Goal: Task Accomplishment & Management: Manage account settings

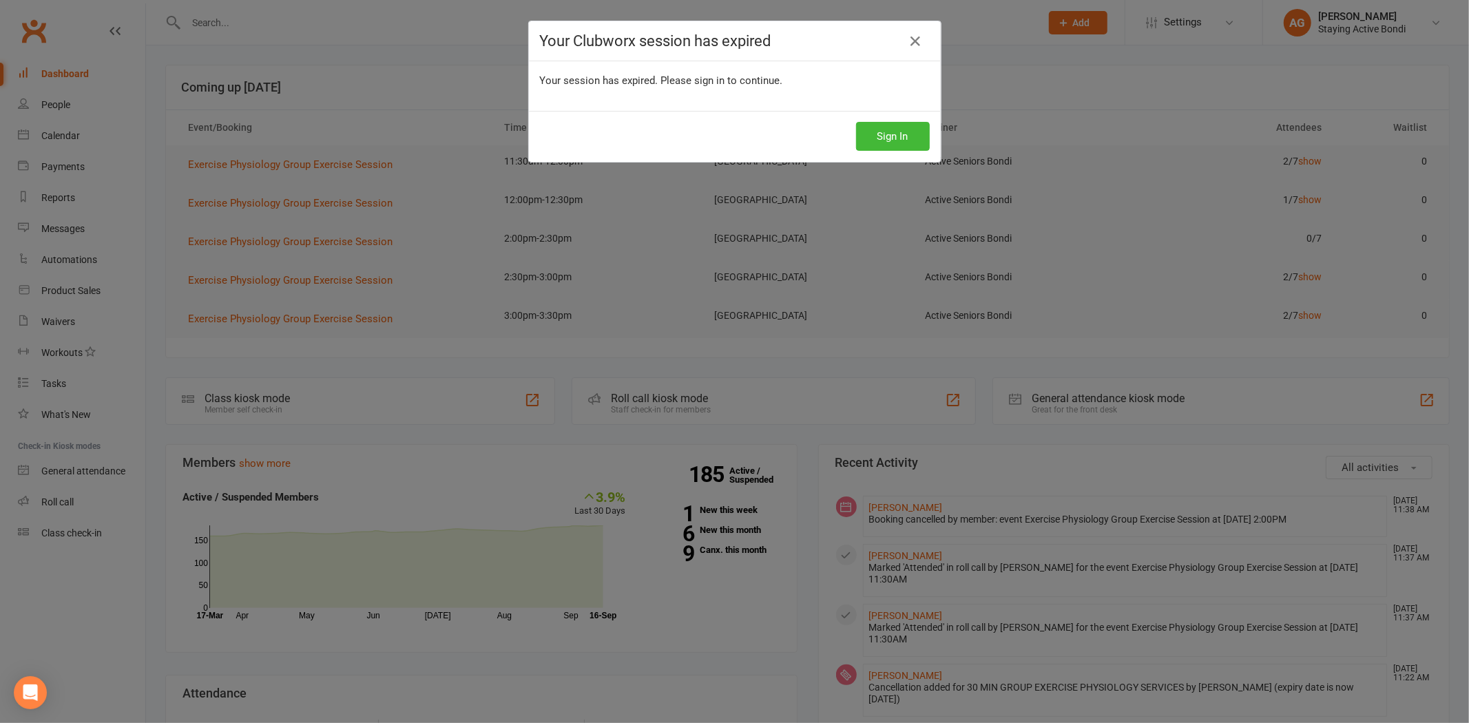
click at [904, 152] on div "Sign In" at bounding box center [735, 136] width 412 height 51
click at [891, 132] on button "Sign In" at bounding box center [893, 136] width 74 height 29
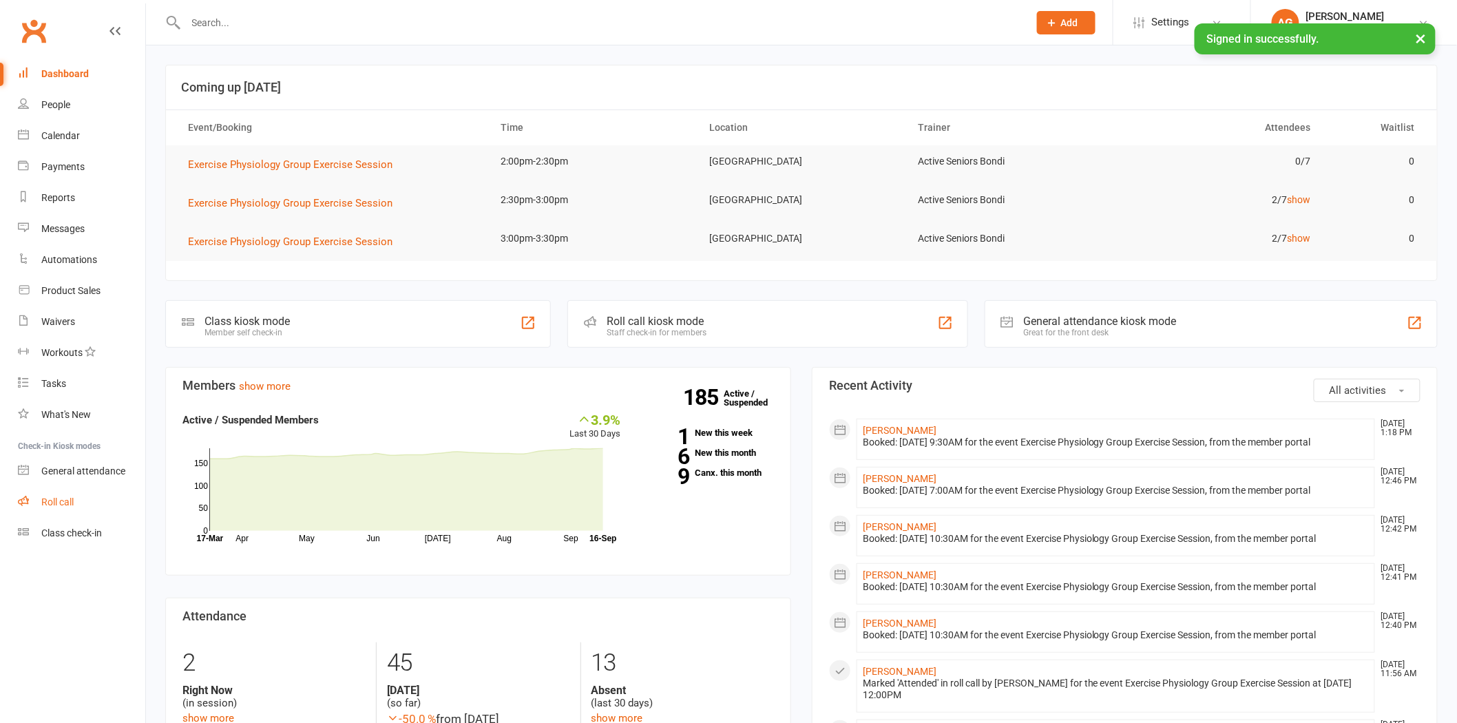
click at [43, 503] on div "Roll call" at bounding box center [57, 502] width 32 height 11
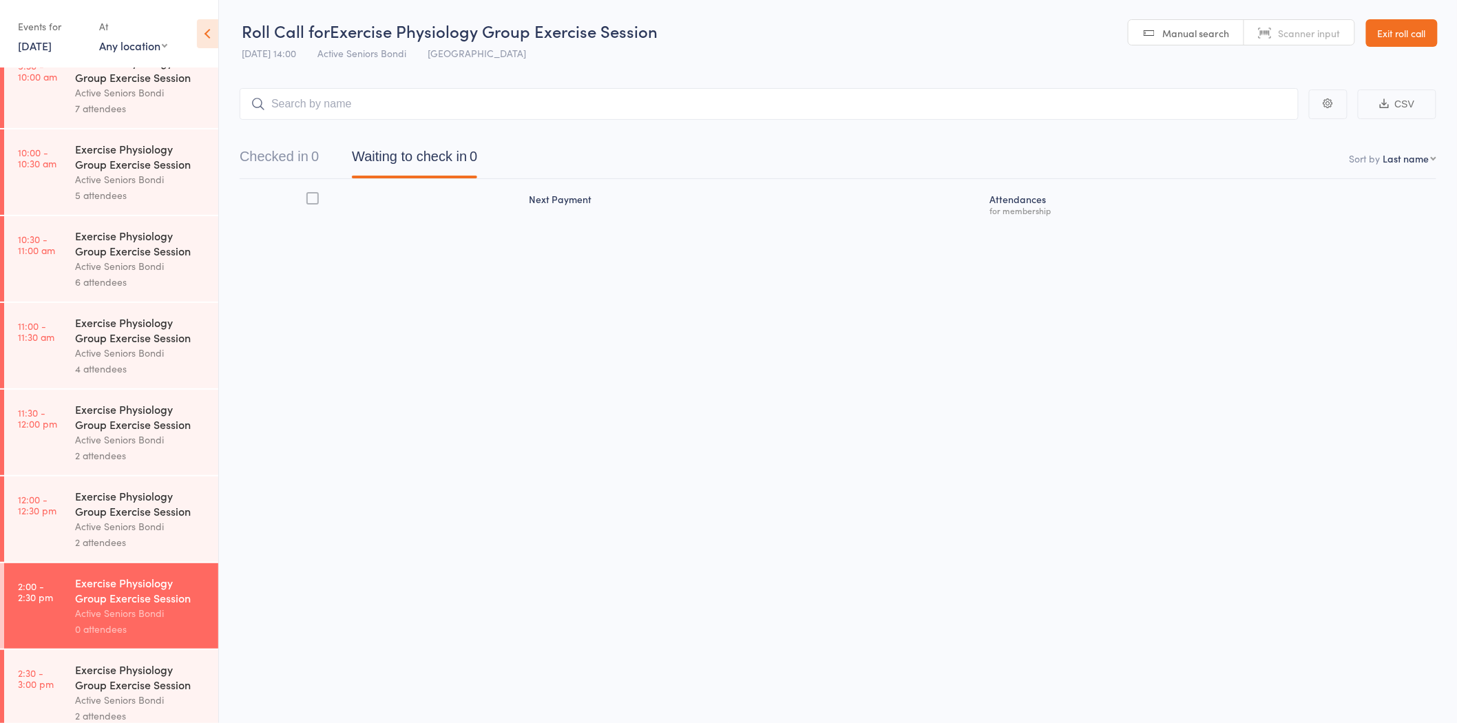
scroll to position [563, 0]
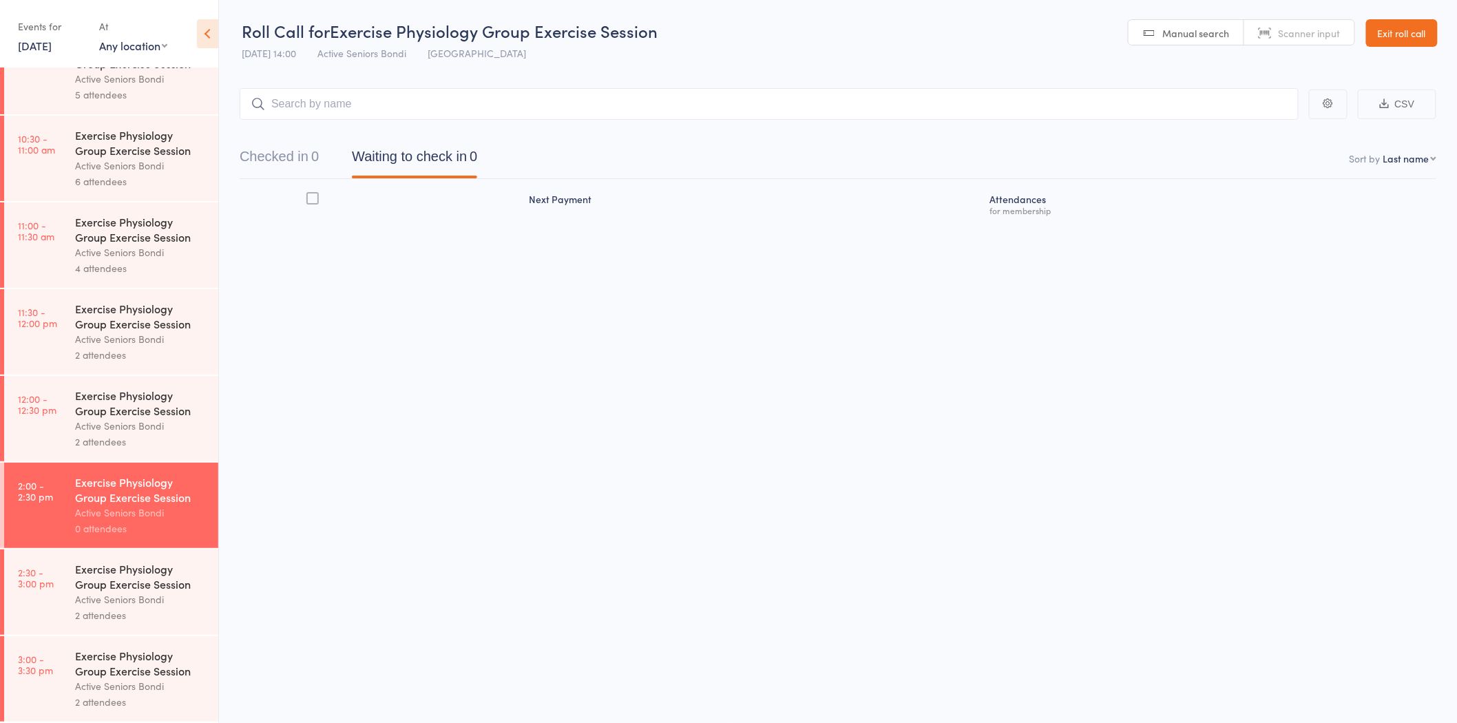
click at [129, 671] on div "Exercise Physiology Group Exercise Session" at bounding box center [141, 663] width 132 height 30
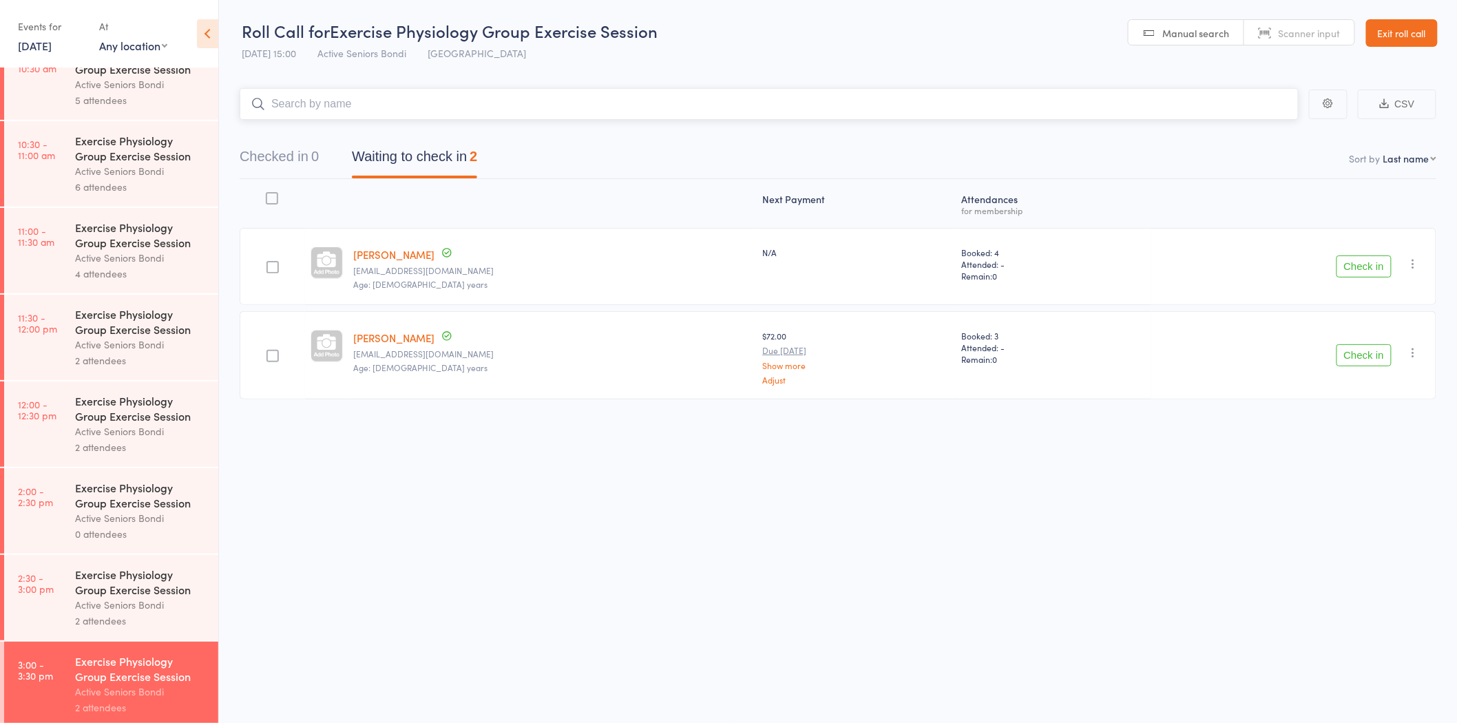
scroll to position [563, 0]
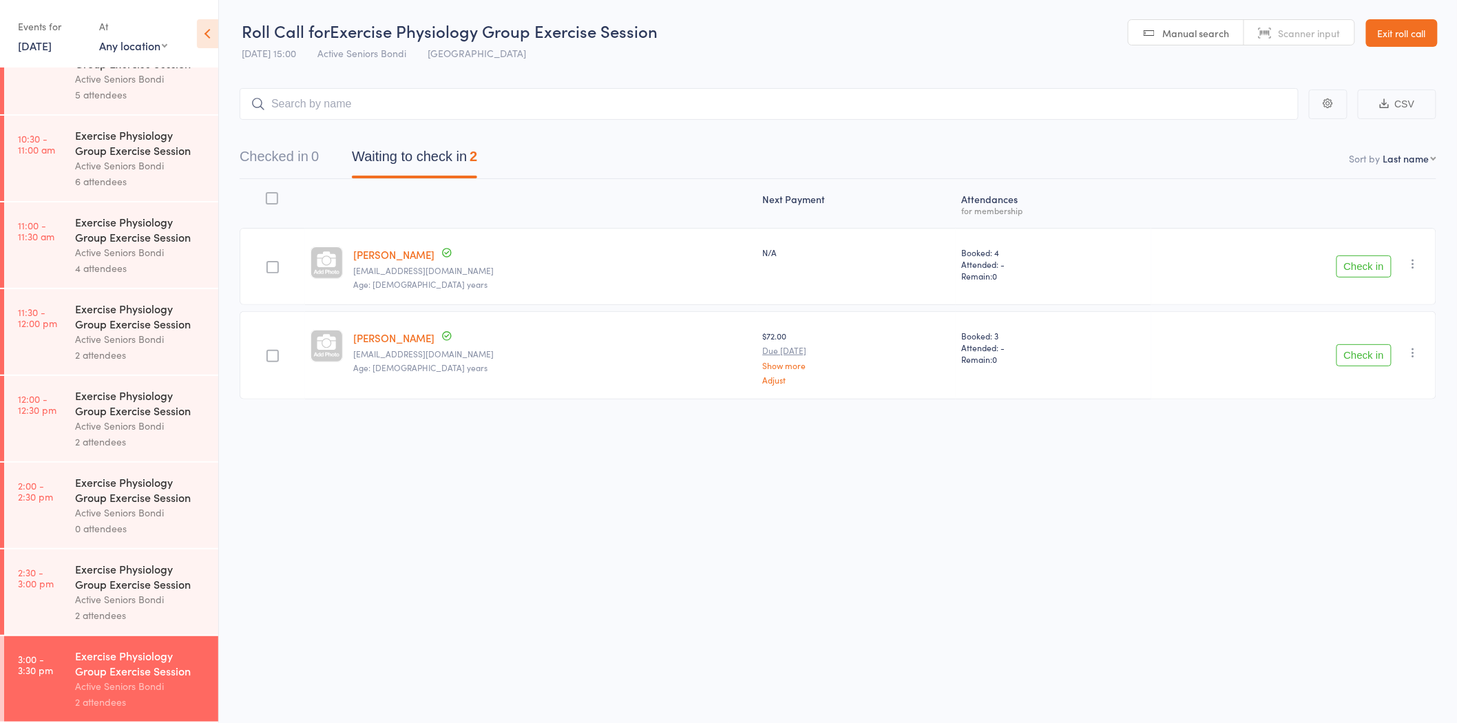
click at [158, 621] on div "2 attendees" at bounding box center [141, 615] width 132 height 16
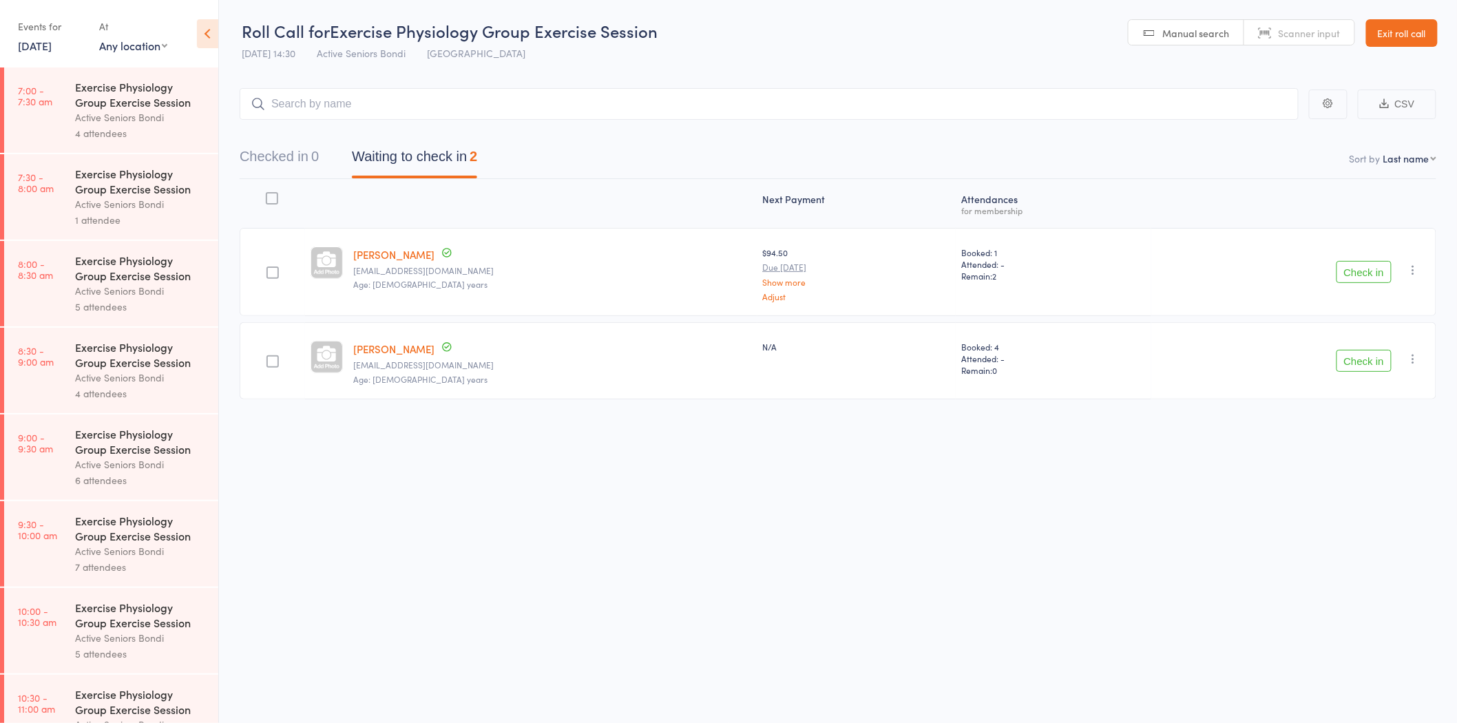
click at [596, 609] on div "Roll Call for Exercise Physiology Group Exercise Session 16 Sep 14:30 Active Se…" at bounding box center [728, 361] width 1457 height 723
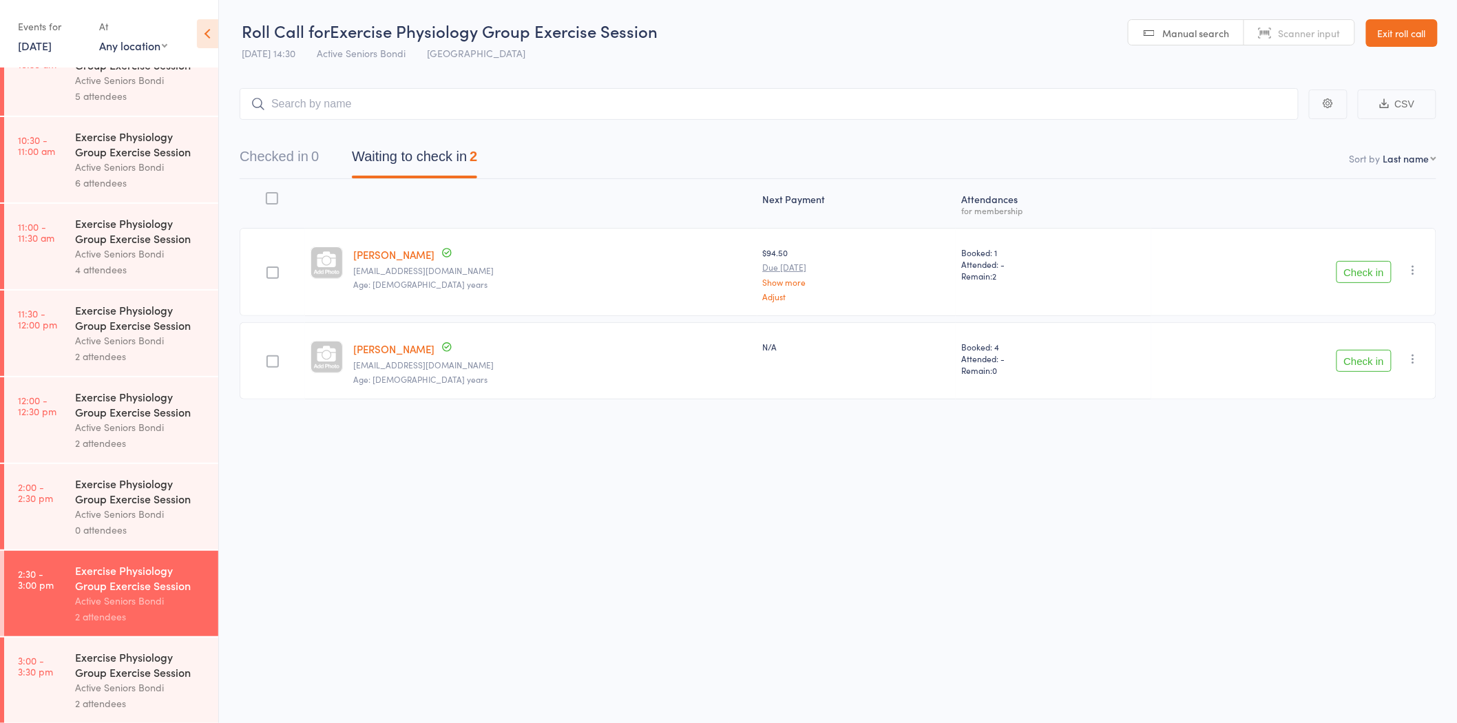
scroll to position [563, 0]
click at [107, 521] on div "0 attendees" at bounding box center [141, 529] width 132 height 16
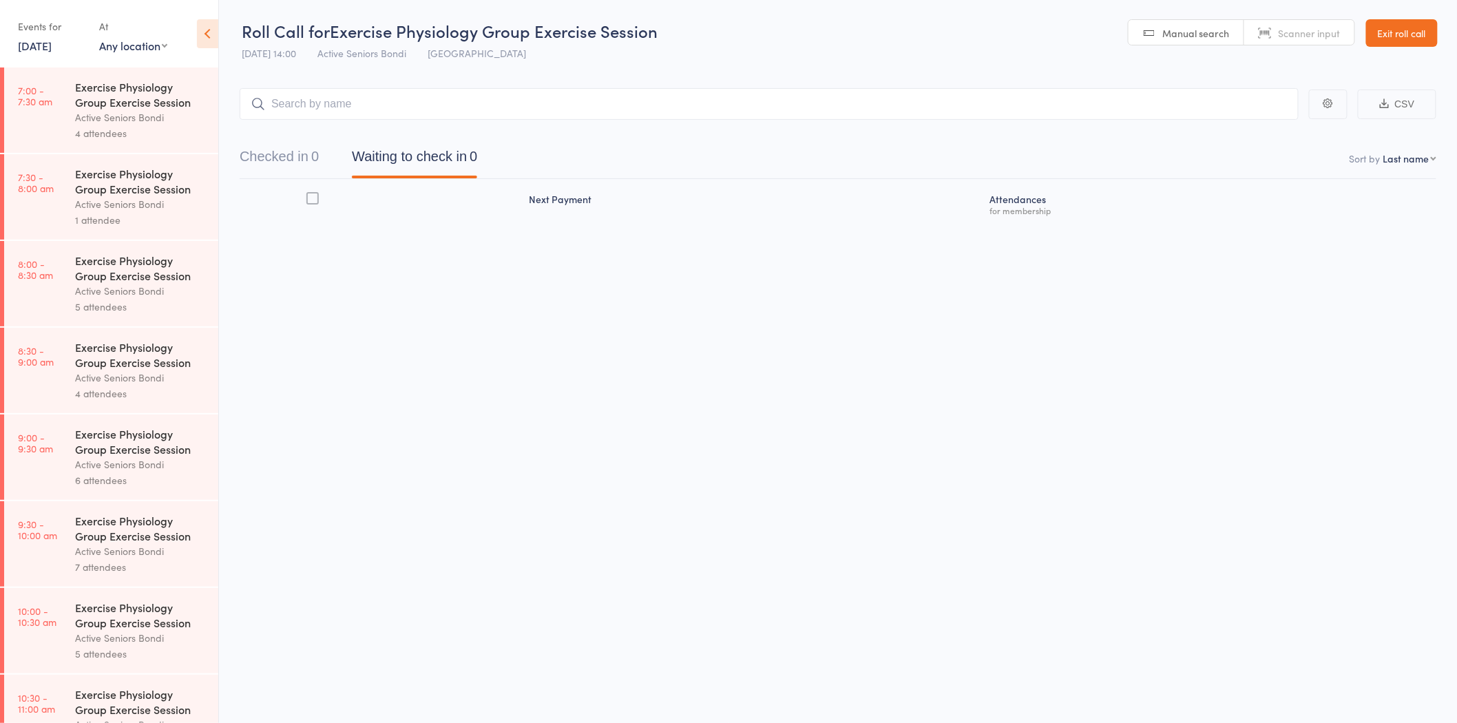
drag, startPoint x: 1402, startPoint y: 31, endPoint x: 1395, endPoint y: 32, distance: 6.9
click at [1402, 31] on link "Exit roll call" at bounding box center [1402, 33] width 72 height 28
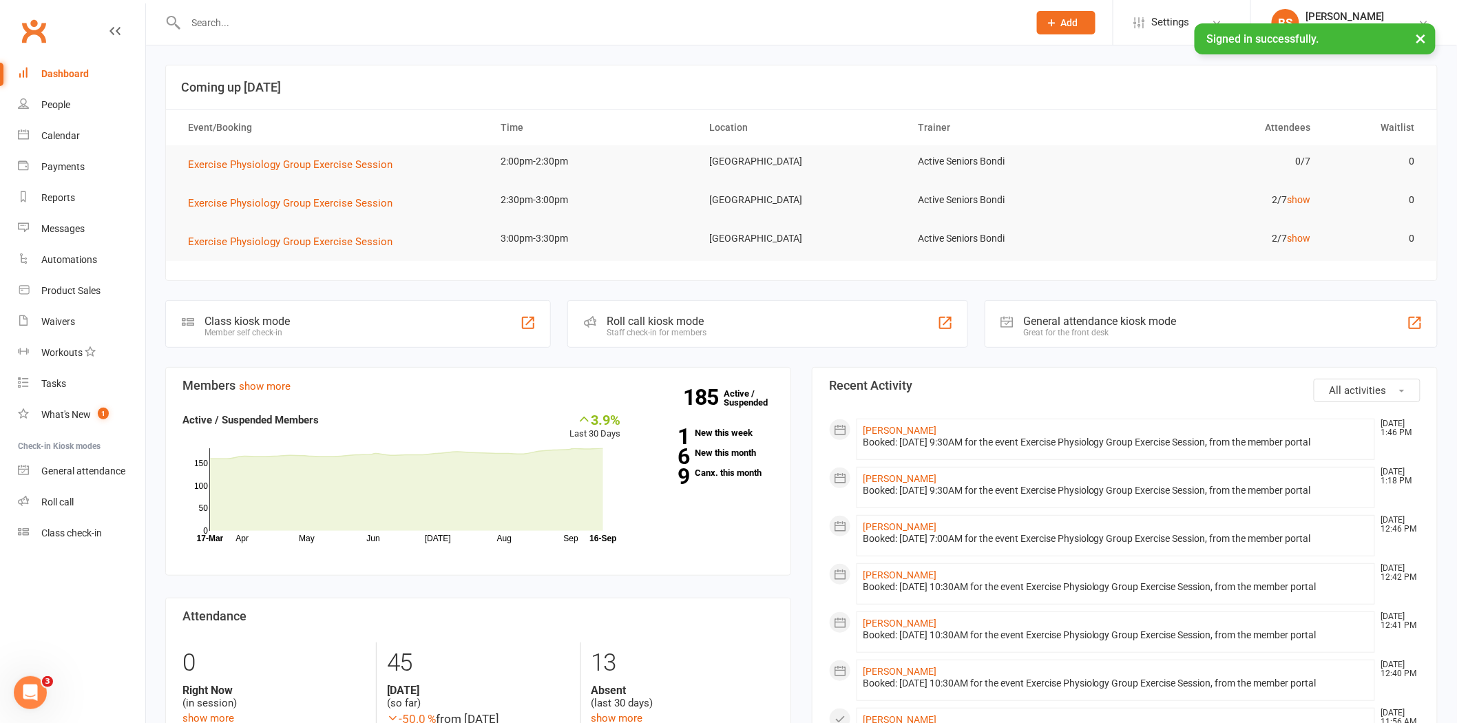
click at [302, 21] on input "text" at bounding box center [600, 22] width 837 height 19
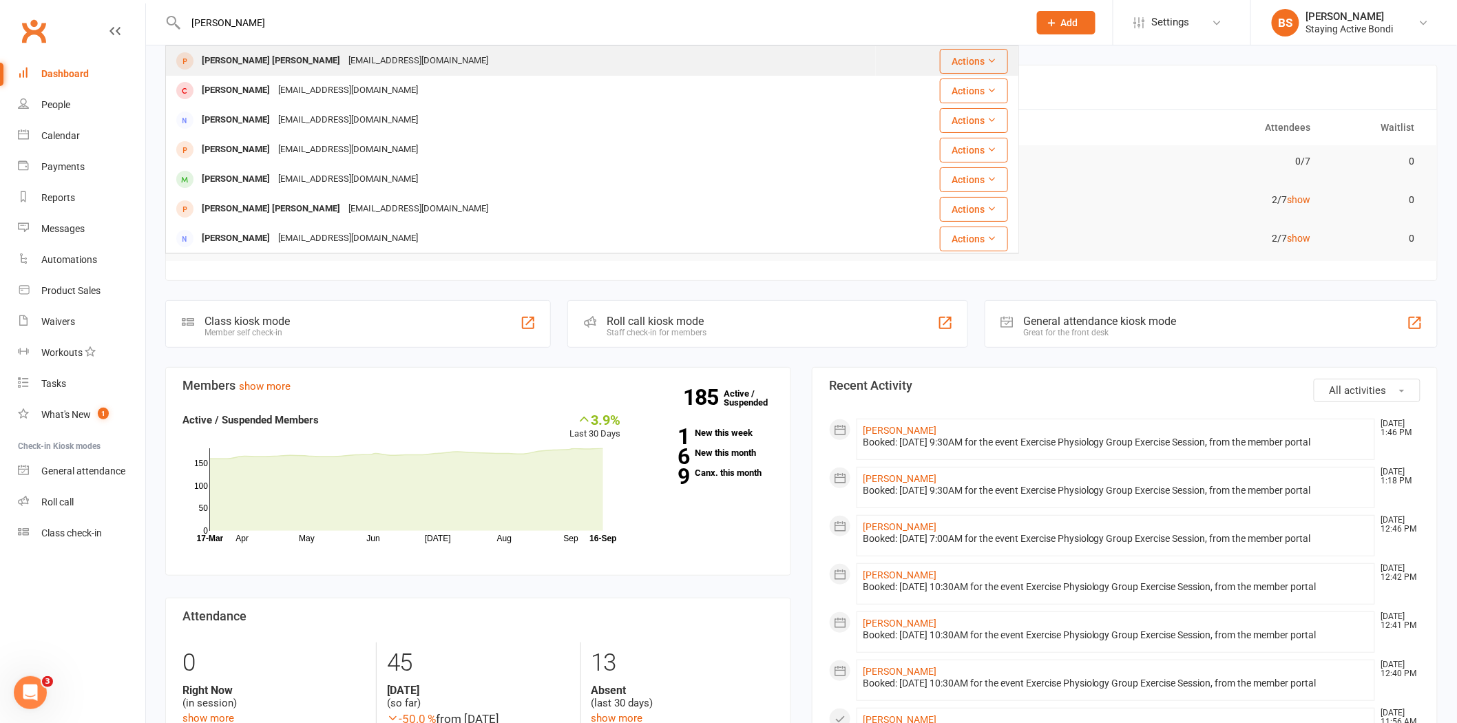
type input "maria mur"
click at [271, 60] on div "Maria Murray Maria Murray" at bounding box center [271, 61] width 147 height 20
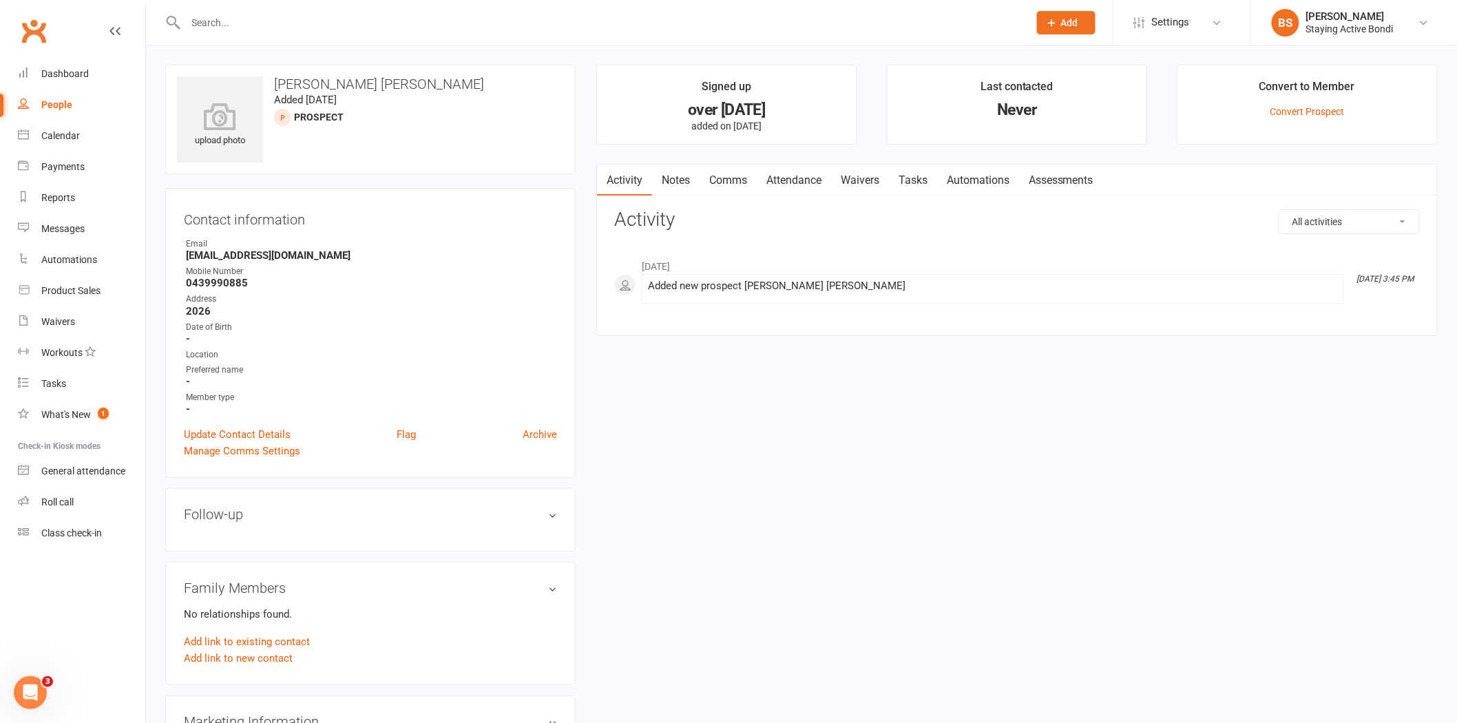
click at [295, 30] on input "text" at bounding box center [600, 22] width 837 height 19
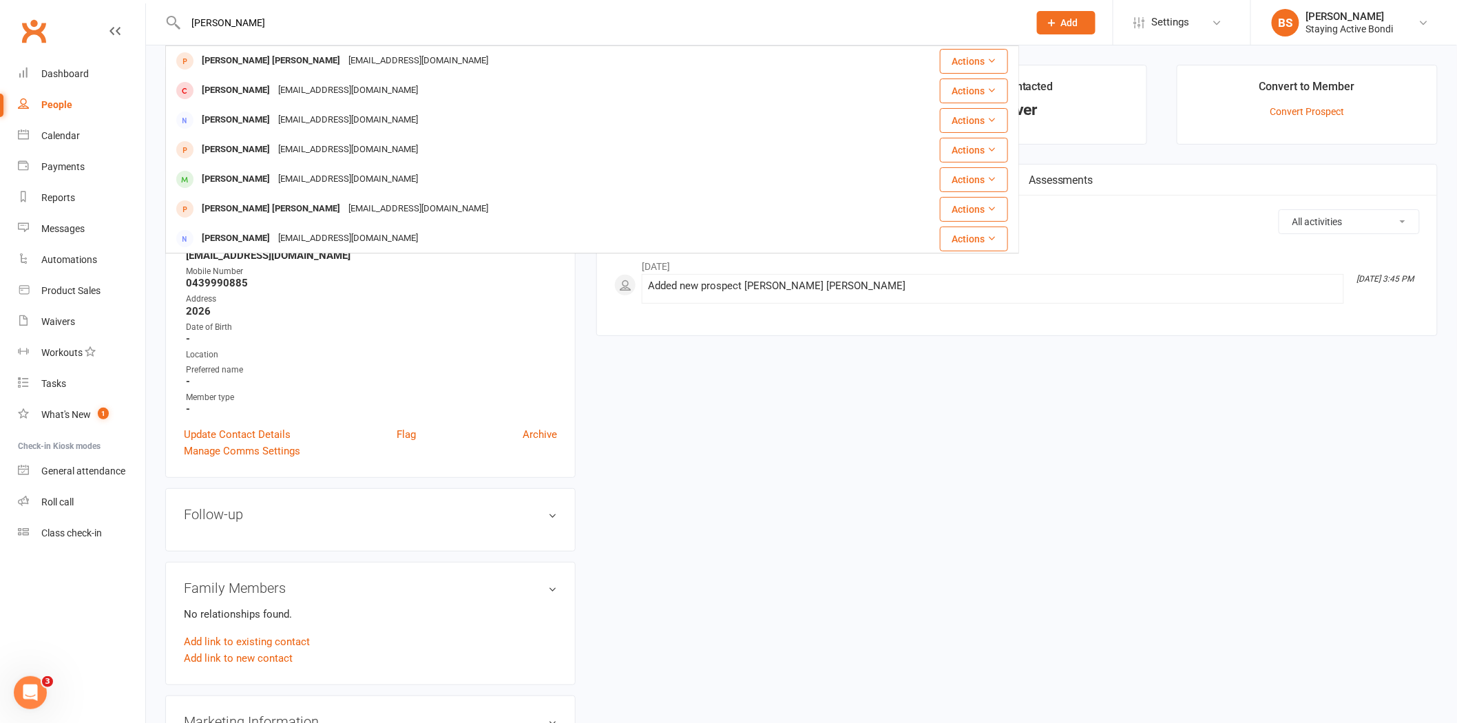
type input "maria mur"
click at [294, 83] on div "marialyone@hotmail.com" at bounding box center [348, 91] width 148 height 20
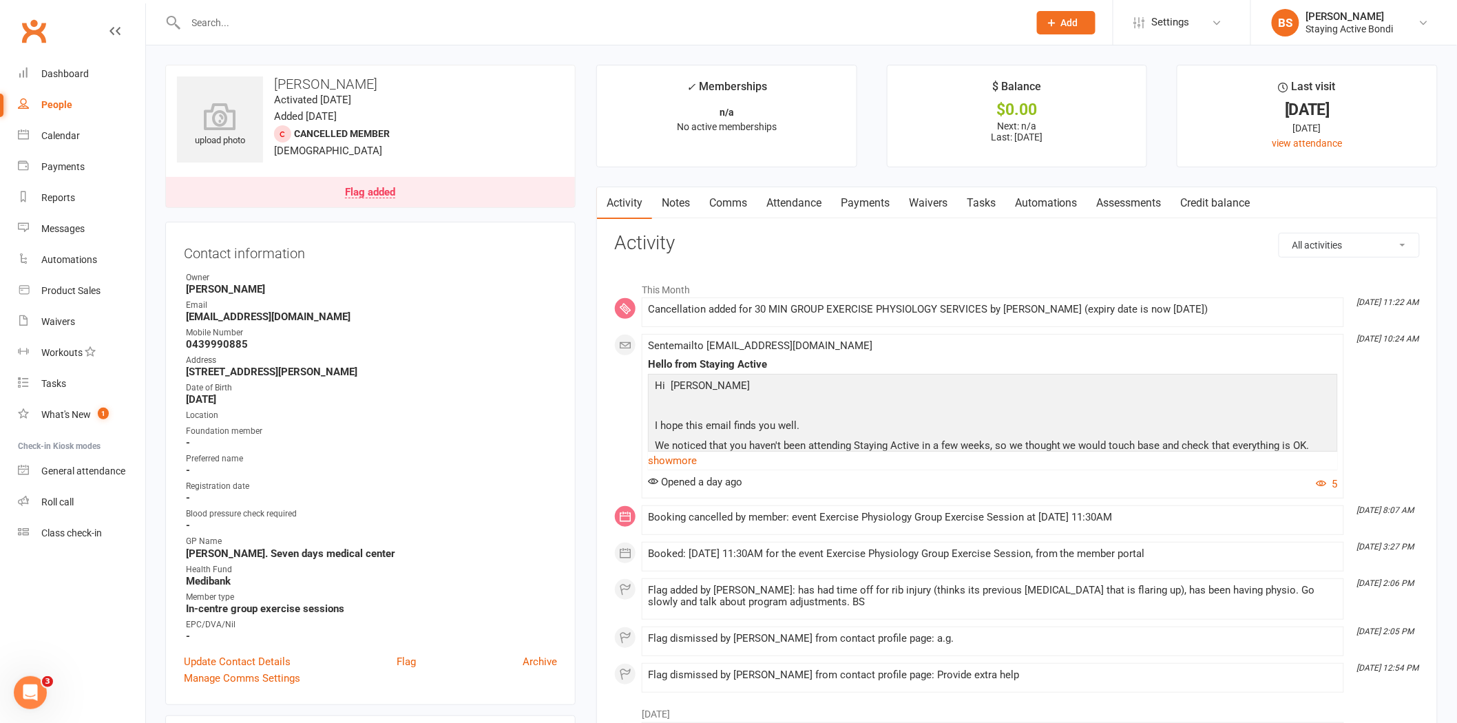
click at [390, 191] on div "Flag added" at bounding box center [370, 192] width 50 height 11
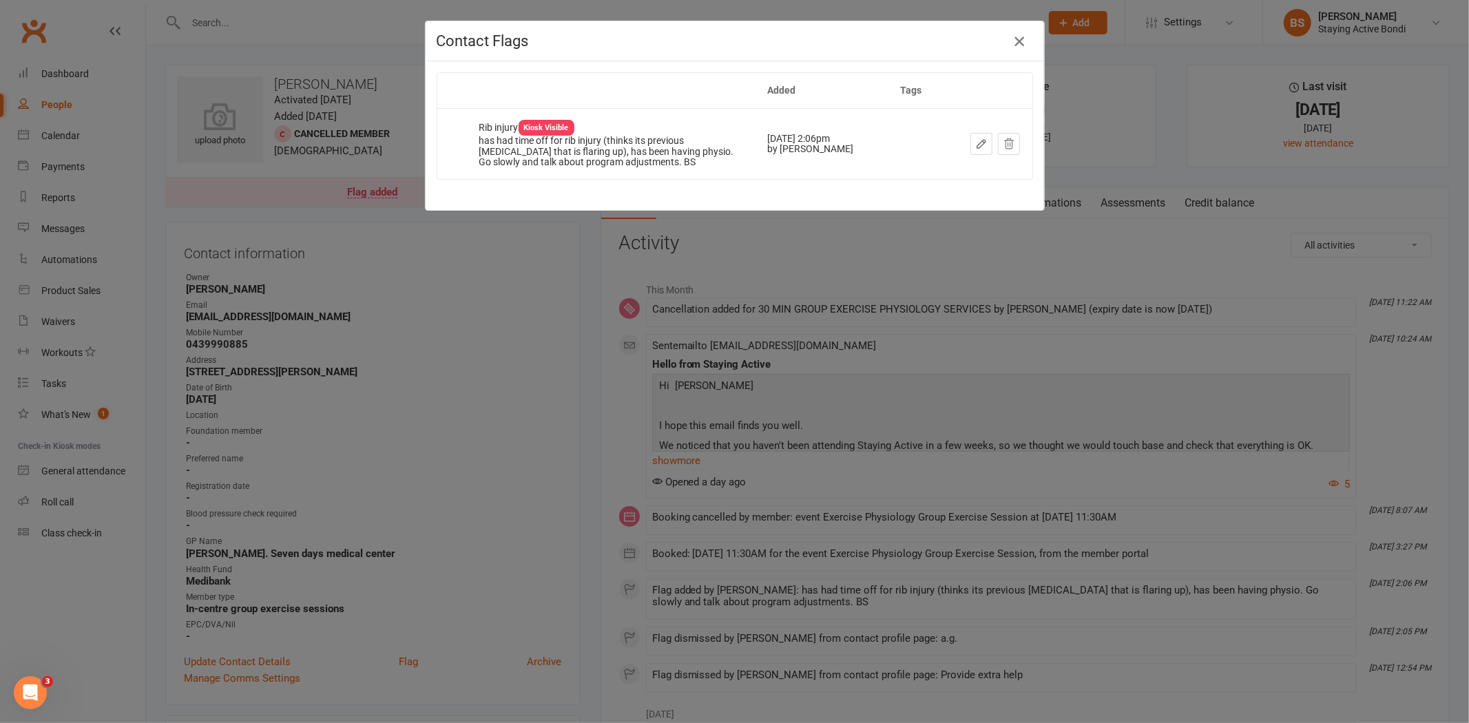
click at [1017, 45] on icon "button" at bounding box center [1019, 41] width 17 height 17
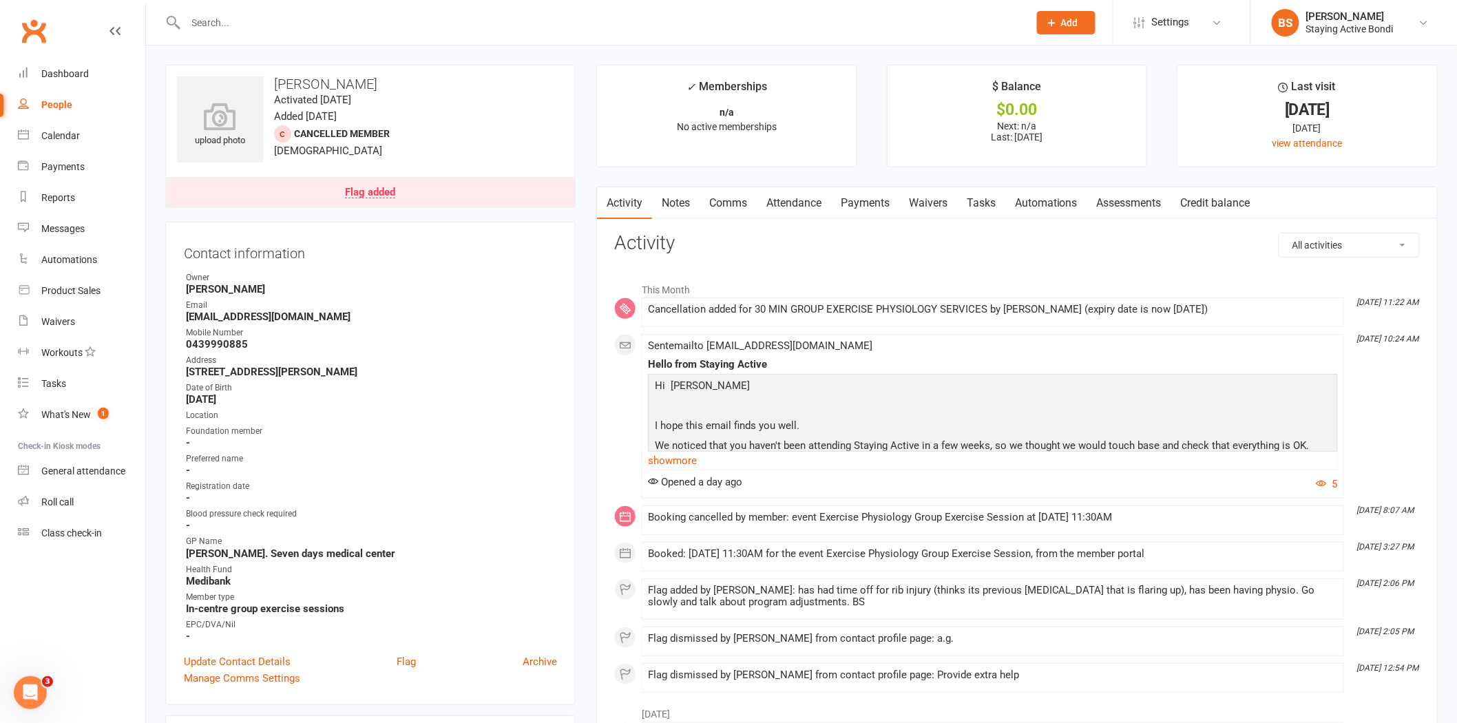
click at [687, 200] on link "Notes" at bounding box center [676, 203] width 48 height 32
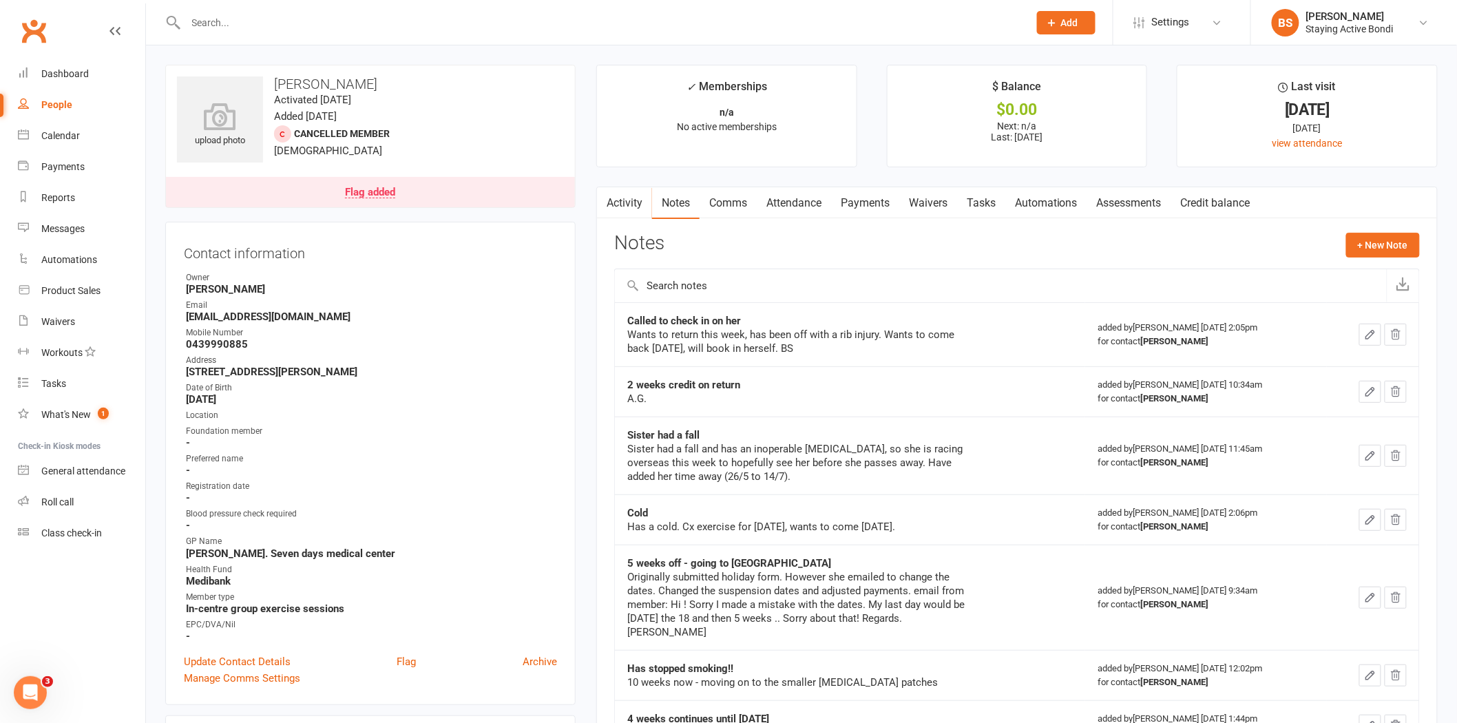
click at [871, 202] on link "Payments" at bounding box center [865, 203] width 68 height 32
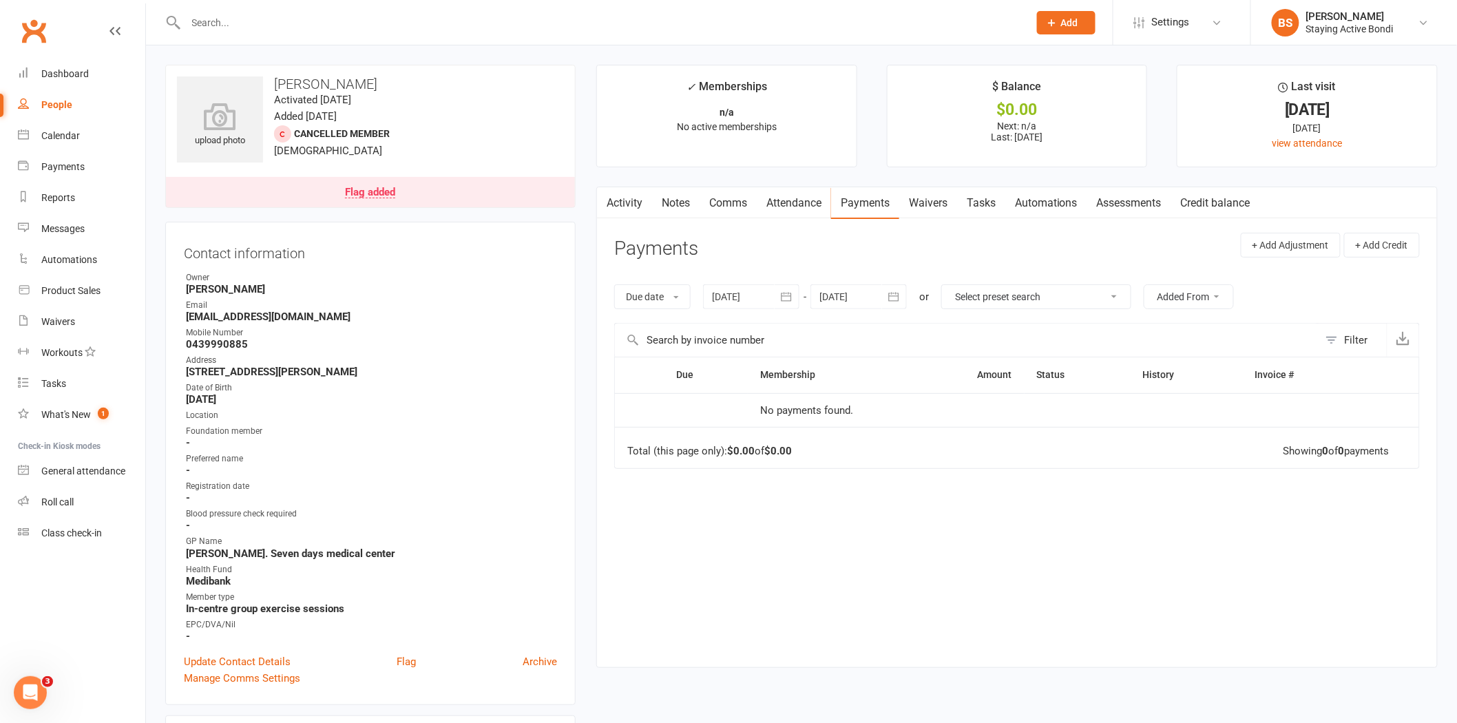
click at [758, 291] on div at bounding box center [751, 296] width 96 height 25
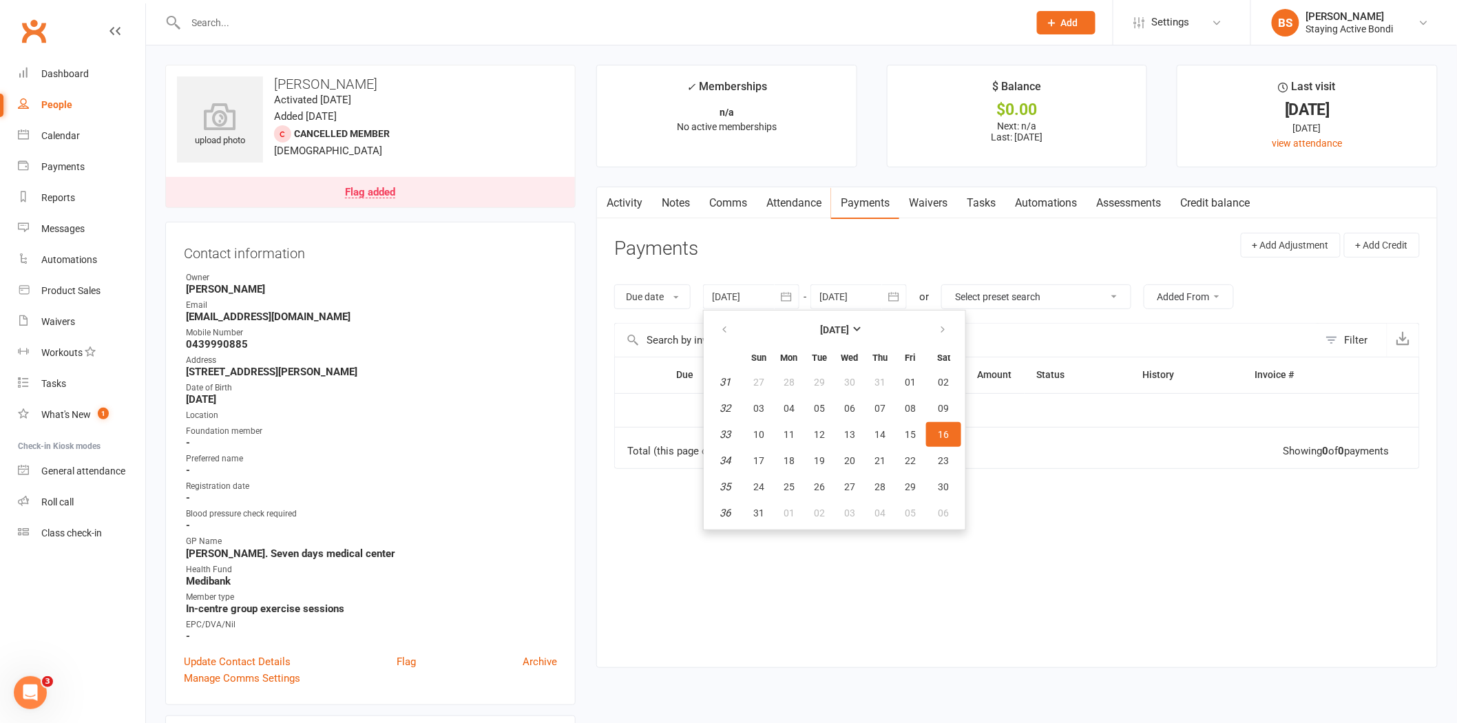
click at [724, 315] on th at bounding box center [725, 330] width 35 height 30
click at [733, 329] on button "button" at bounding box center [726, 329] width 30 height 25
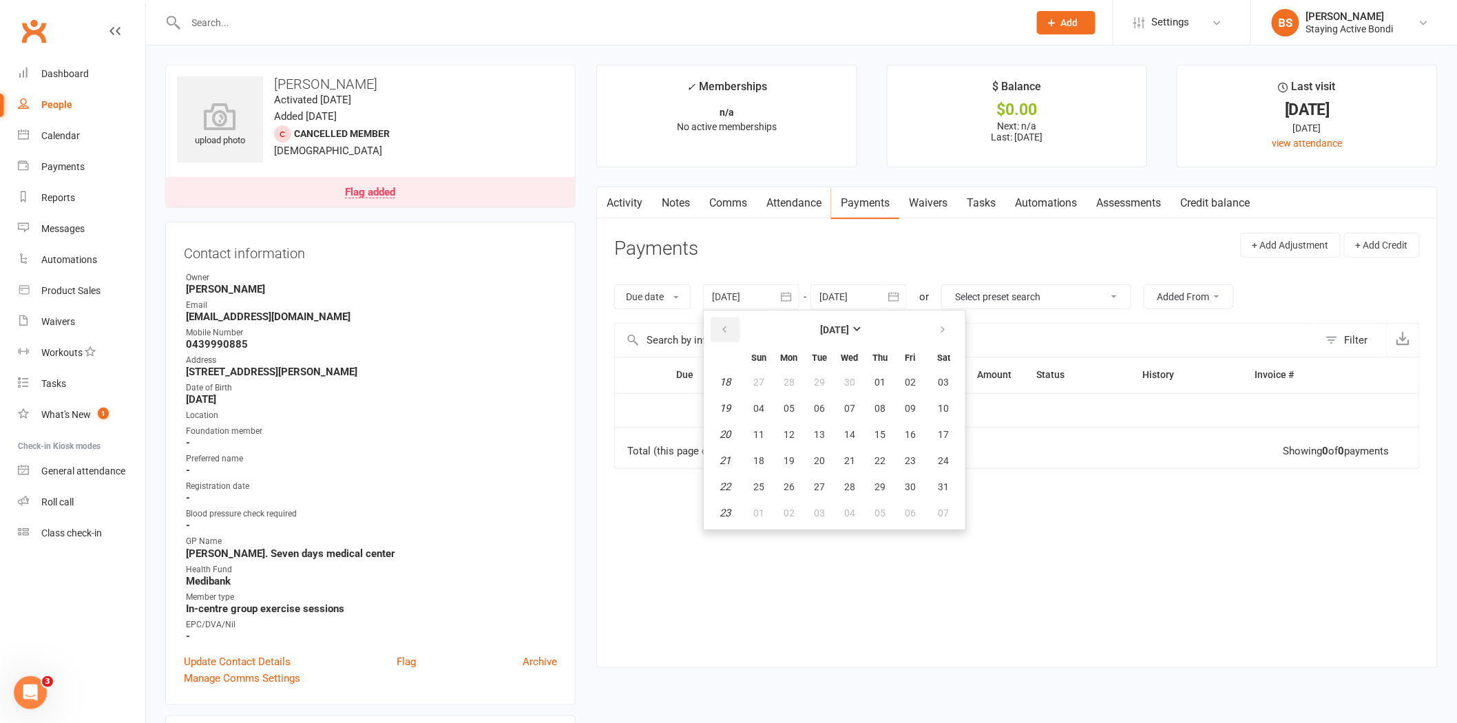
click at [727, 328] on icon "button" at bounding box center [725, 329] width 10 height 11
click at [763, 398] on button "06" at bounding box center [758, 408] width 29 height 25
type input "06 Apr 2025"
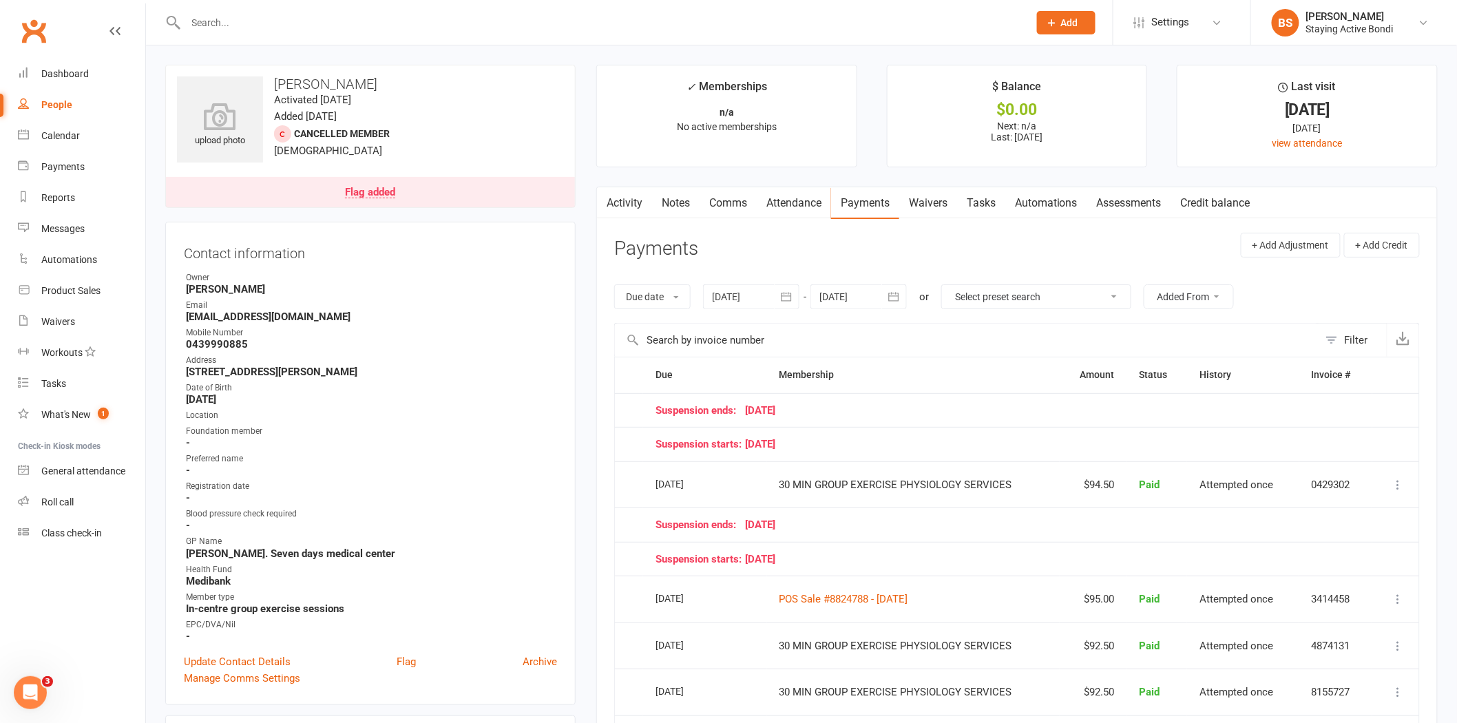
click at [992, 405] on div "Suspension ends: 31 August 25" at bounding box center [1008, 411] width 704 height 12
click at [696, 200] on link "Notes" at bounding box center [676, 203] width 48 height 32
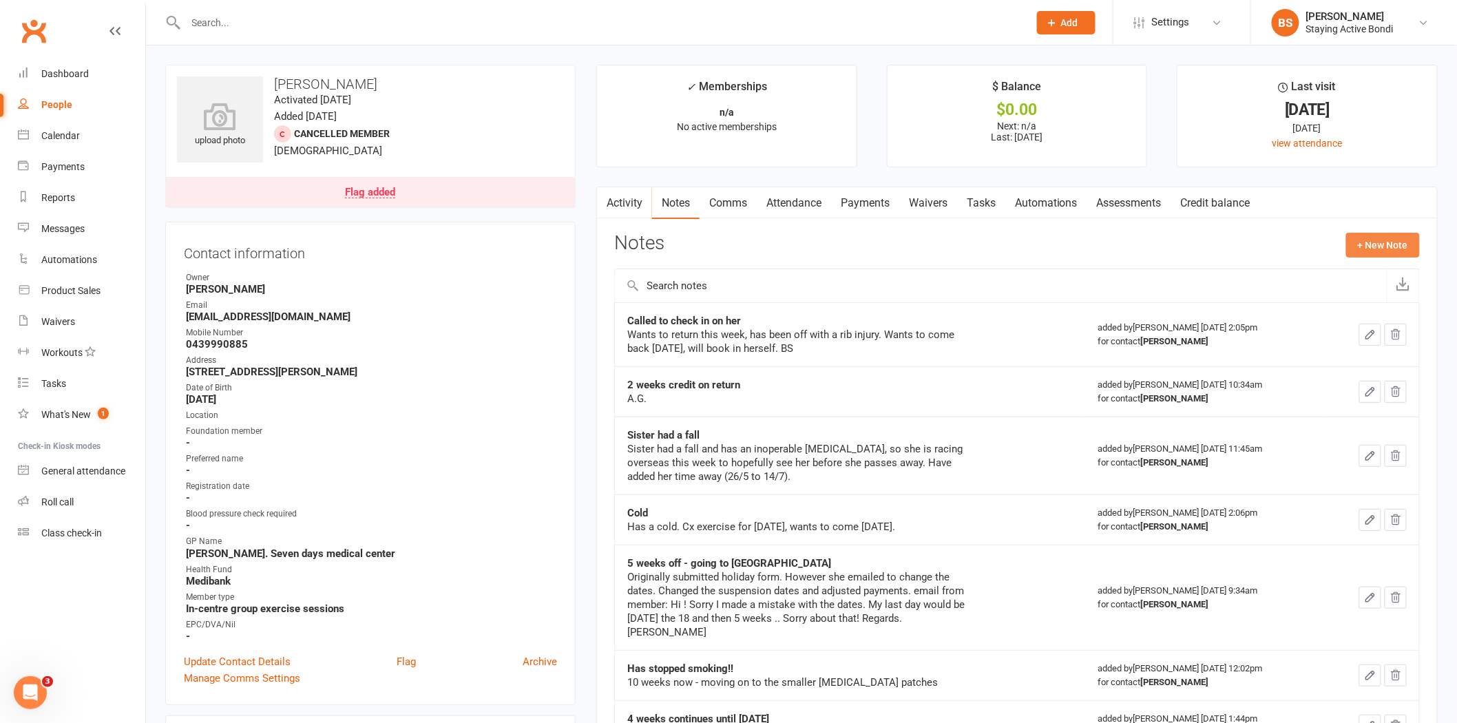
click at [1359, 238] on button "+ New Note" at bounding box center [1383, 245] width 74 height 25
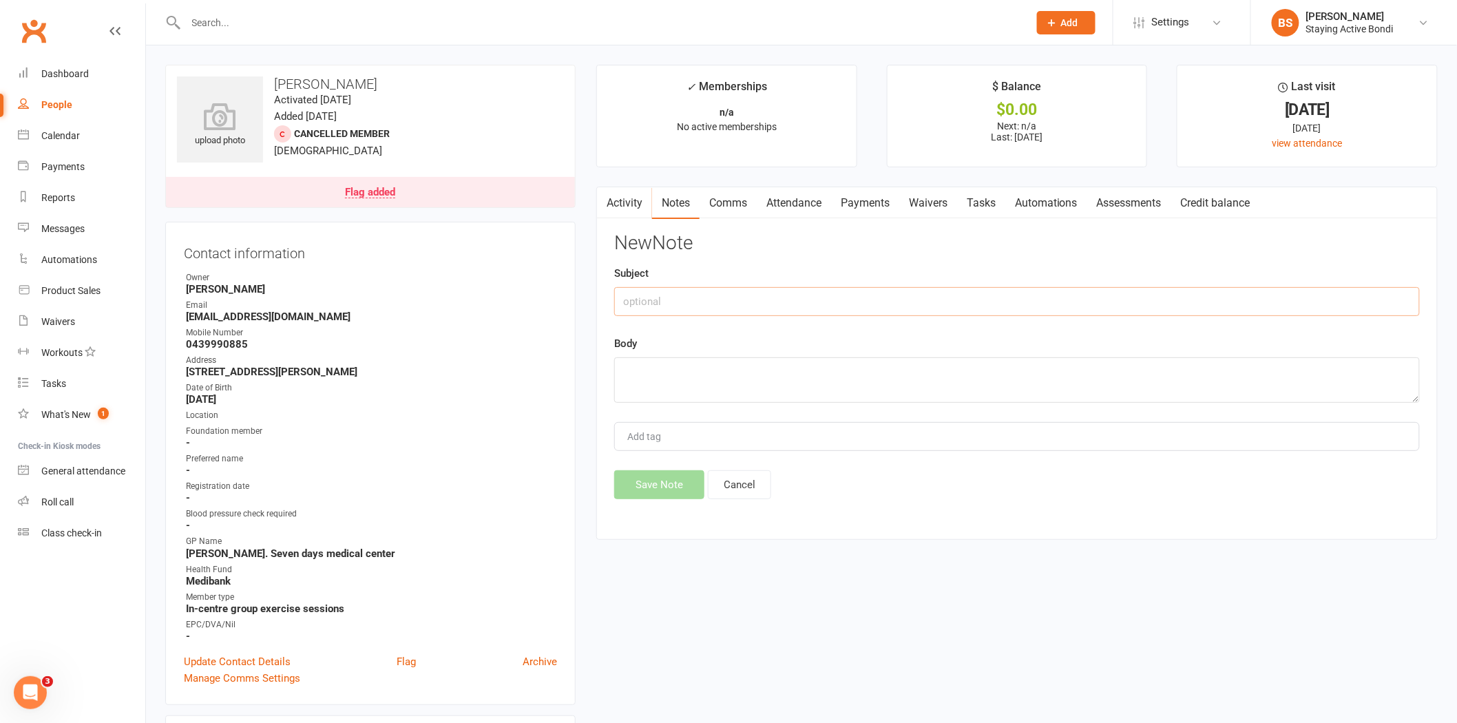
click at [713, 305] on input "text" at bounding box center [1017, 301] width 806 height 29
type input "Cancelled membership"
type textarea "n"
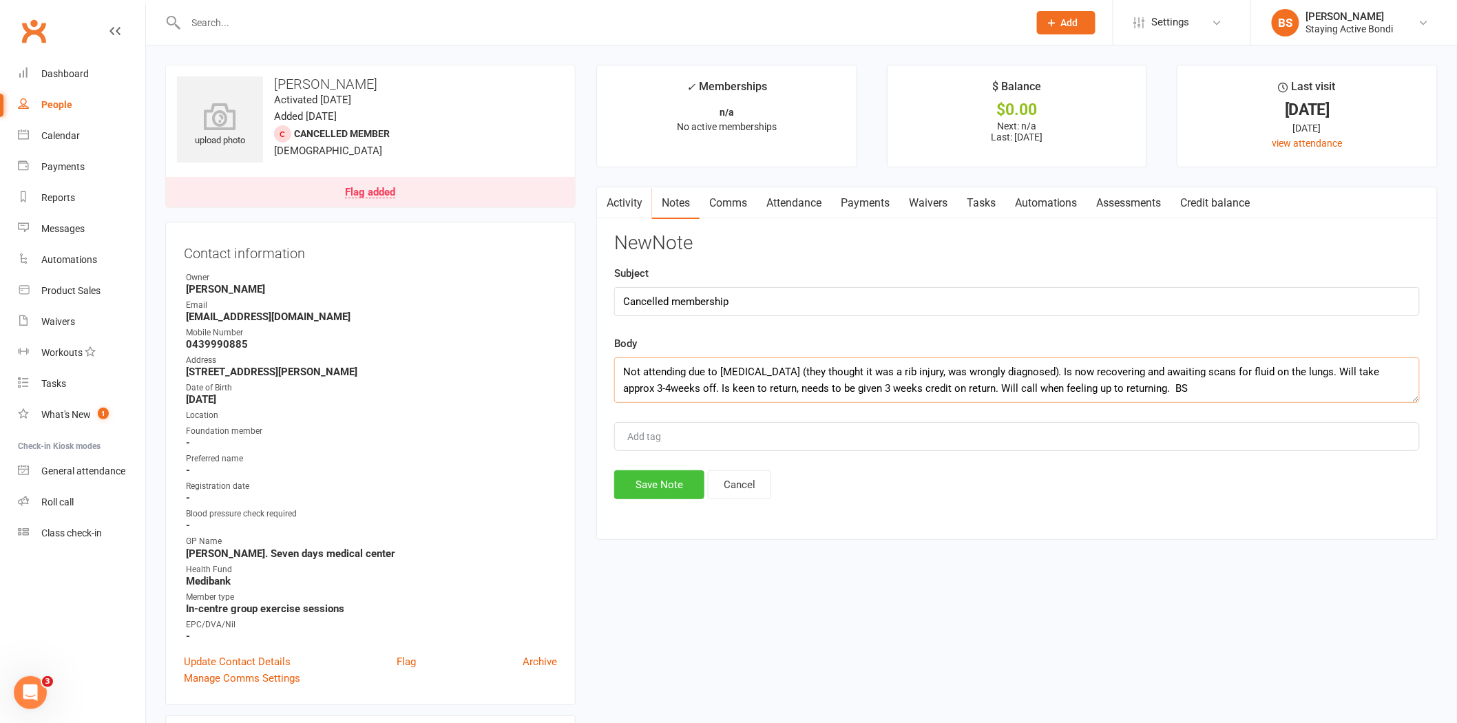
type textarea "Not attending due to Pleural effusion (they thought it was a rib injury, was wr…"
click at [670, 482] on button "Save Note" at bounding box center [659, 484] width 90 height 29
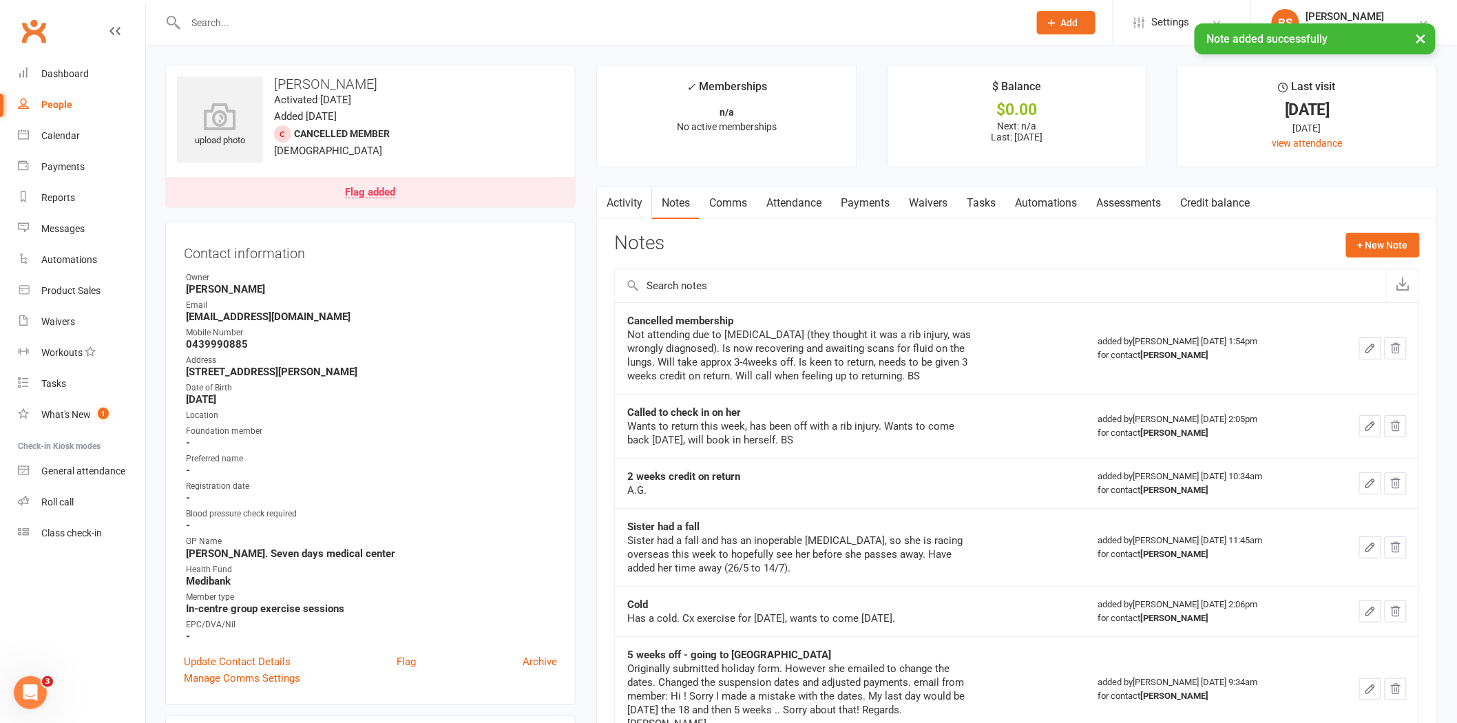
click at [419, 21] on input "text" at bounding box center [600, 22] width 837 height 19
click at [304, 15] on input "text" at bounding box center [600, 22] width 837 height 19
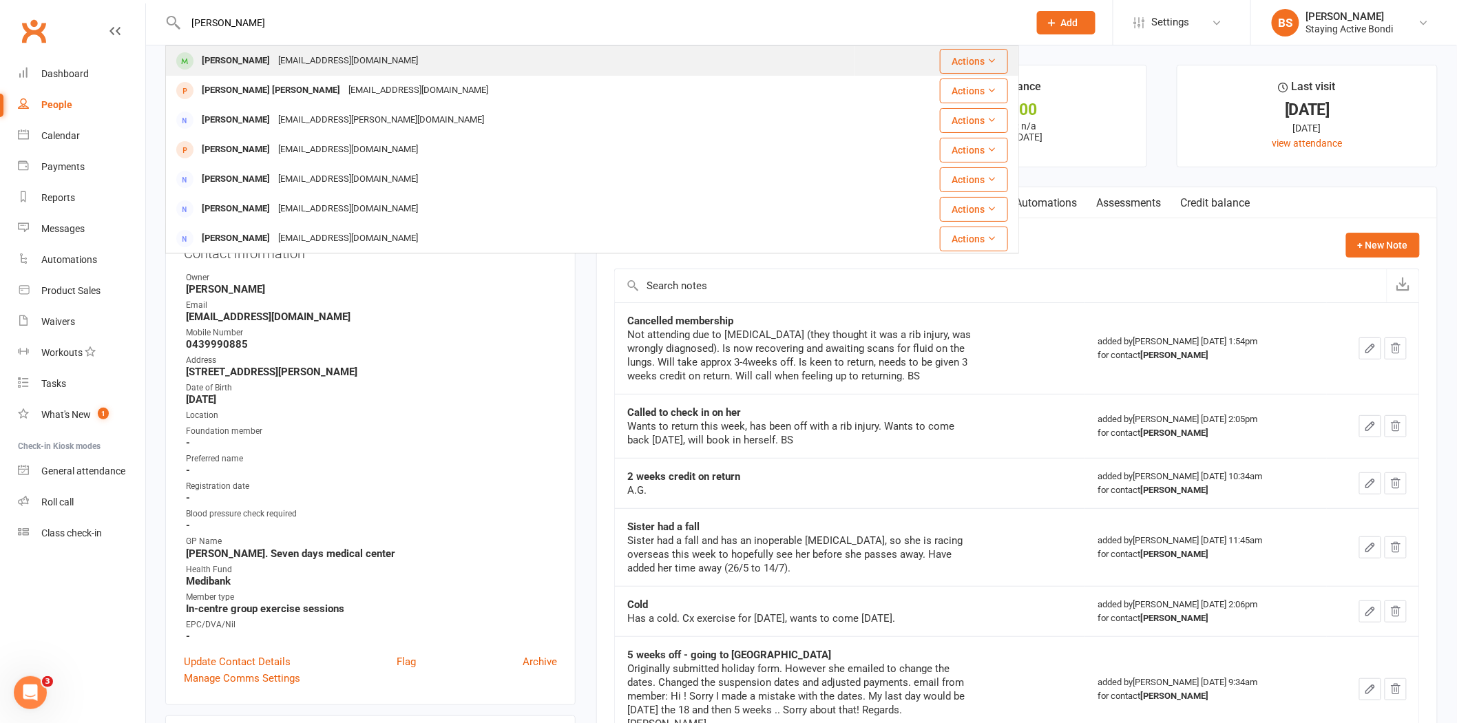
type input "ELIZABETH MCD"
click at [317, 62] on div "emcdonald101@gmail.com" at bounding box center [348, 61] width 148 height 20
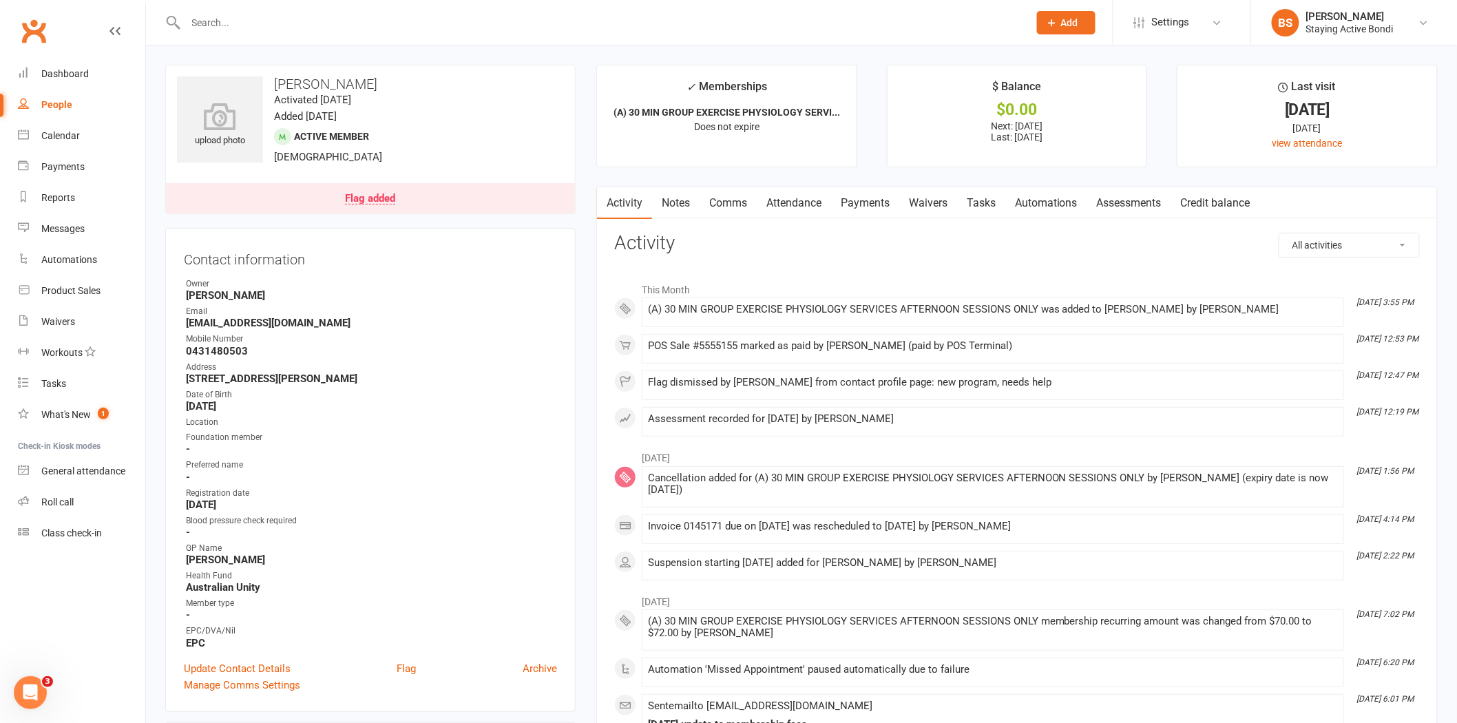
click at [670, 209] on link "Notes" at bounding box center [676, 203] width 48 height 32
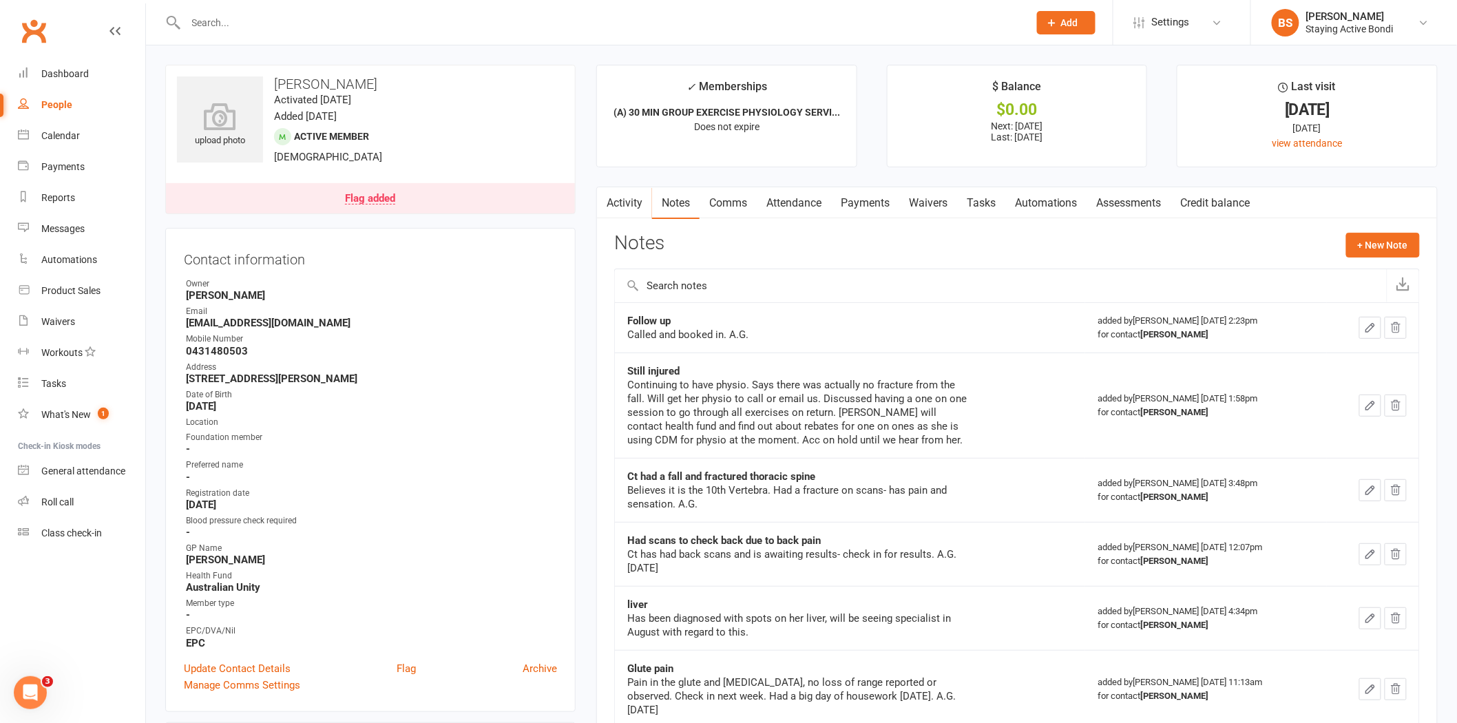
click at [728, 205] on link "Comms" at bounding box center [728, 203] width 57 height 32
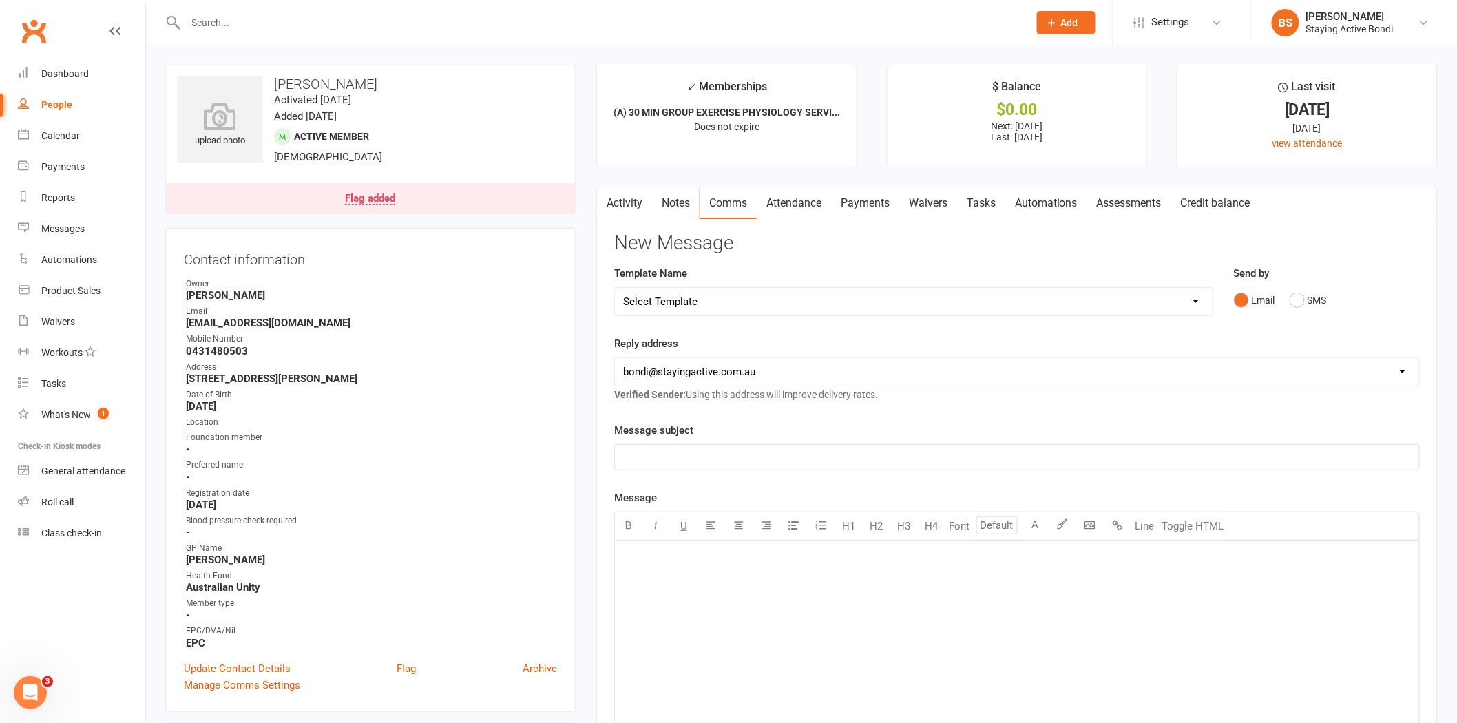
click at [808, 210] on link "Attendance" at bounding box center [794, 203] width 74 height 32
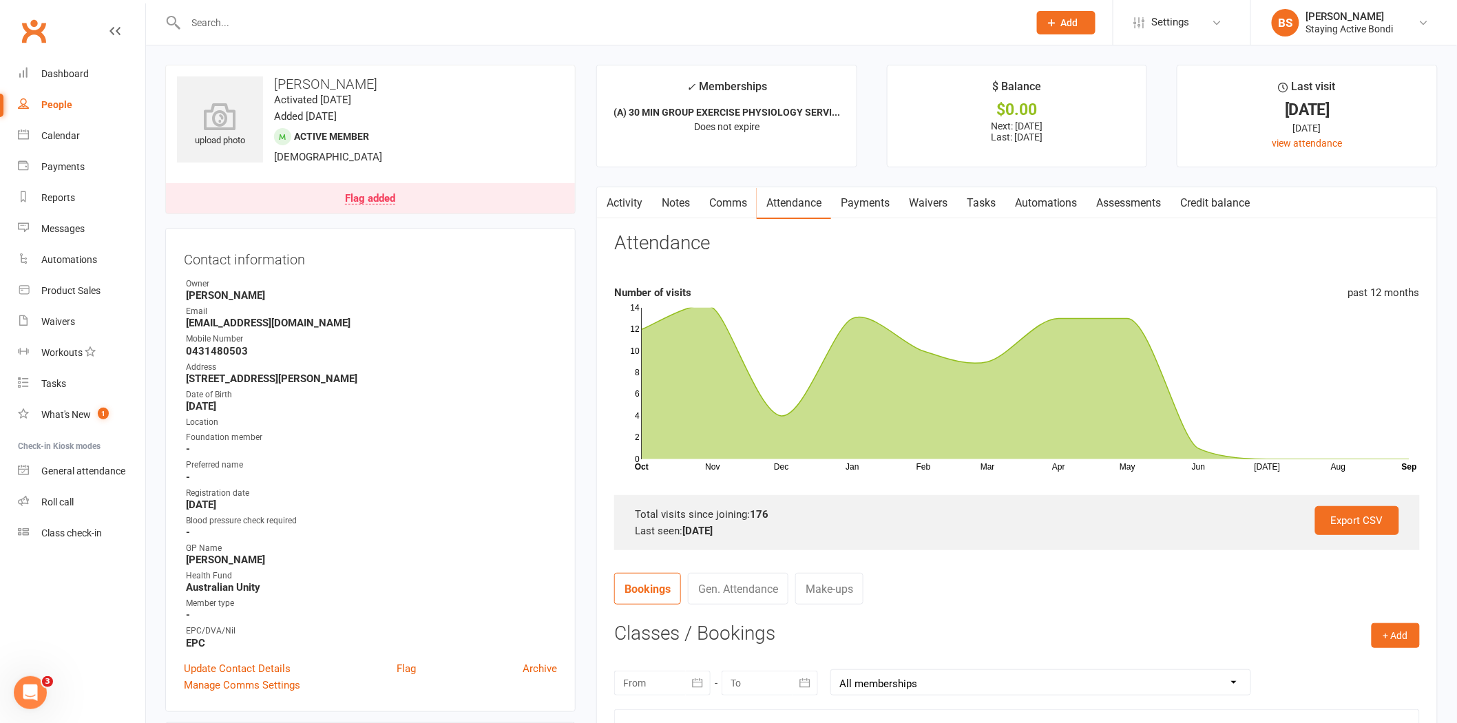
click at [870, 204] on link "Payments" at bounding box center [865, 203] width 68 height 32
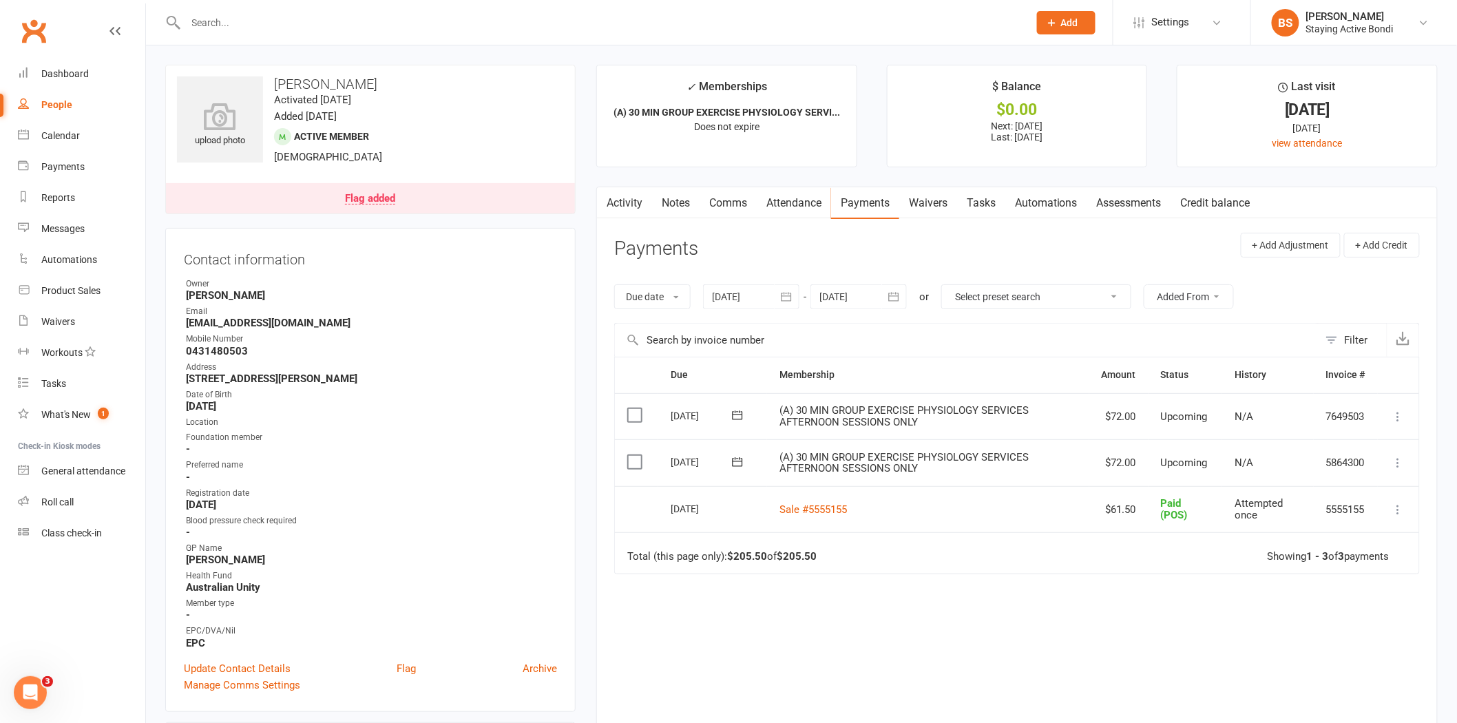
click at [463, 35] on div at bounding box center [592, 22] width 854 height 45
click at [463, 23] on input "text" at bounding box center [600, 22] width 837 height 19
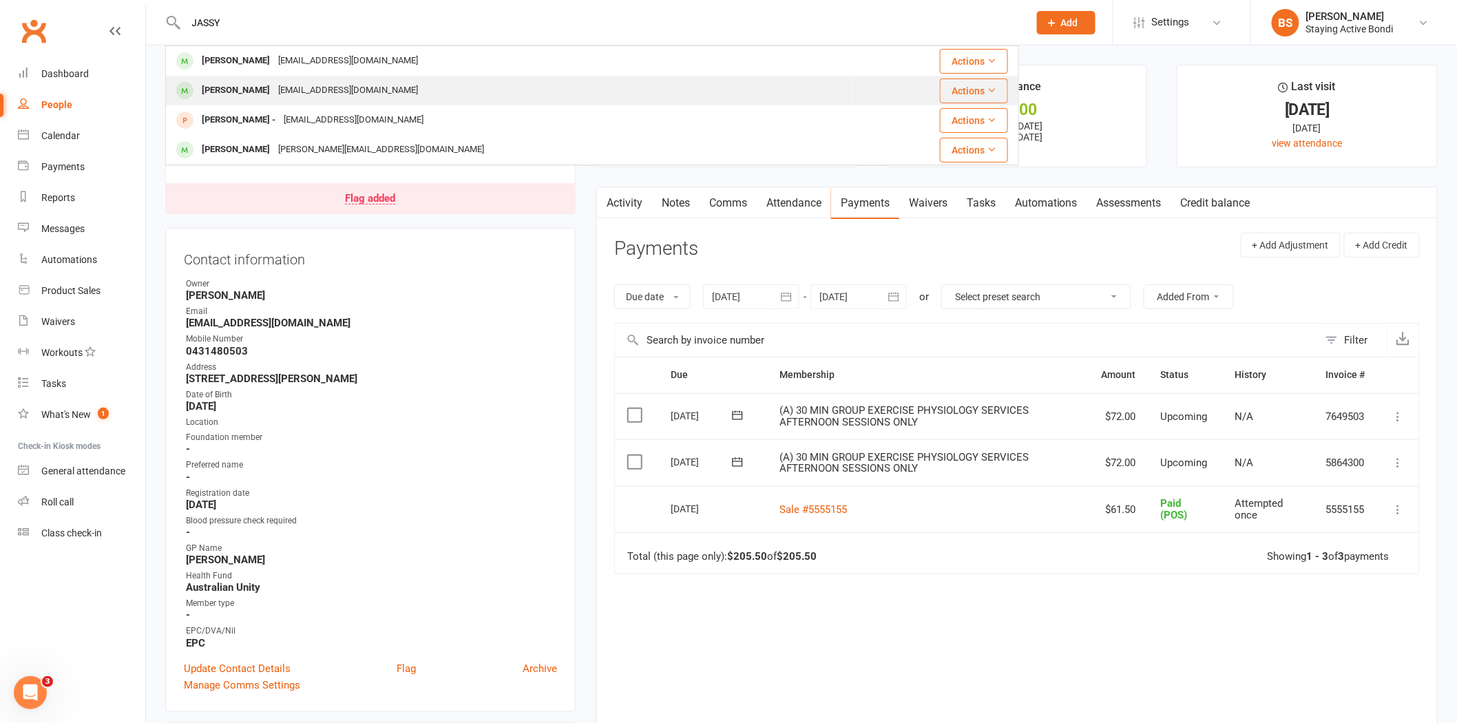
type input "JASSY"
click at [361, 90] on div "mjassy@jassylawyers.com.au" at bounding box center [348, 91] width 148 height 20
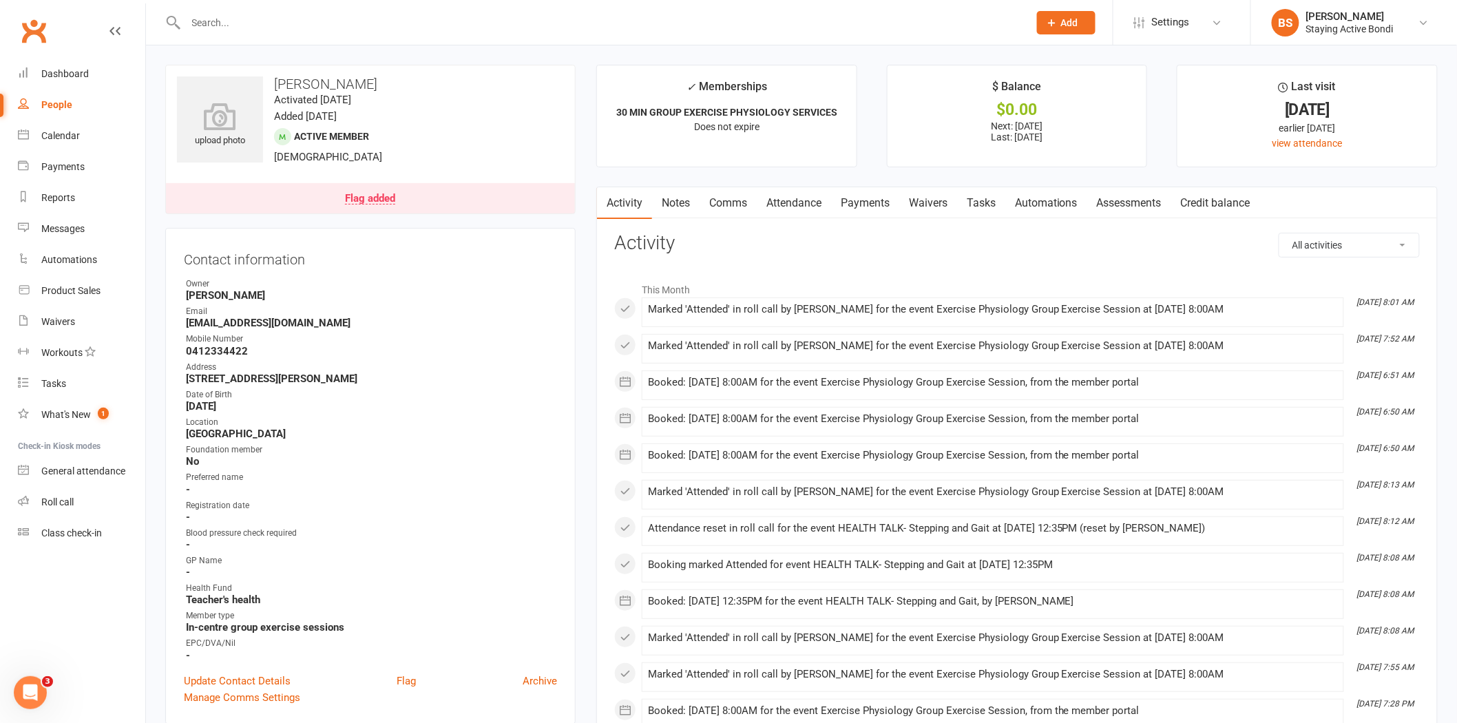
click at [869, 205] on link "Payments" at bounding box center [865, 203] width 68 height 32
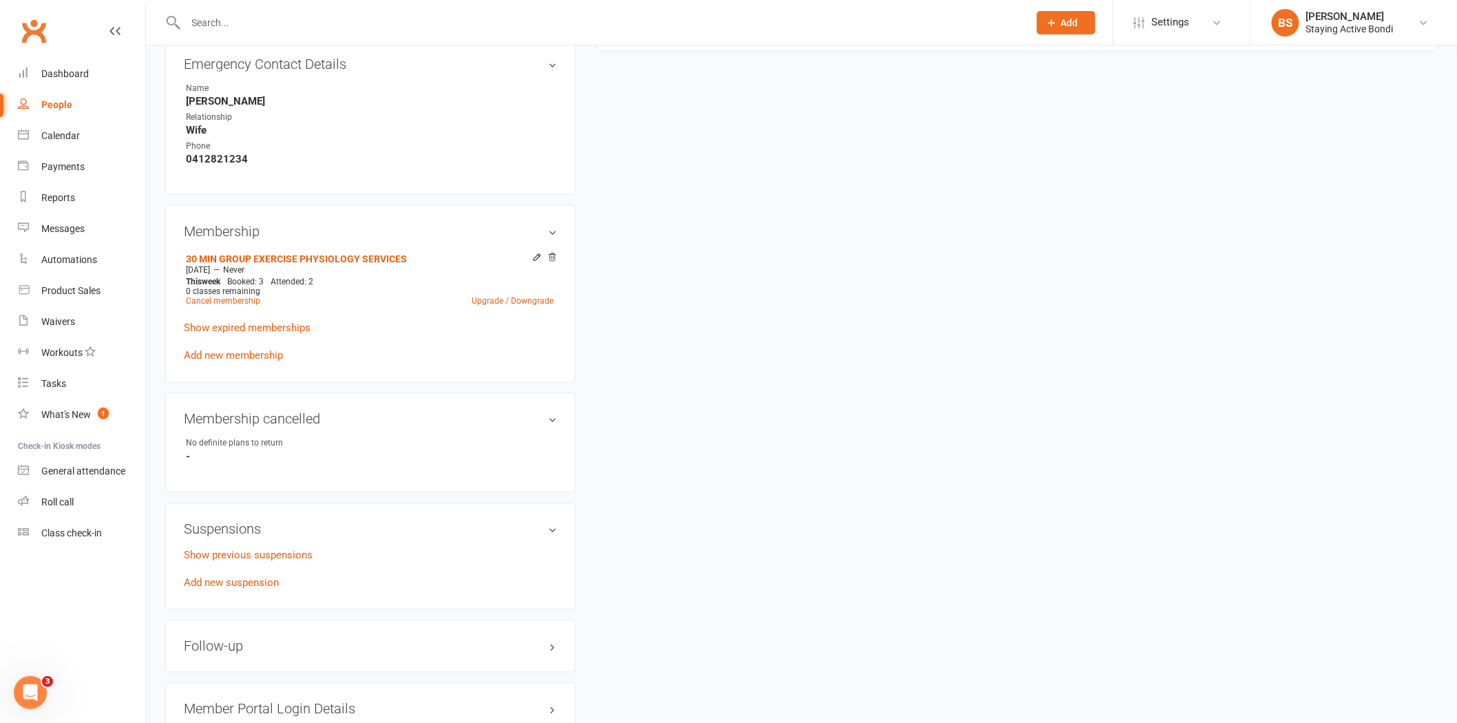
scroll to position [842, 0]
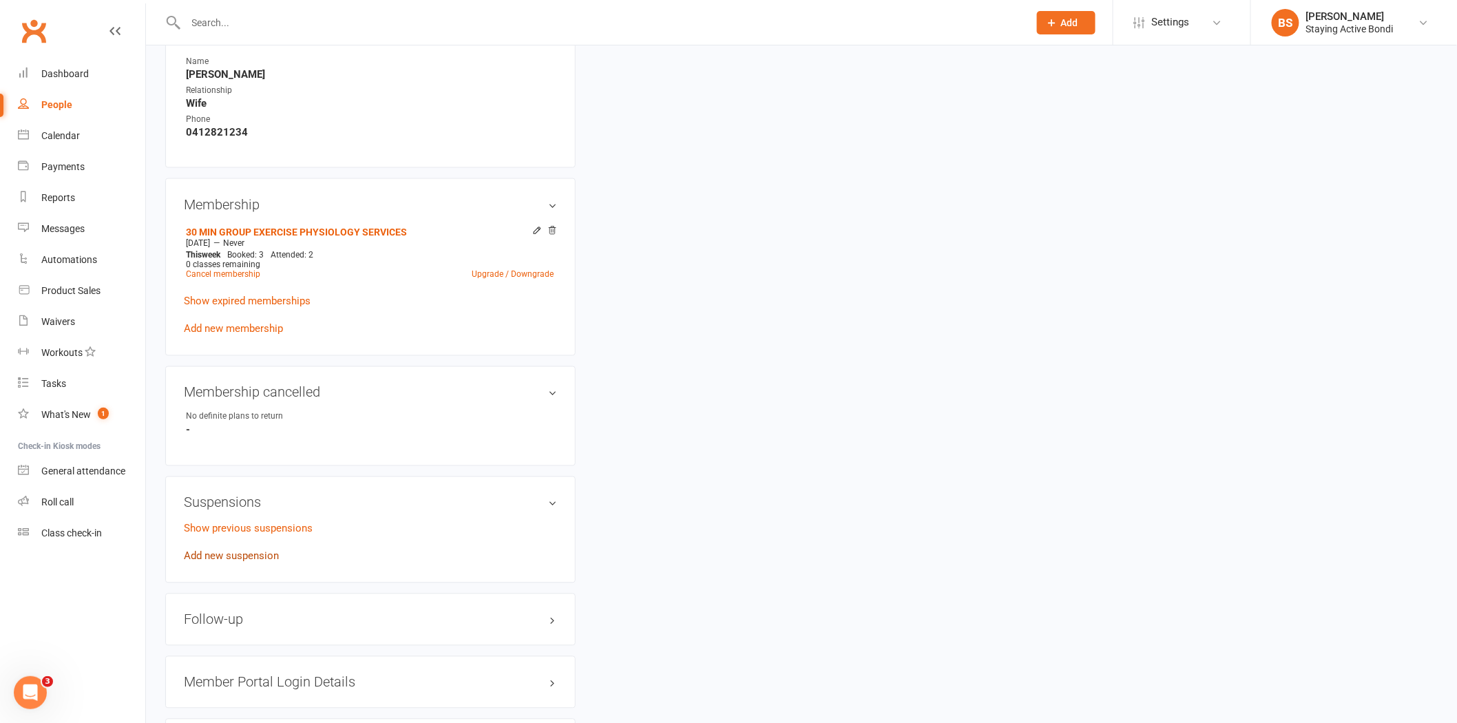
click at [249, 553] on link "Add new suspension" at bounding box center [231, 556] width 95 height 12
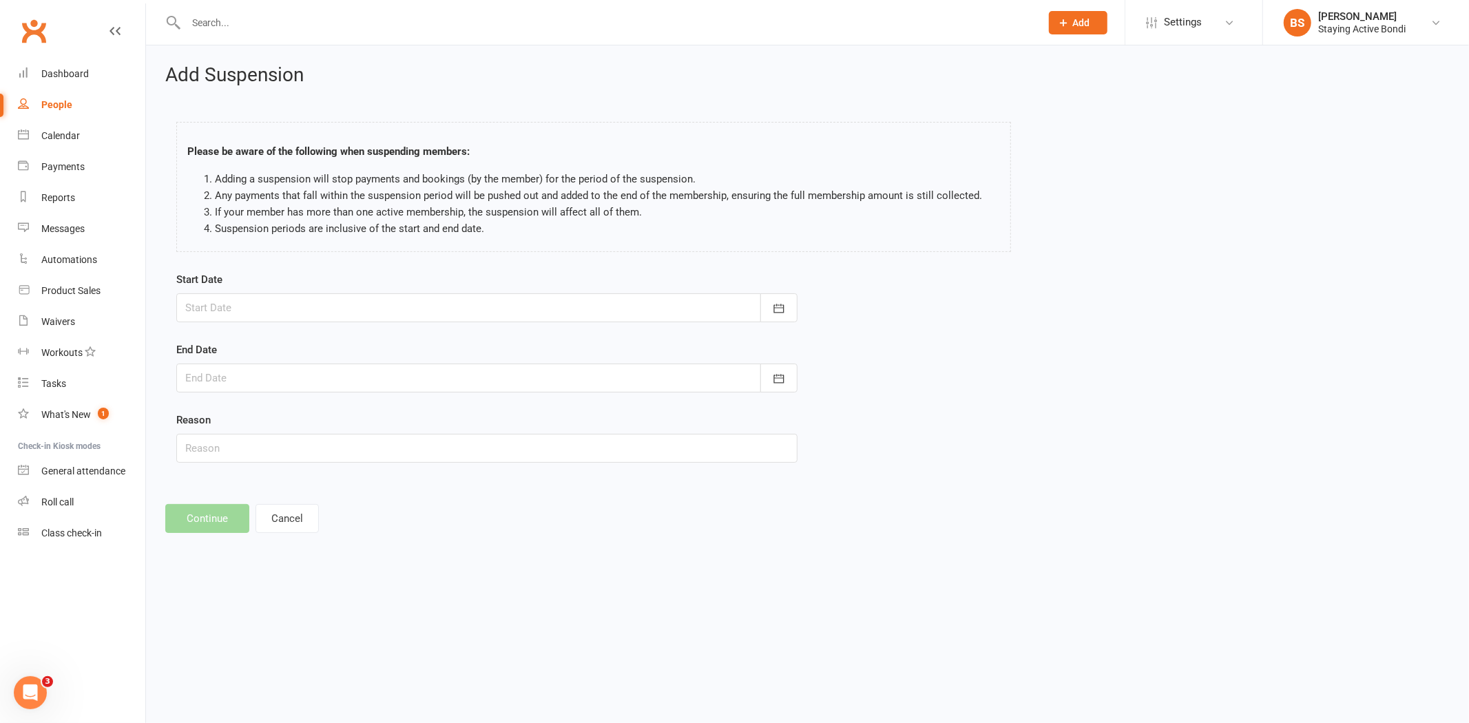
click at [369, 297] on div at bounding box center [486, 307] width 621 height 29
click at [257, 468] on span "22" at bounding box center [262, 473] width 11 height 11
type input "22 Sep 2025"
click at [788, 375] on button "button" at bounding box center [778, 378] width 37 height 29
click at [415, 539] on span "27" at bounding box center [417, 544] width 11 height 11
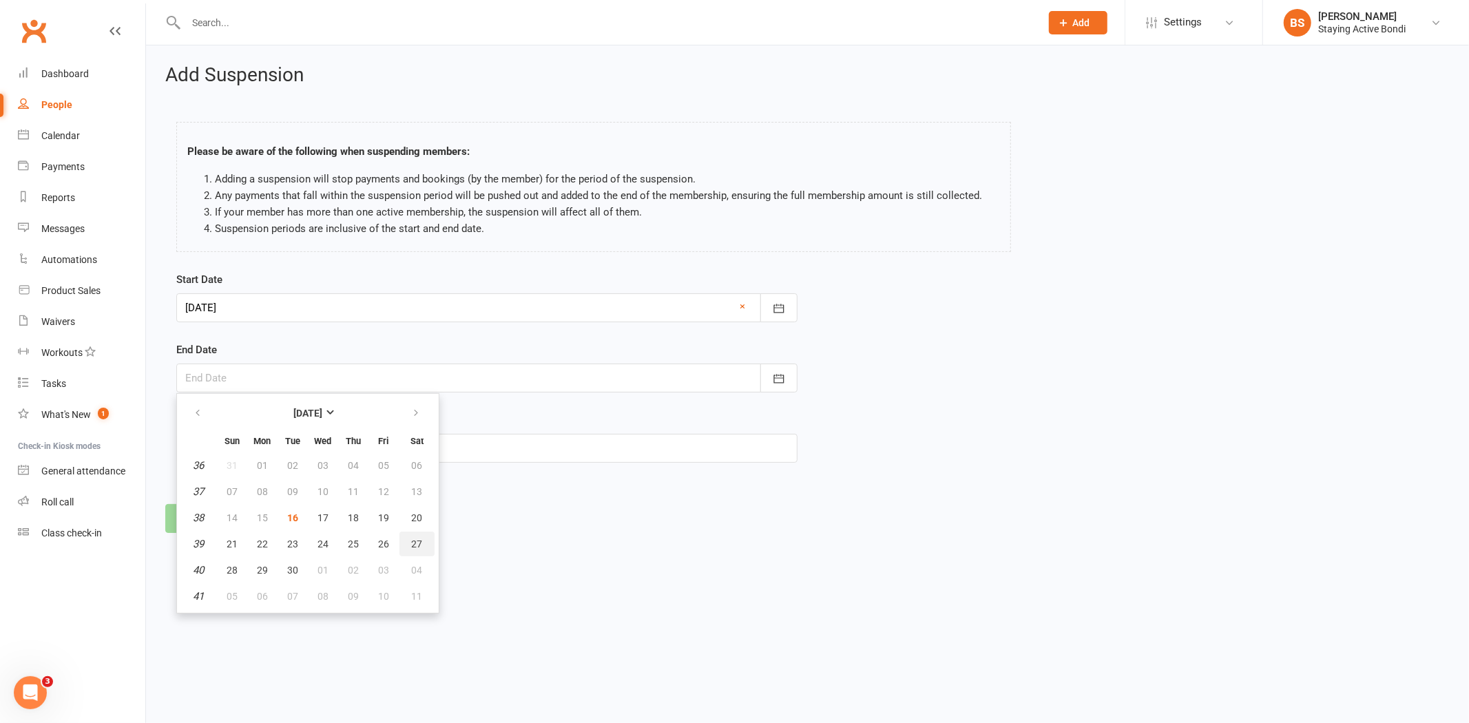
type input "27 Sep 2025"
click at [222, 451] on input "text" at bounding box center [486, 448] width 621 height 29
type input "j"
type input "J"
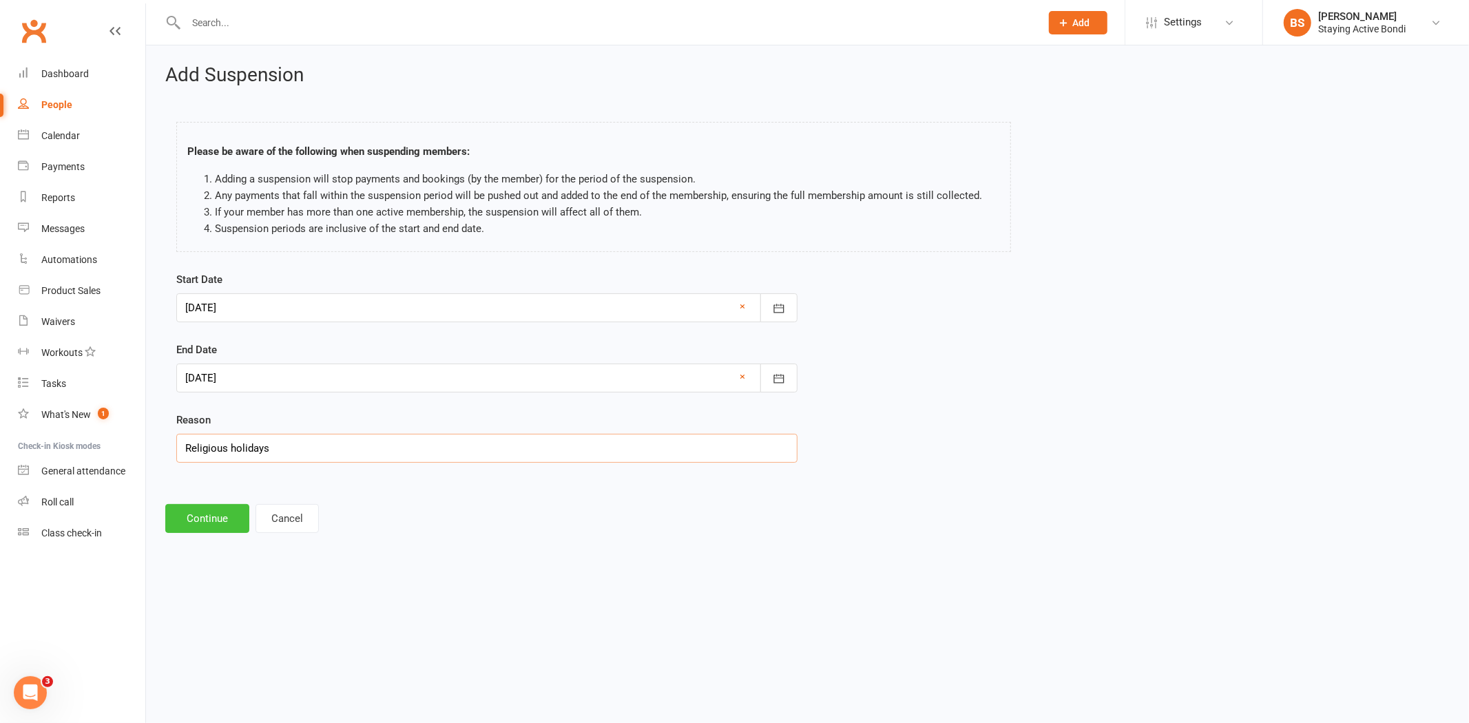
type input "Religious holidays"
click at [217, 516] on button "Continue" at bounding box center [207, 518] width 84 height 29
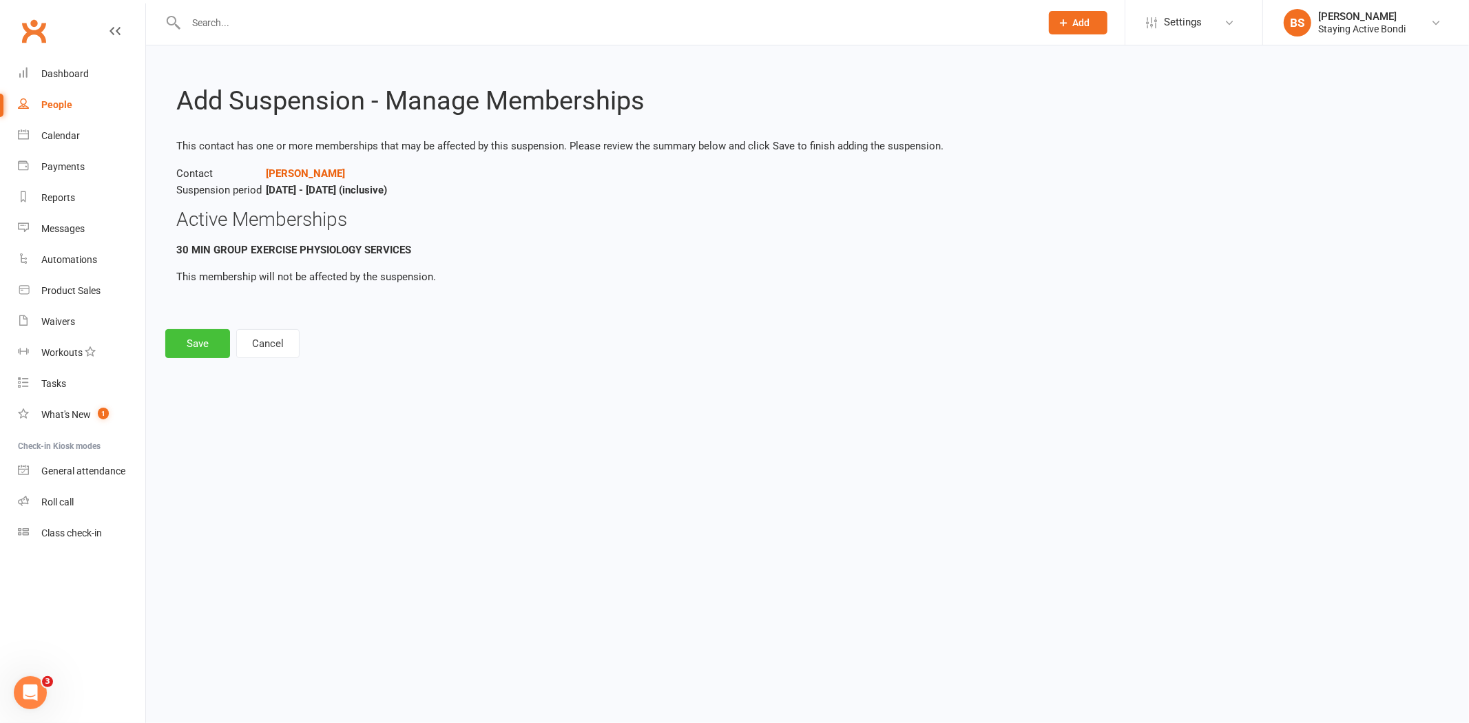
click at [205, 341] on button "Save" at bounding box center [197, 343] width 65 height 29
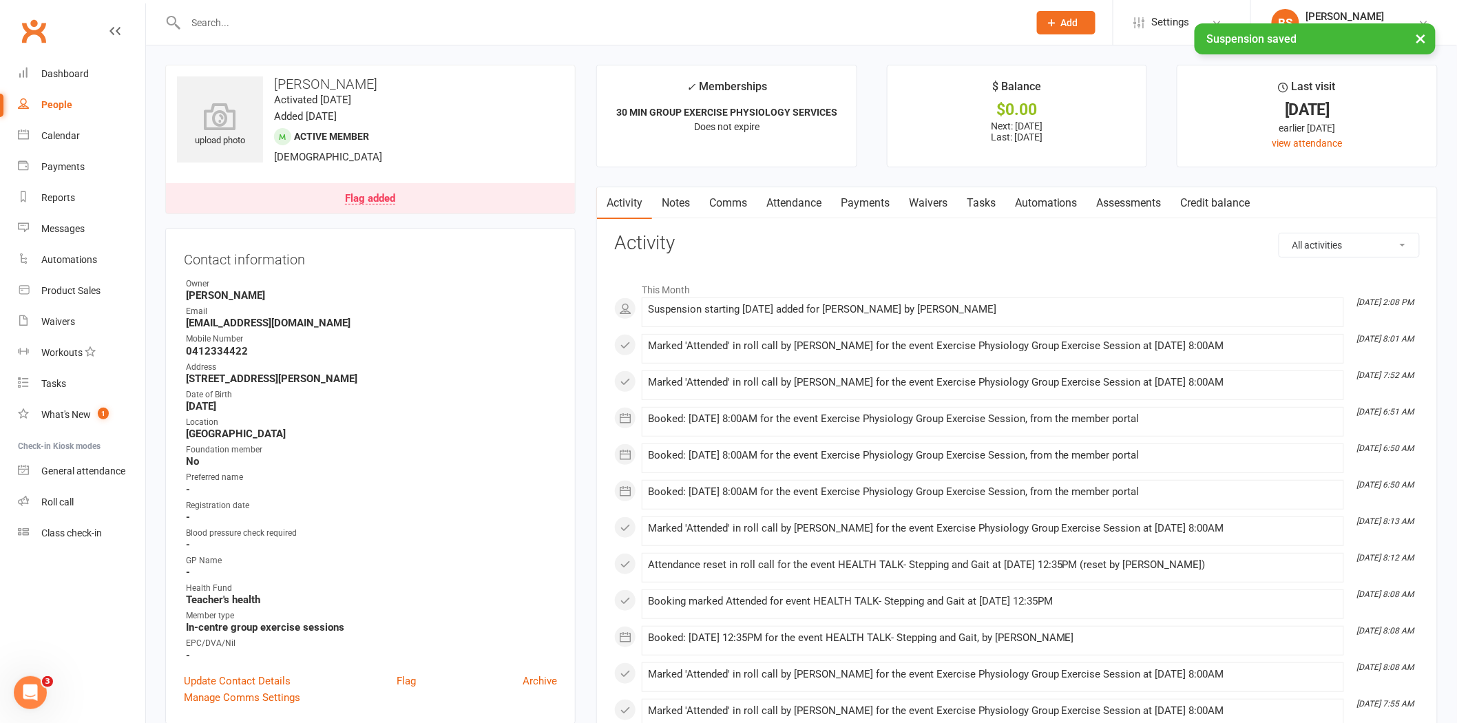
click at [861, 196] on link "Payments" at bounding box center [865, 203] width 68 height 32
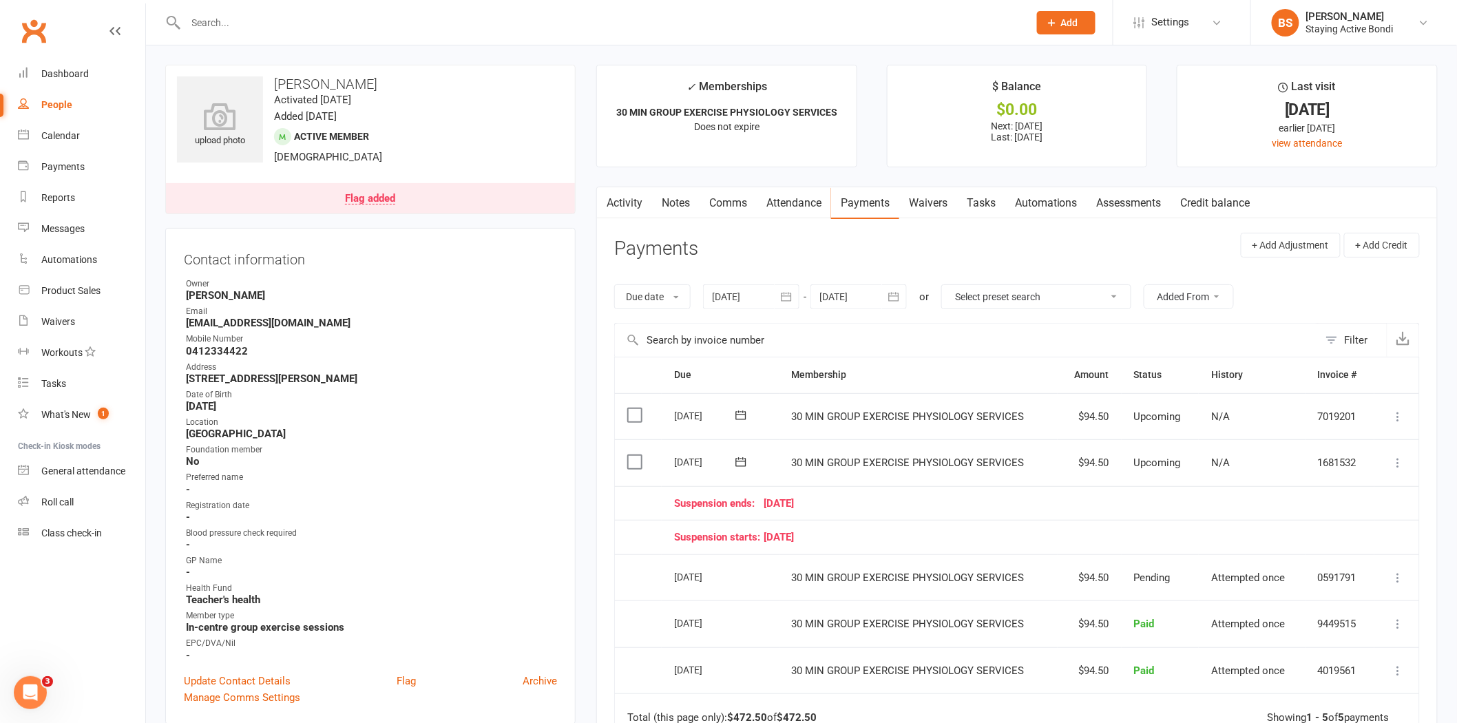
click at [1399, 462] on icon at bounding box center [1399, 463] width 14 height 14
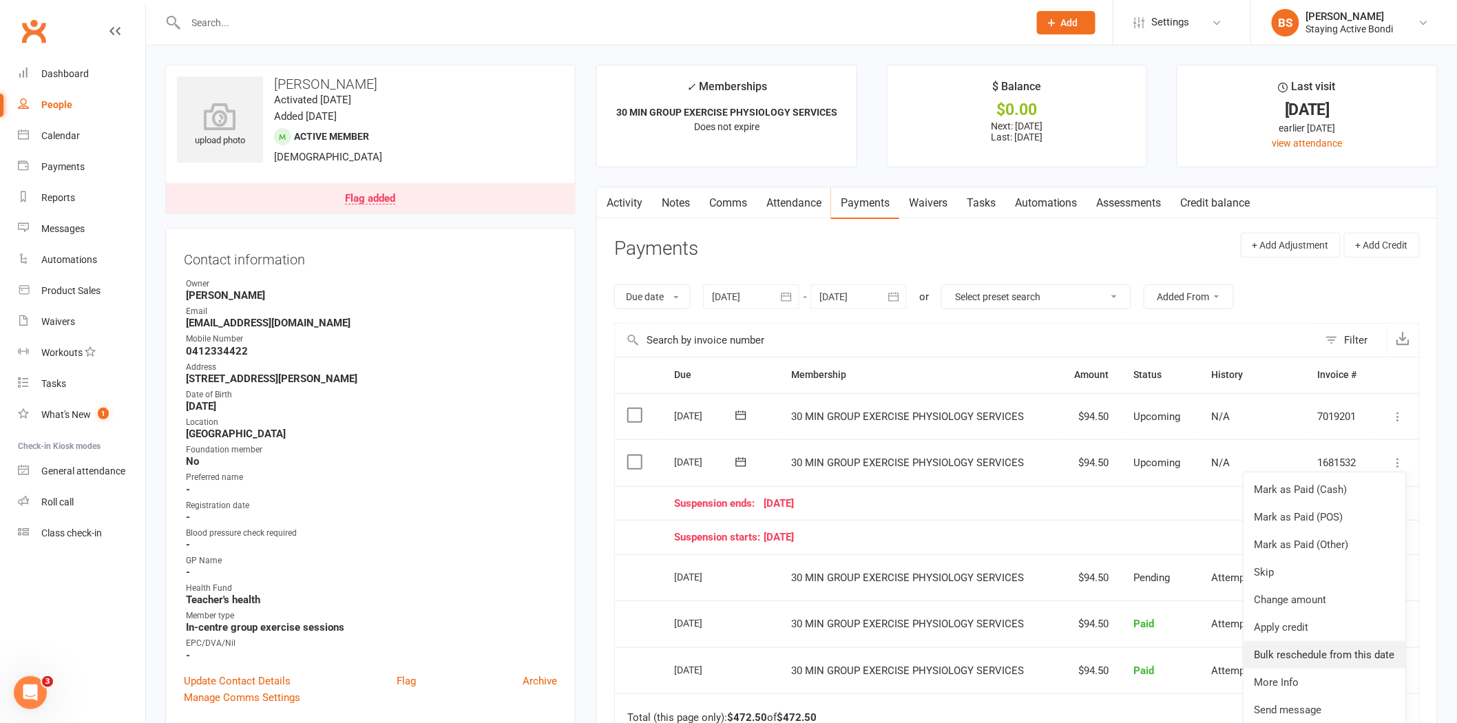
click at [1323, 647] on link "Bulk reschedule from this date" at bounding box center [1325, 655] width 163 height 28
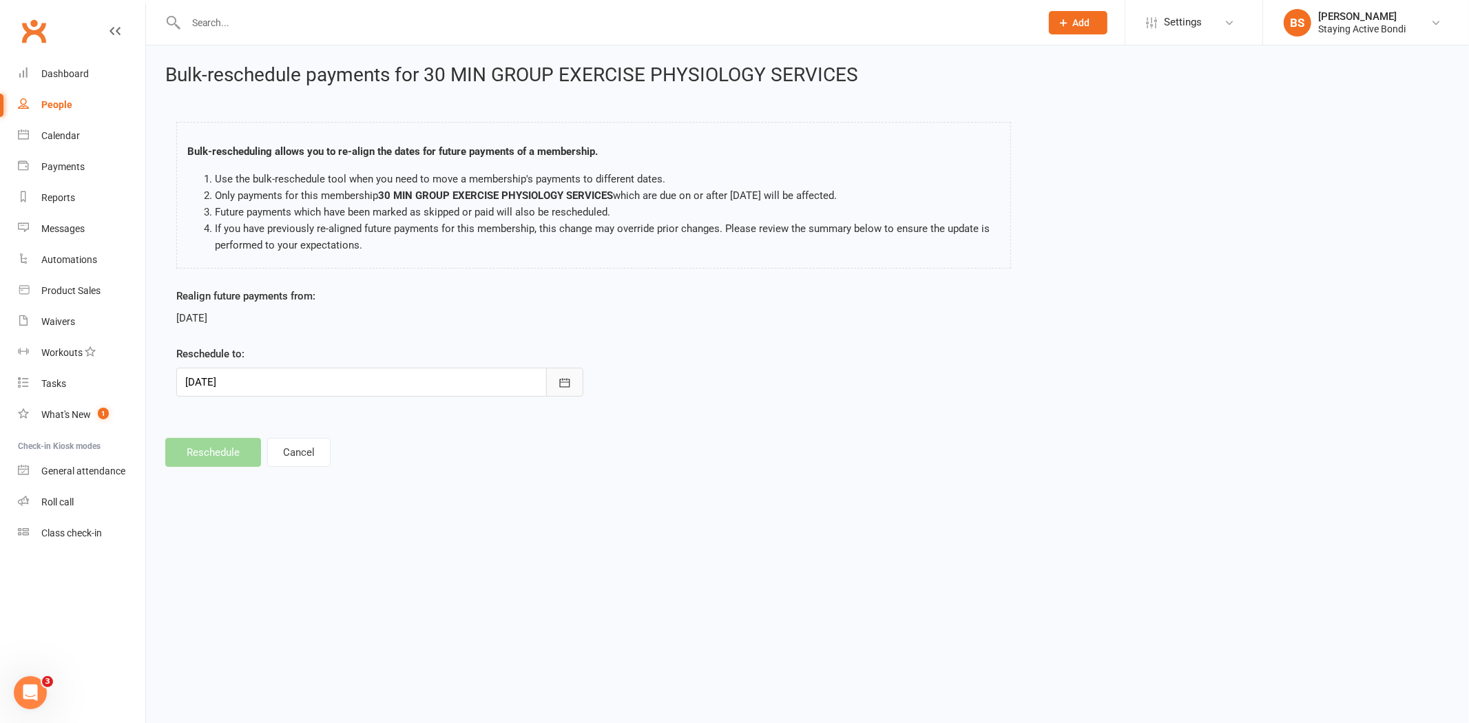
click at [566, 377] on icon "button" at bounding box center [565, 383] width 14 height 14
click at [257, 595] on span "06" at bounding box center [262, 600] width 11 height 11
type input "06 Oct 2025"
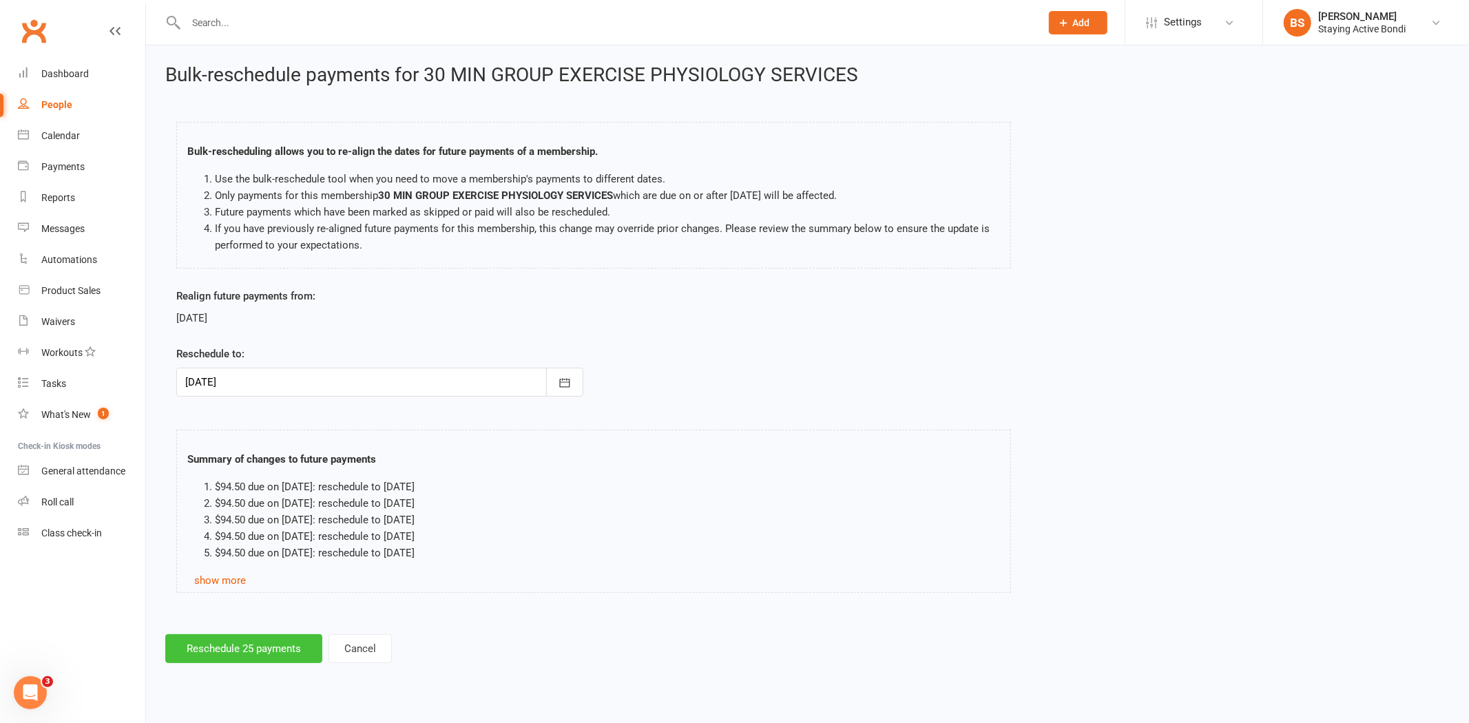
click at [271, 640] on button "Reschedule 25 payments" at bounding box center [243, 648] width 157 height 29
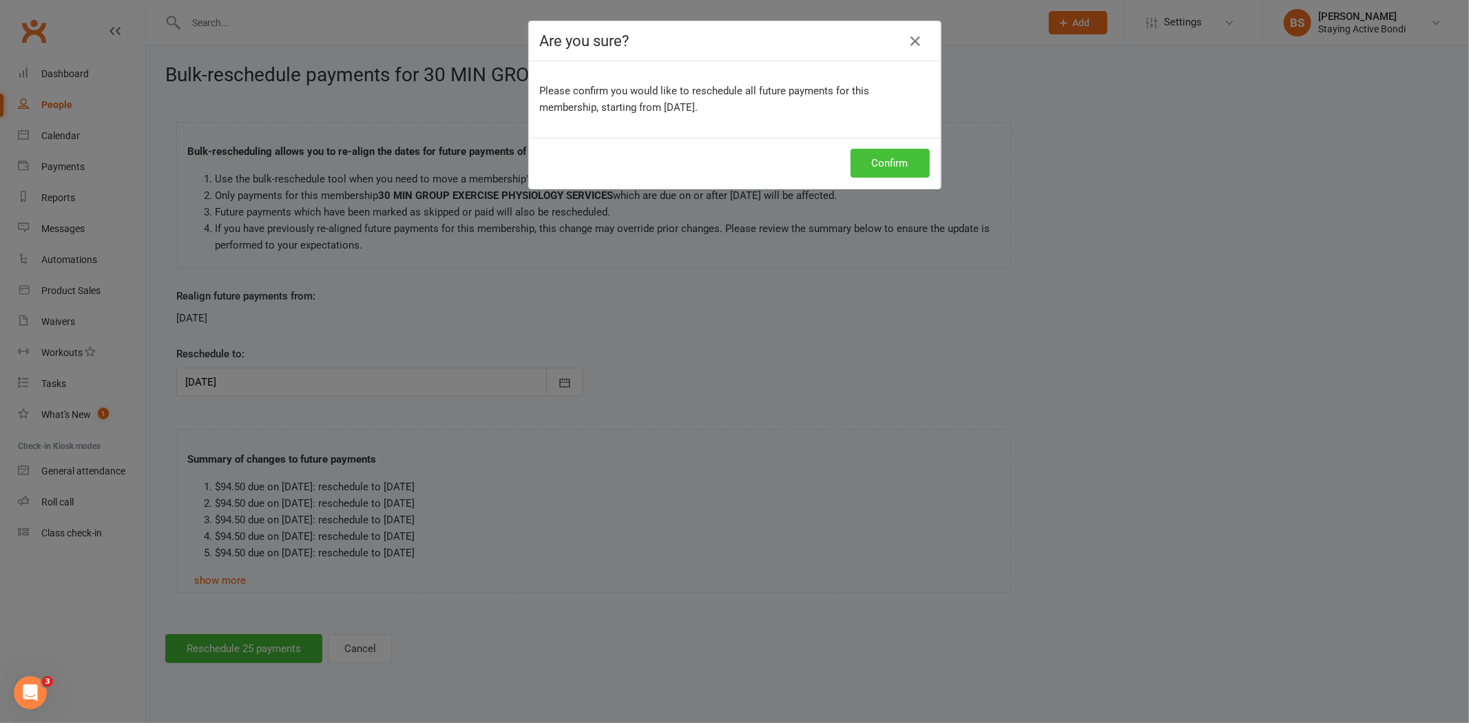
click at [897, 163] on button "Confirm" at bounding box center [889, 163] width 79 height 29
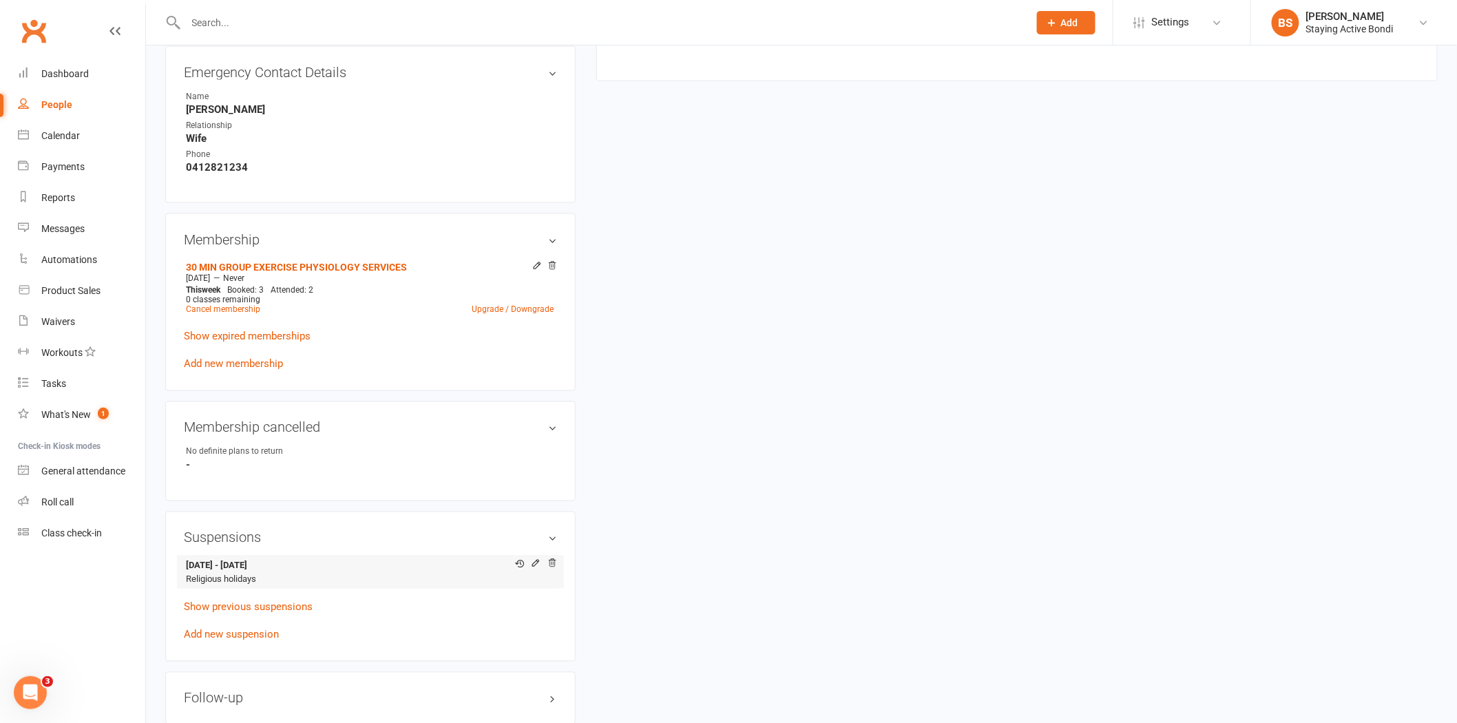
scroll to position [842, 0]
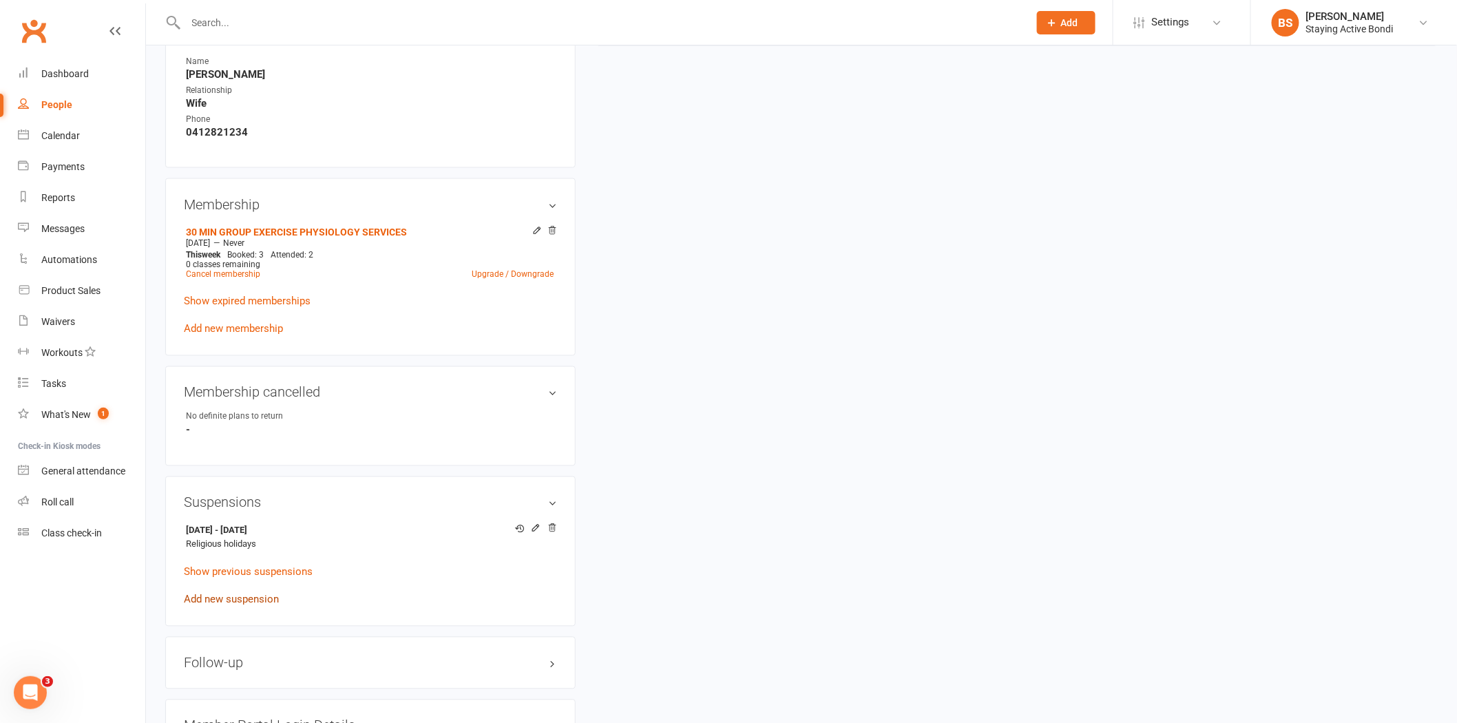
click at [240, 596] on link "Add new suspension" at bounding box center [231, 600] width 95 height 12
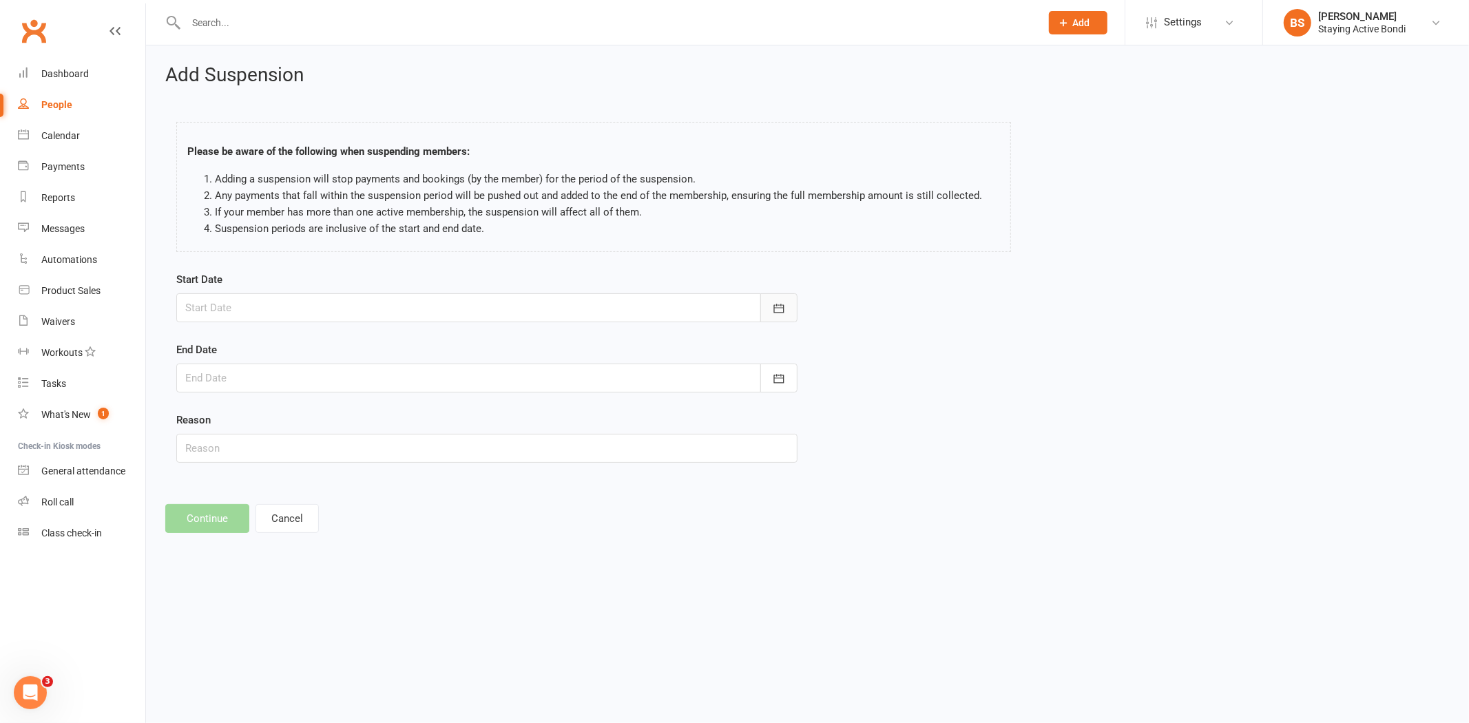
click at [774, 309] on icon "button" at bounding box center [779, 309] width 14 height 14
click at [258, 521] on span "06" at bounding box center [262, 526] width 11 height 11
type input "06 Oct 2025"
click at [769, 377] on button "button" at bounding box center [778, 378] width 37 height 29
click at [411, 408] on icon "button" at bounding box center [416, 413] width 10 height 11
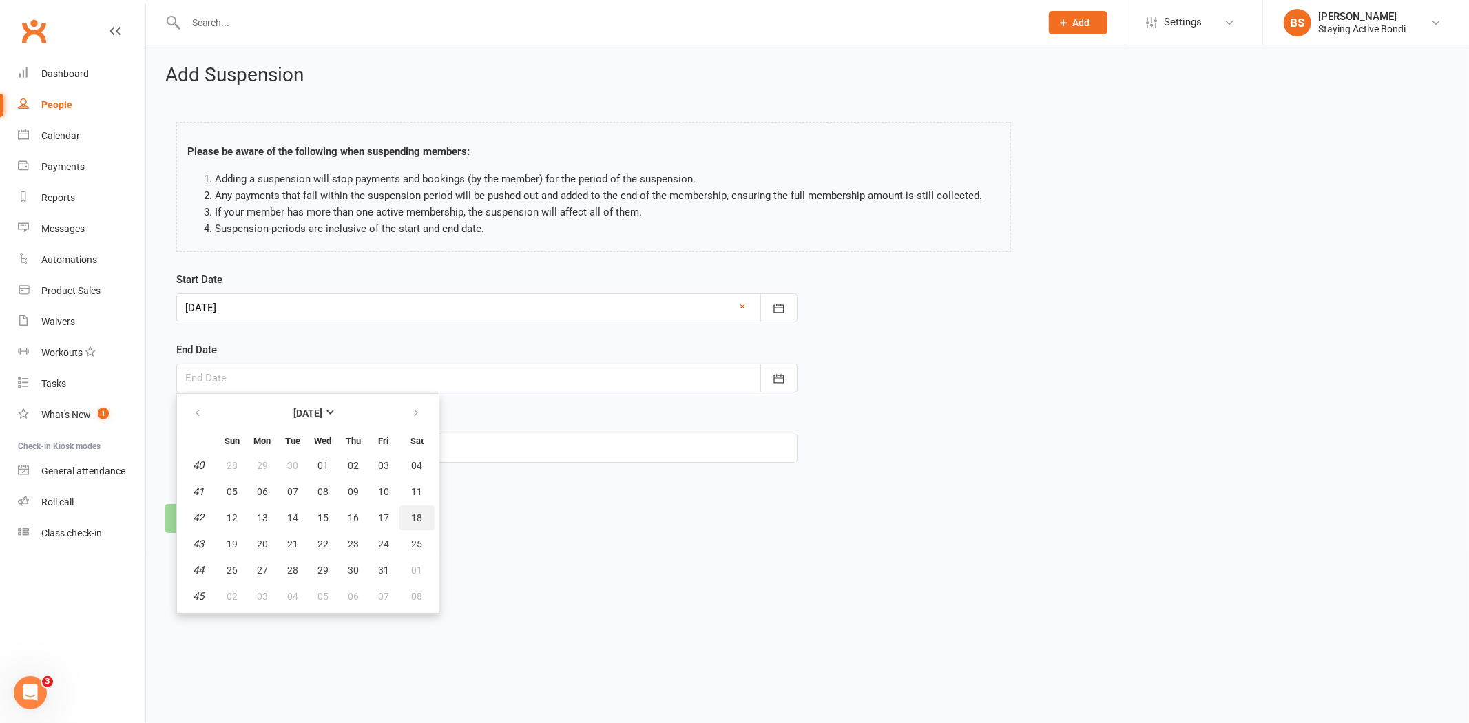
click at [412, 514] on span "18" at bounding box center [417, 517] width 11 height 11
click at [782, 379] on icon "button" at bounding box center [779, 379] width 14 height 14
click at [234, 544] on span "19" at bounding box center [232, 544] width 11 height 11
type input "19 Oct 2025"
click at [242, 446] on input "text" at bounding box center [486, 448] width 621 height 29
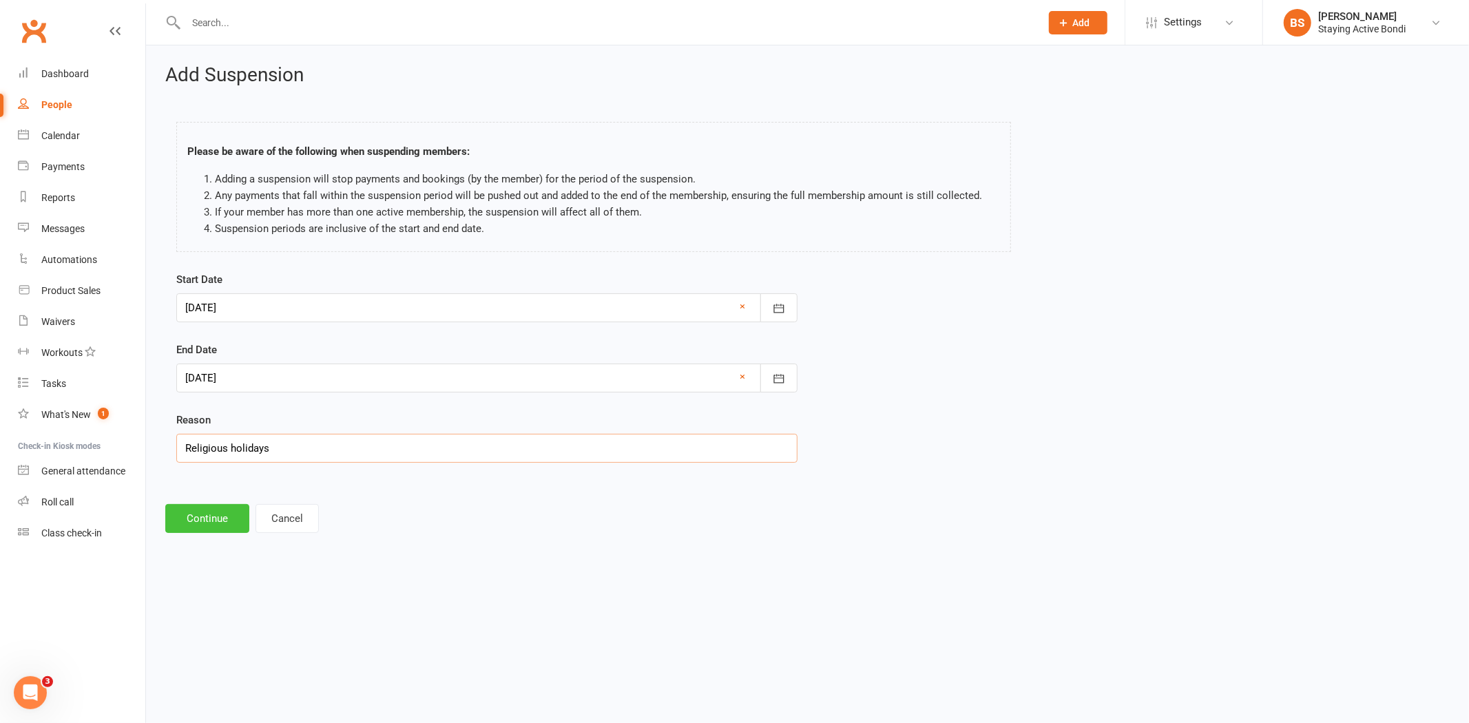
type input "Religious holidays"
click at [231, 514] on button "Continue" at bounding box center [207, 518] width 84 height 29
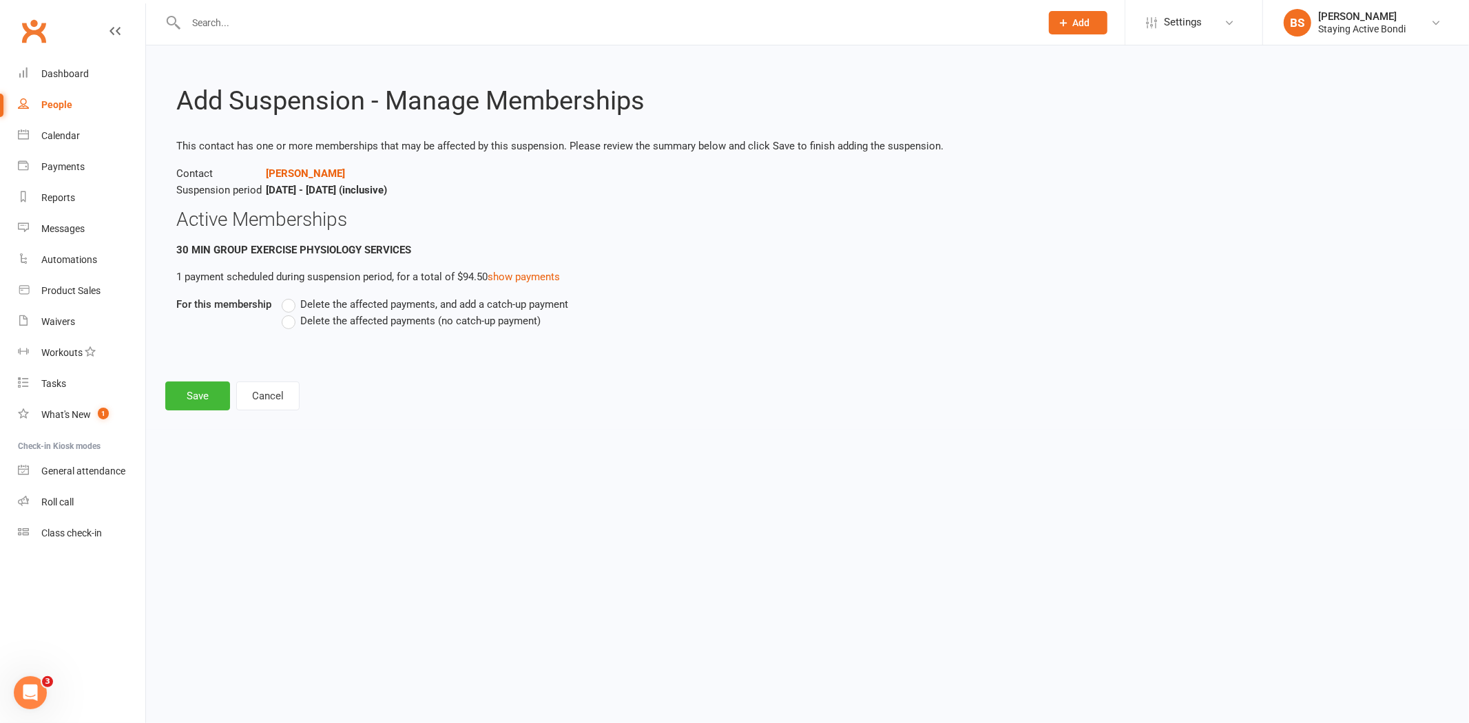
click at [326, 322] on span "Delete the affected payments (no catch-up payment)" at bounding box center [420, 320] width 240 height 14
click at [291, 313] on input "Delete the affected payments (no catch-up payment)" at bounding box center [286, 313] width 9 height 0
click at [194, 395] on button "Save" at bounding box center [197, 396] width 65 height 29
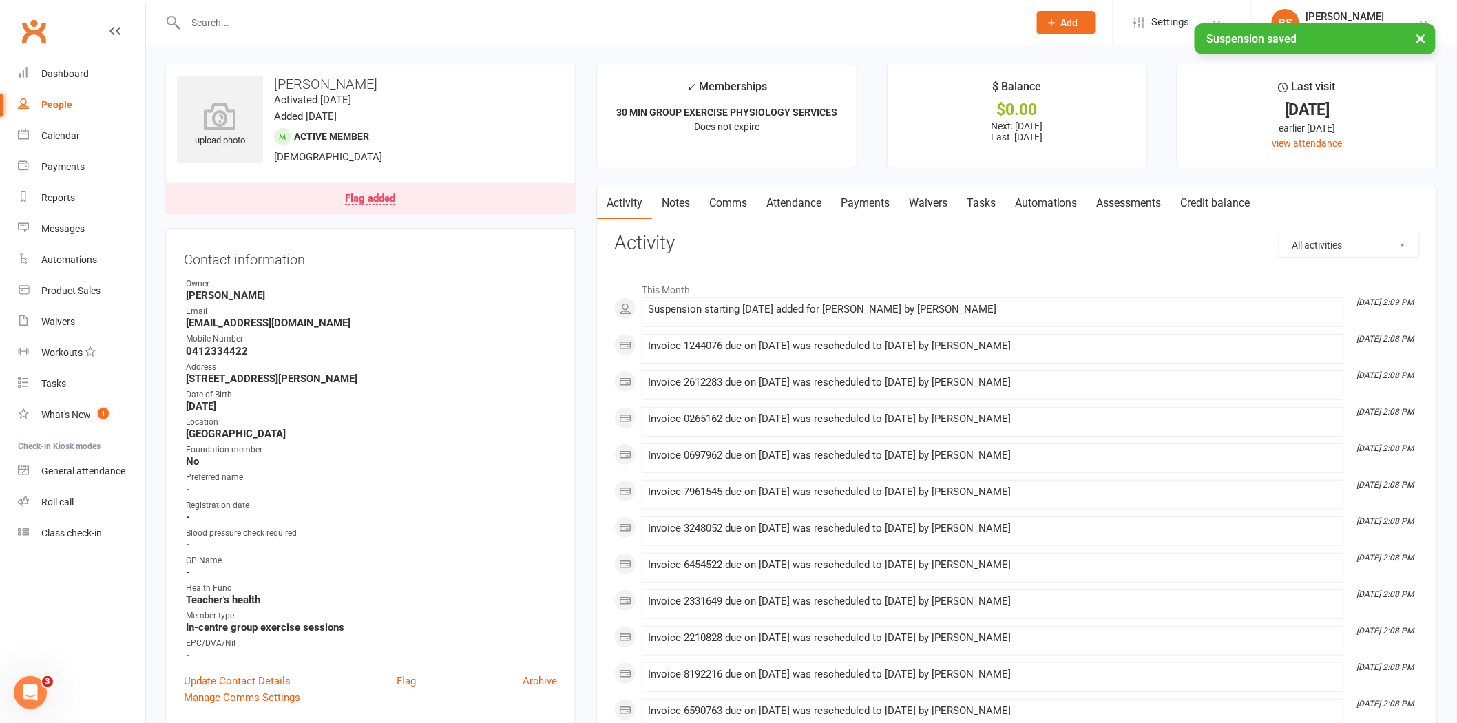
click at [865, 205] on link "Payments" at bounding box center [865, 203] width 68 height 32
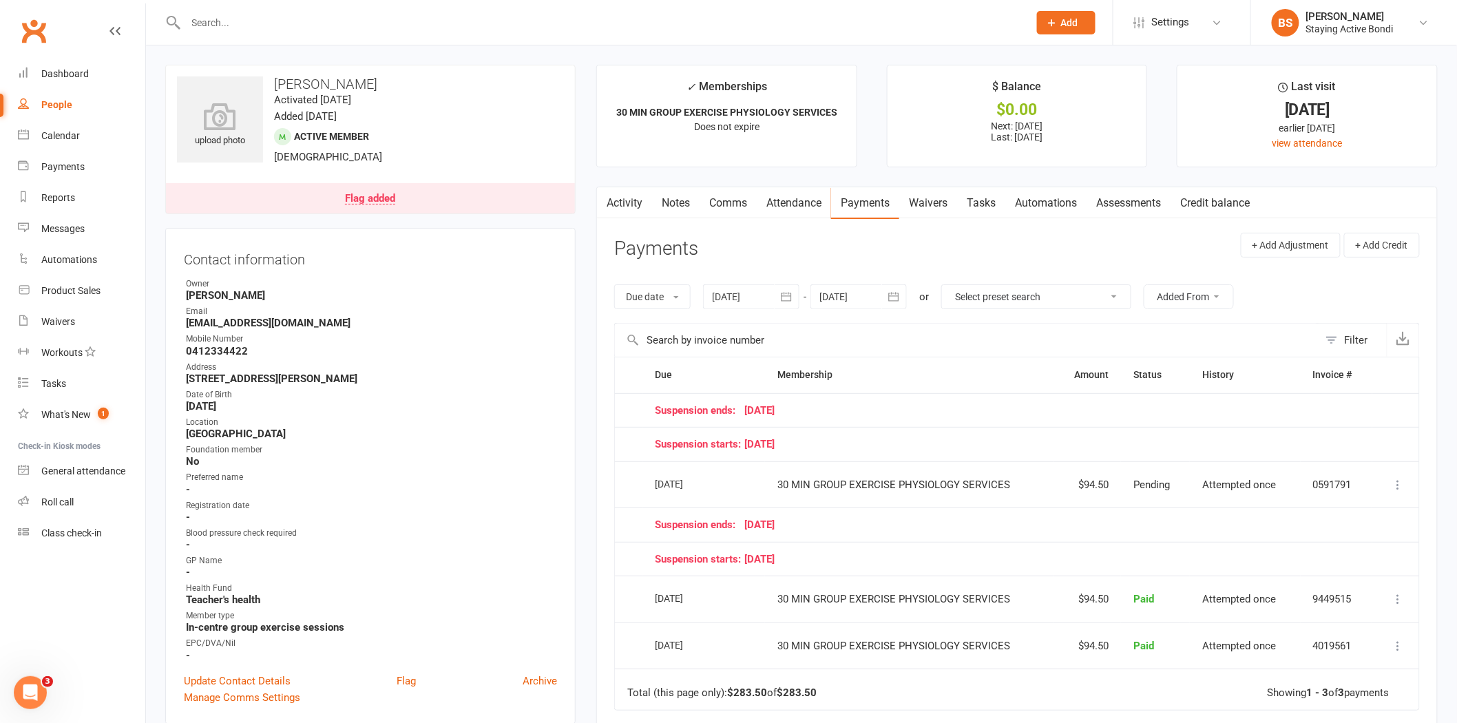
click at [838, 295] on div at bounding box center [859, 296] width 96 height 25
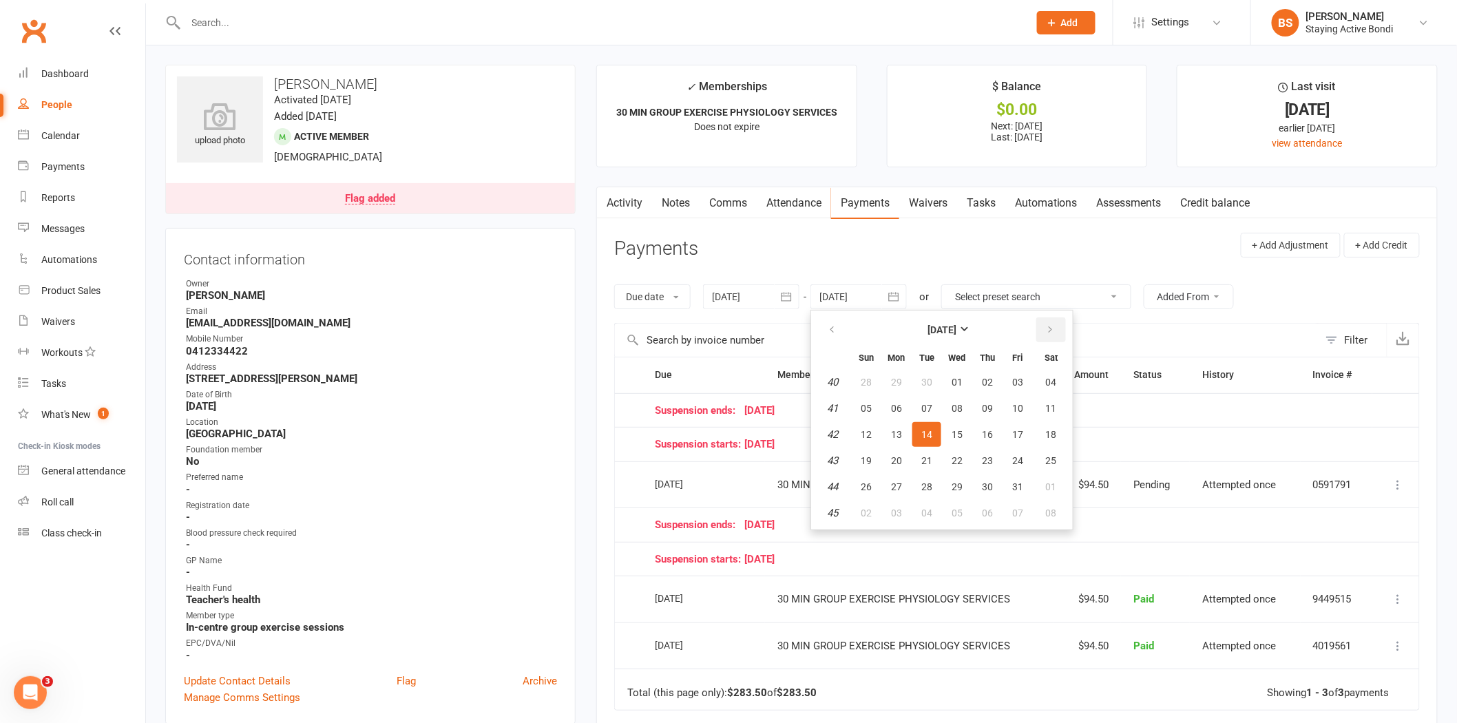
click at [1036, 326] on button "button" at bounding box center [1051, 329] width 30 height 25
click at [949, 386] on button "31" at bounding box center [957, 382] width 29 height 25
type input "31 Dec 2025"
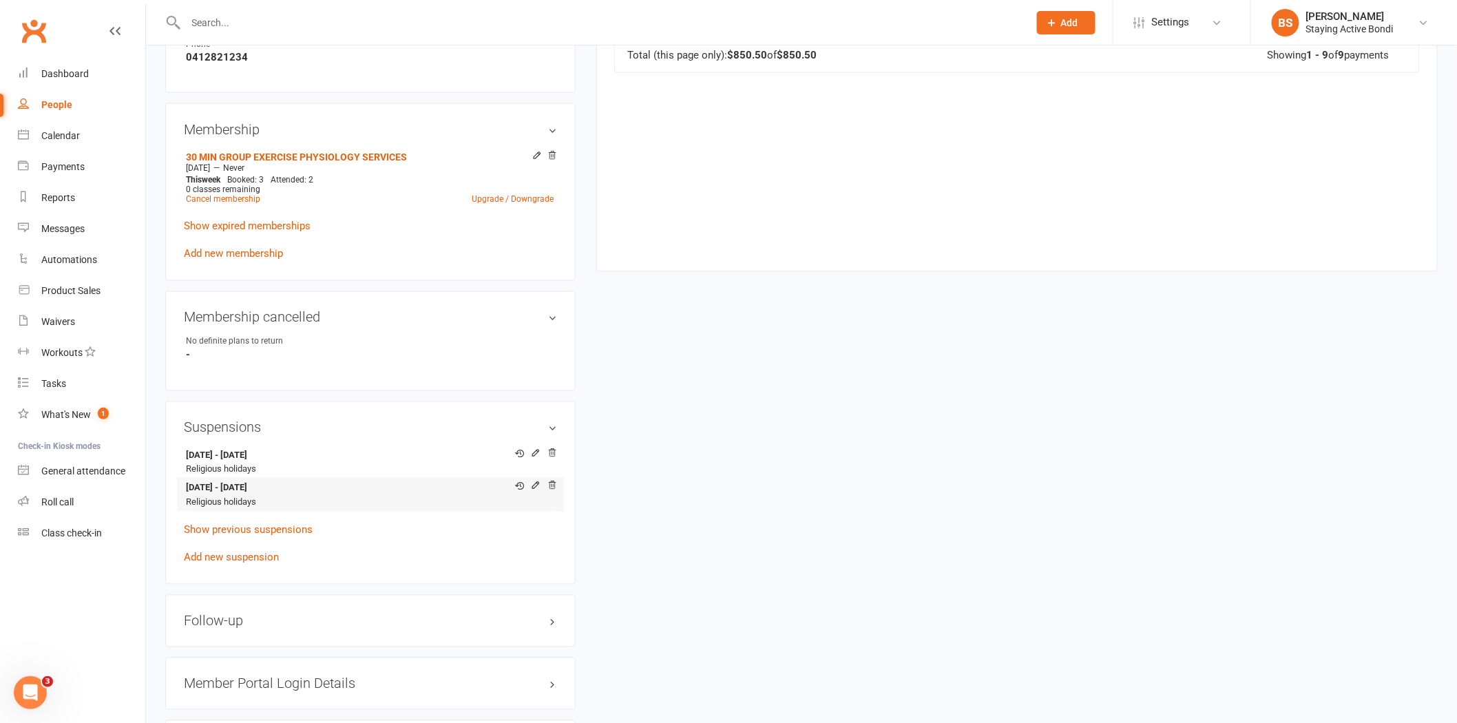
scroll to position [918, 0]
click at [537, 449] on icon at bounding box center [536, 452] width 10 height 10
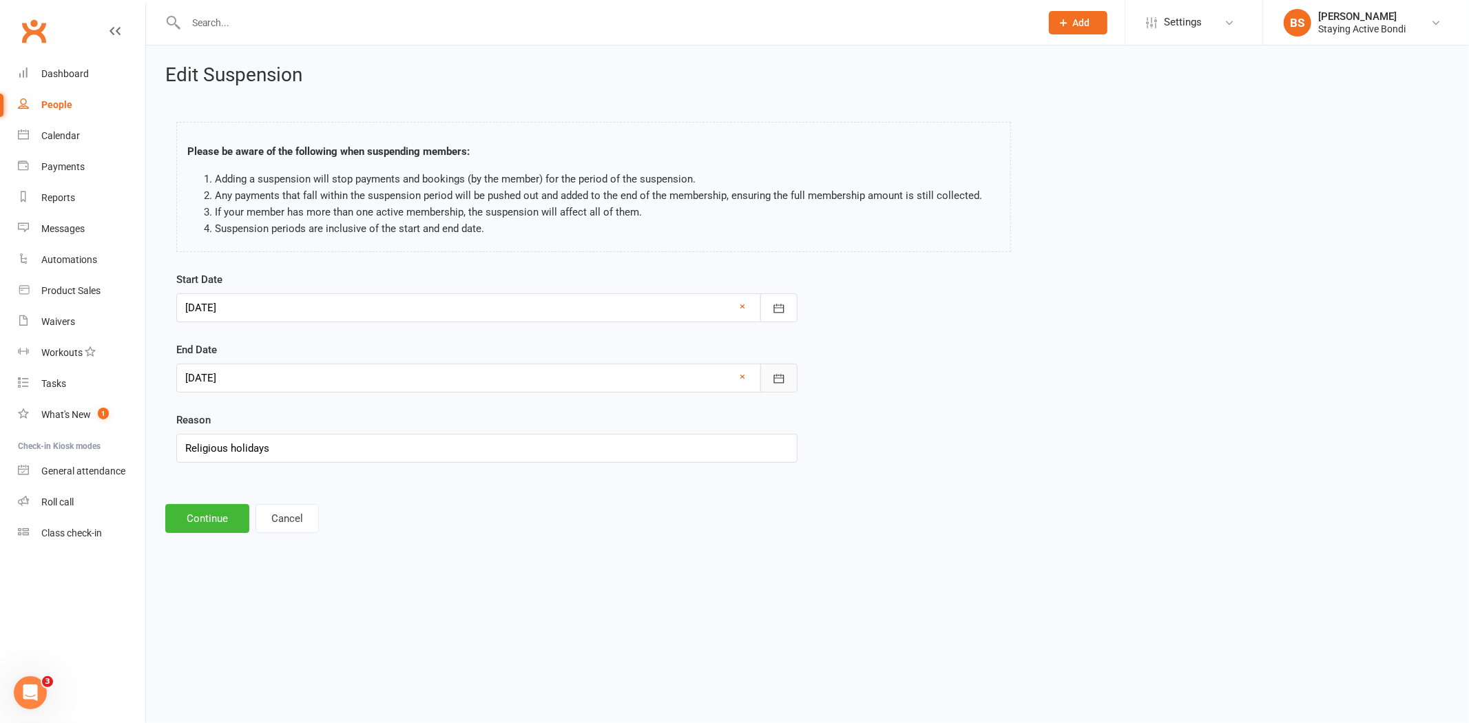
click at [775, 375] on icon "button" at bounding box center [778, 378] width 10 height 9
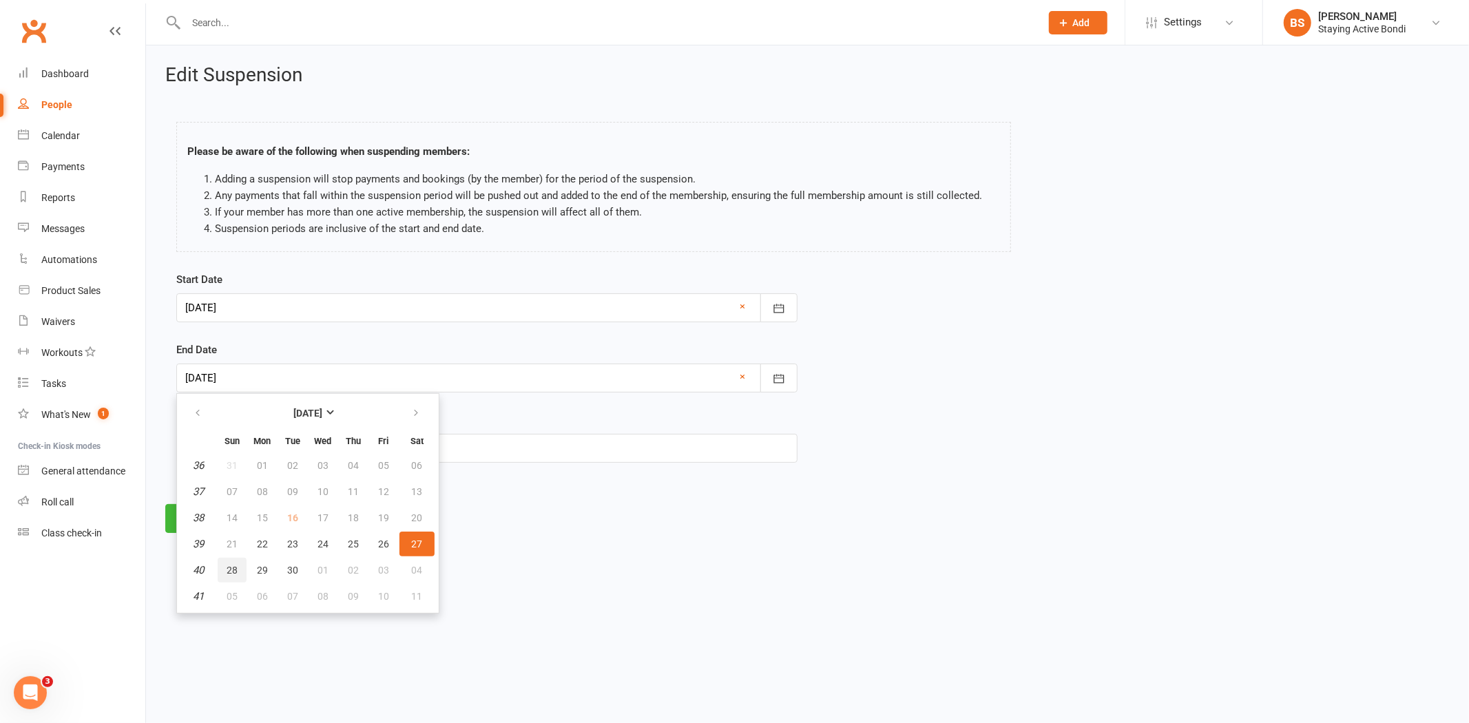
click at [233, 565] on span "28" at bounding box center [232, 570] width 11 height 11
type input "28 Sep 2025"
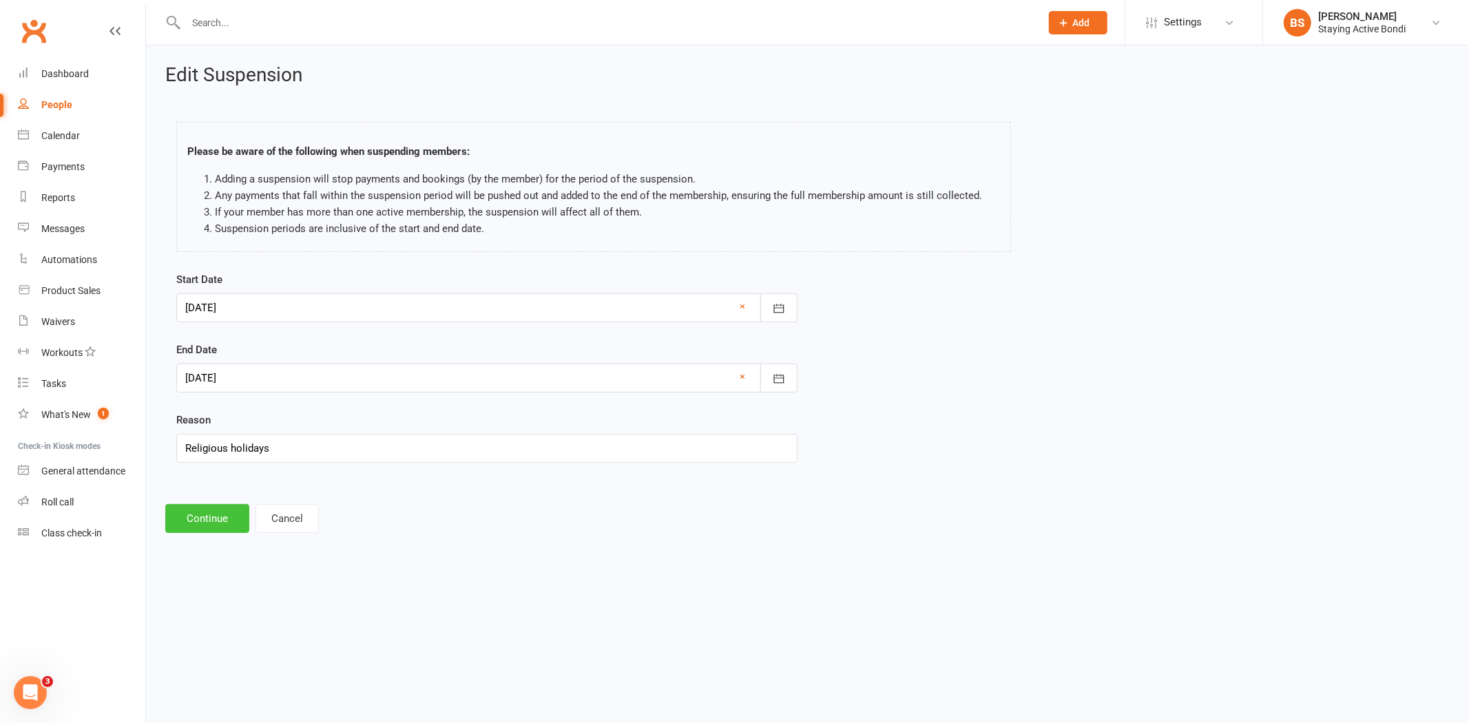
click at [207, 521] on button "Continue" at bounding box center [207, 518] width 84 height 29
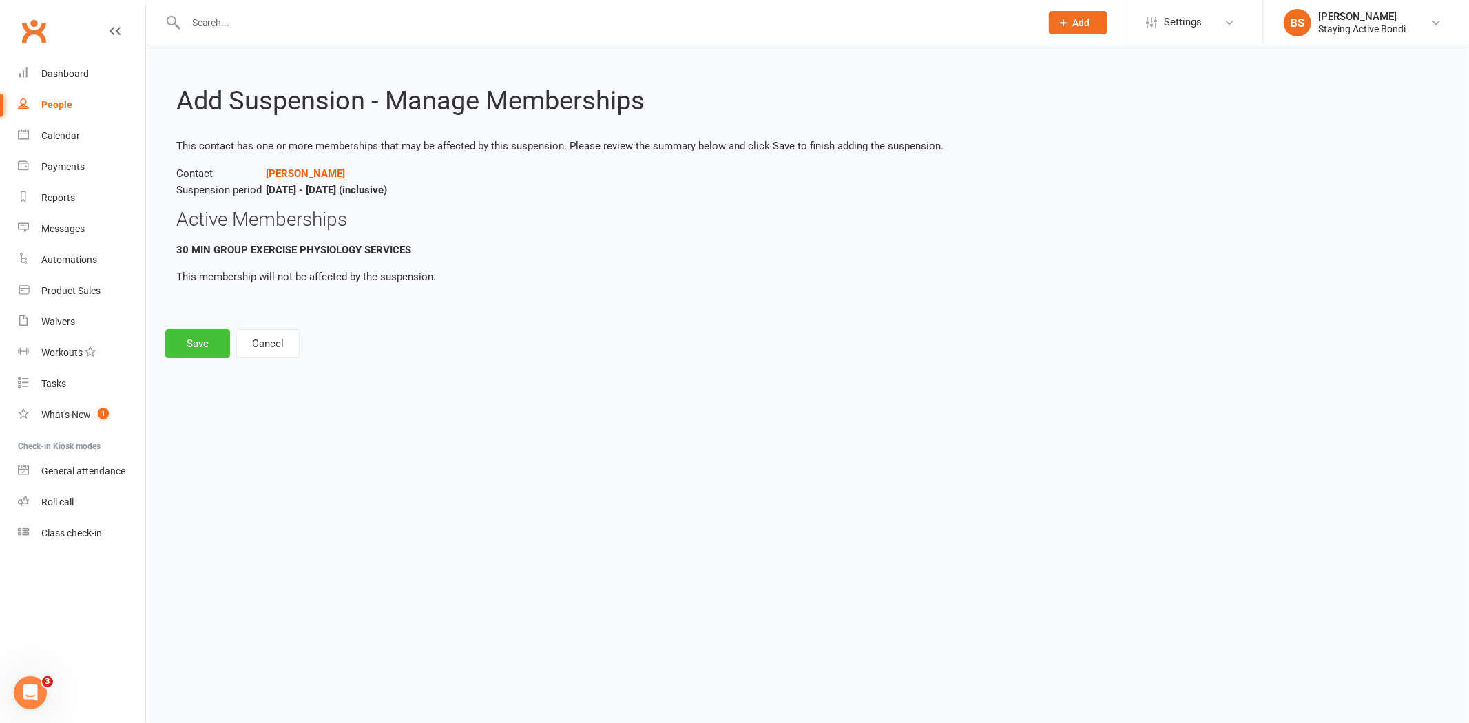
click at [187, 342] on button "Save" at bounding box center [197, 343] width 65 height 29
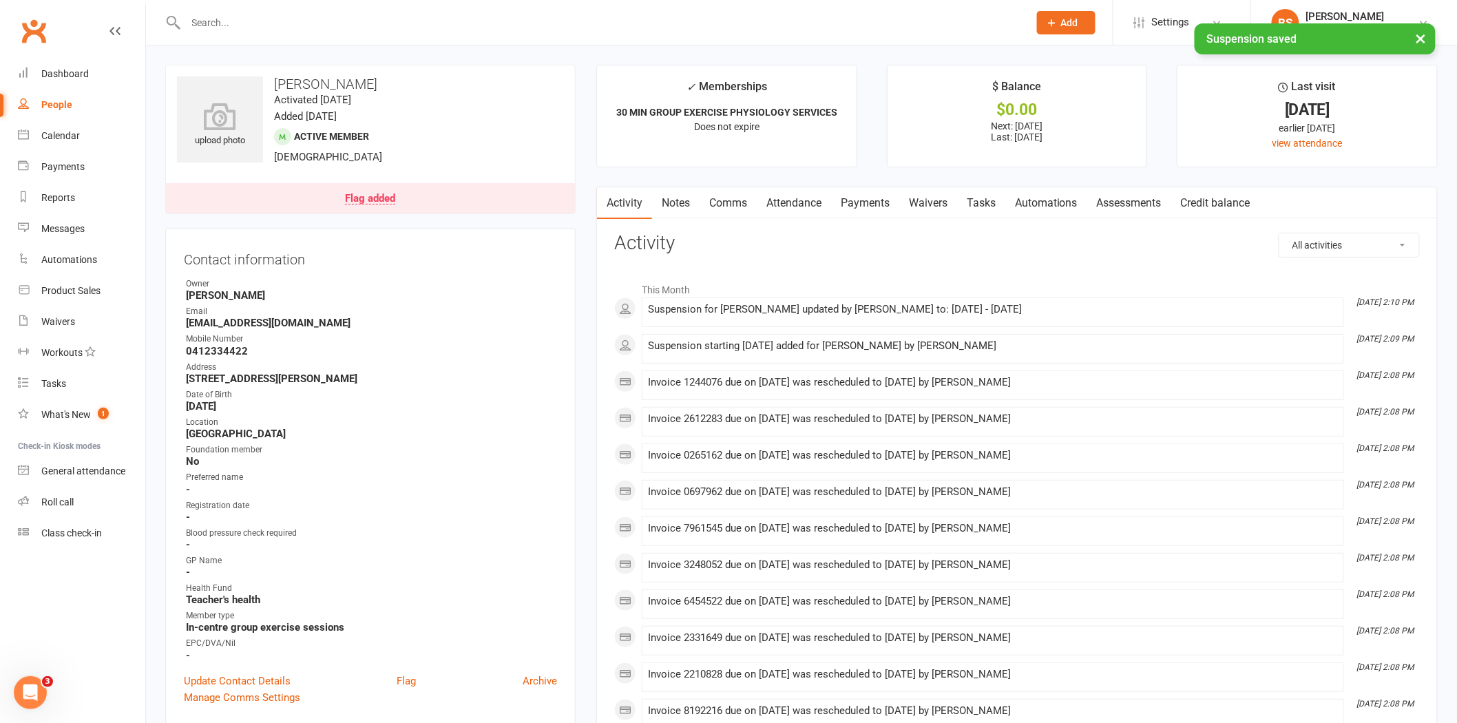
click at [868, 204] on link "Payments" at bounding box center [865, 203] width 68 height 32
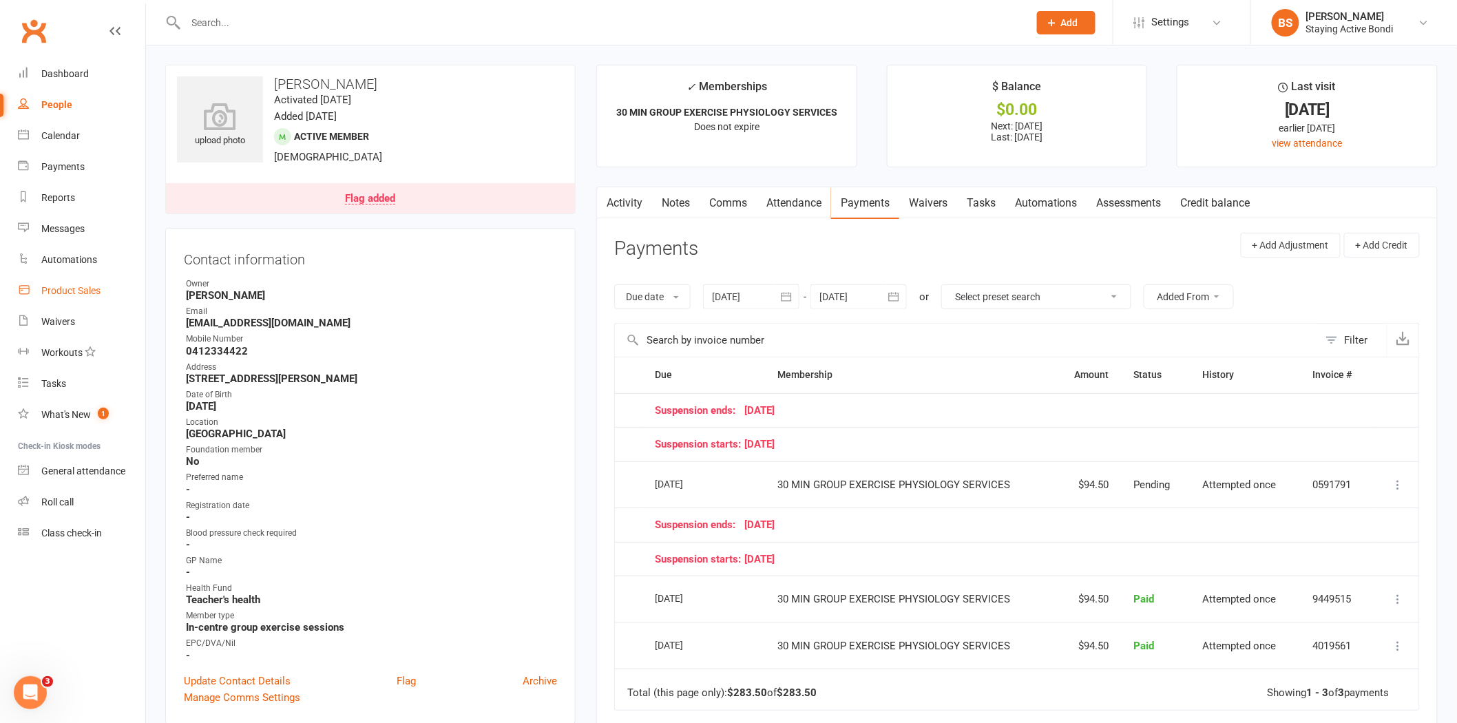
click at [72, 290] on div "Product Sales" at bounding box center [70, 290] width 59 height 11
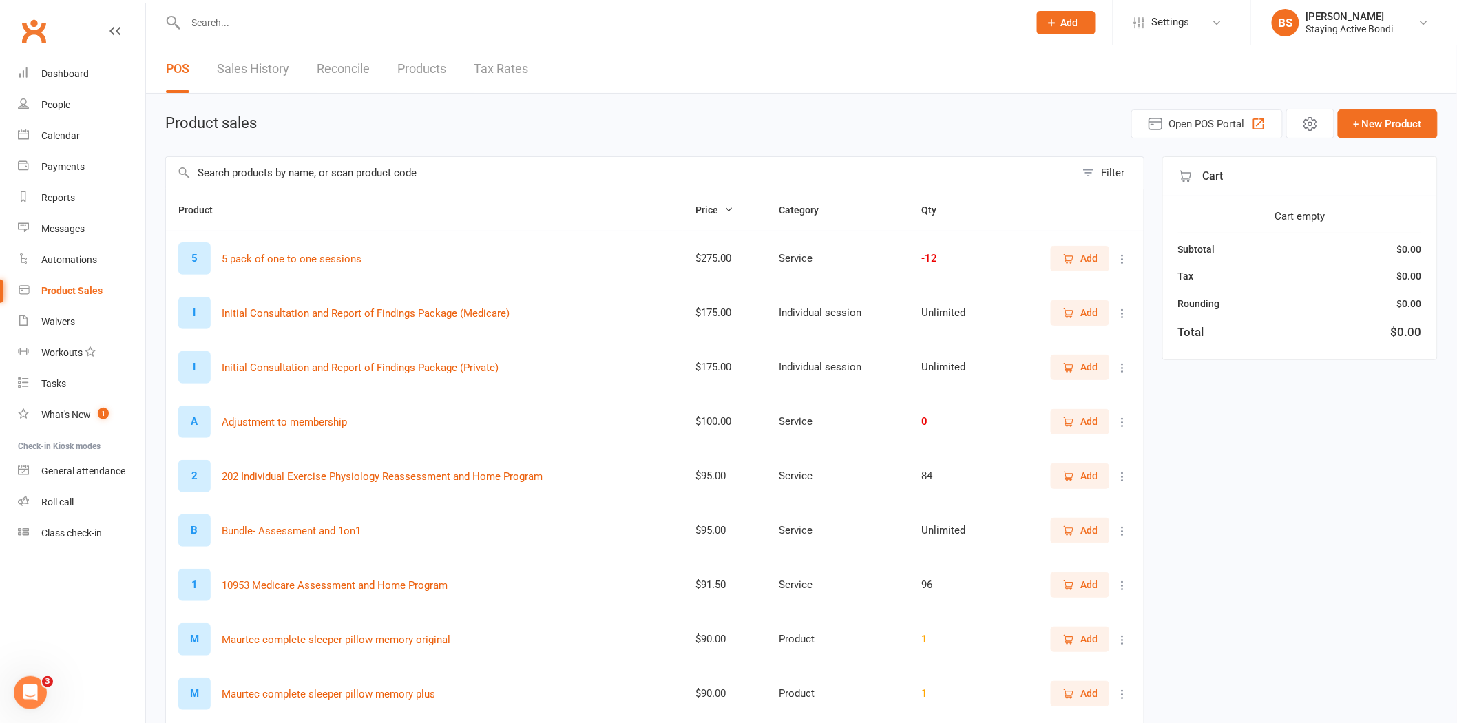
click at [427, 175] on input "text" at bounding box center [621, 173] width 910 height 32
type input "admin"
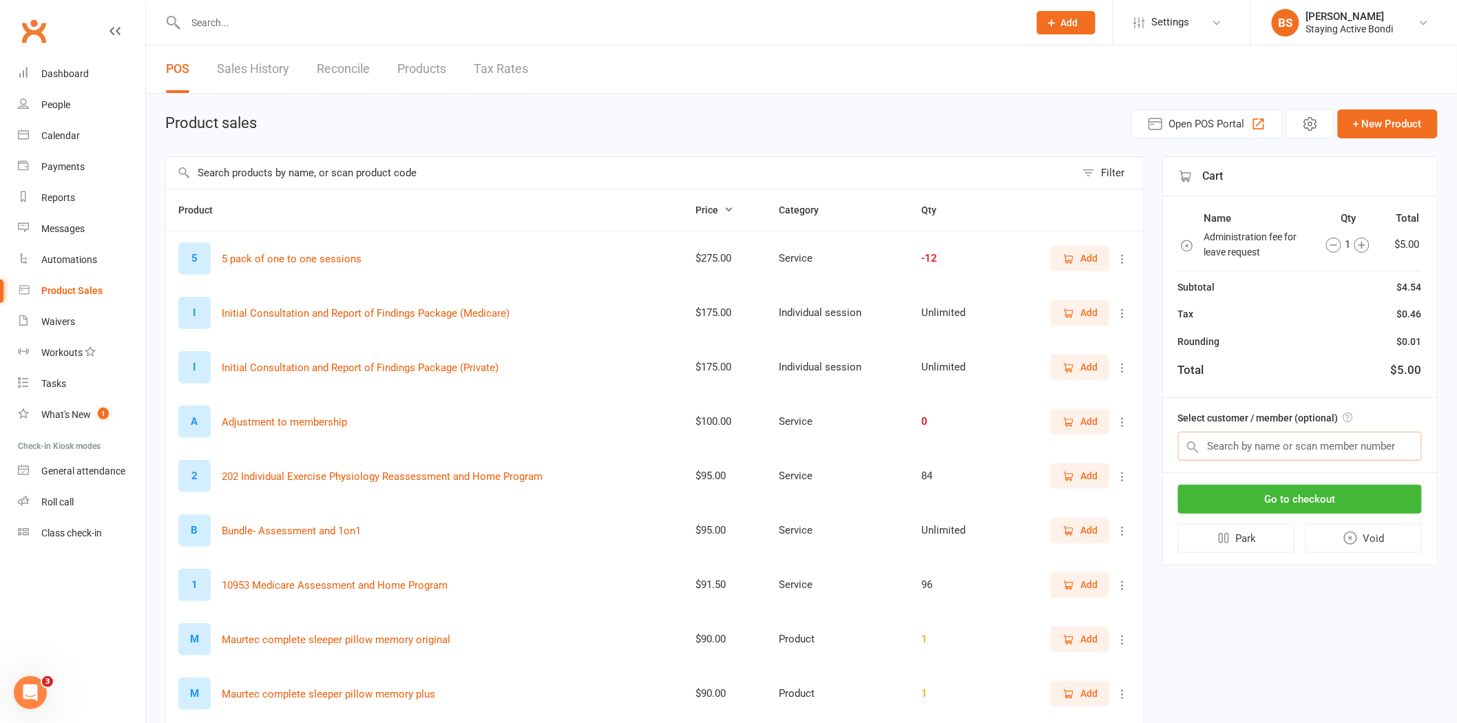
click at [1317, 443] on input "text" at bounding box center [1300, 446] width 244 height 29
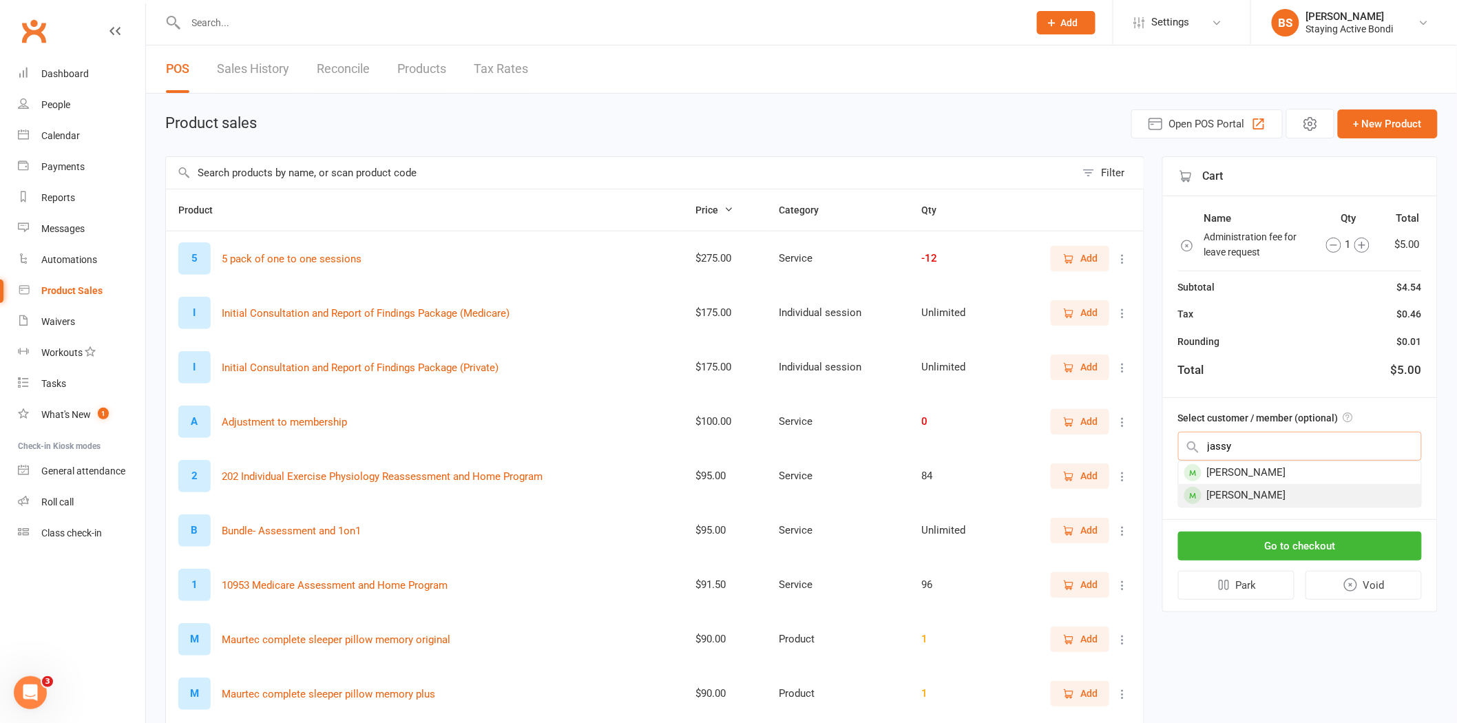
type input "jassy"
click at [1314, 492] on div "[PERSON_NAME]" at bounding box center [1300, 495] width 242 height 23
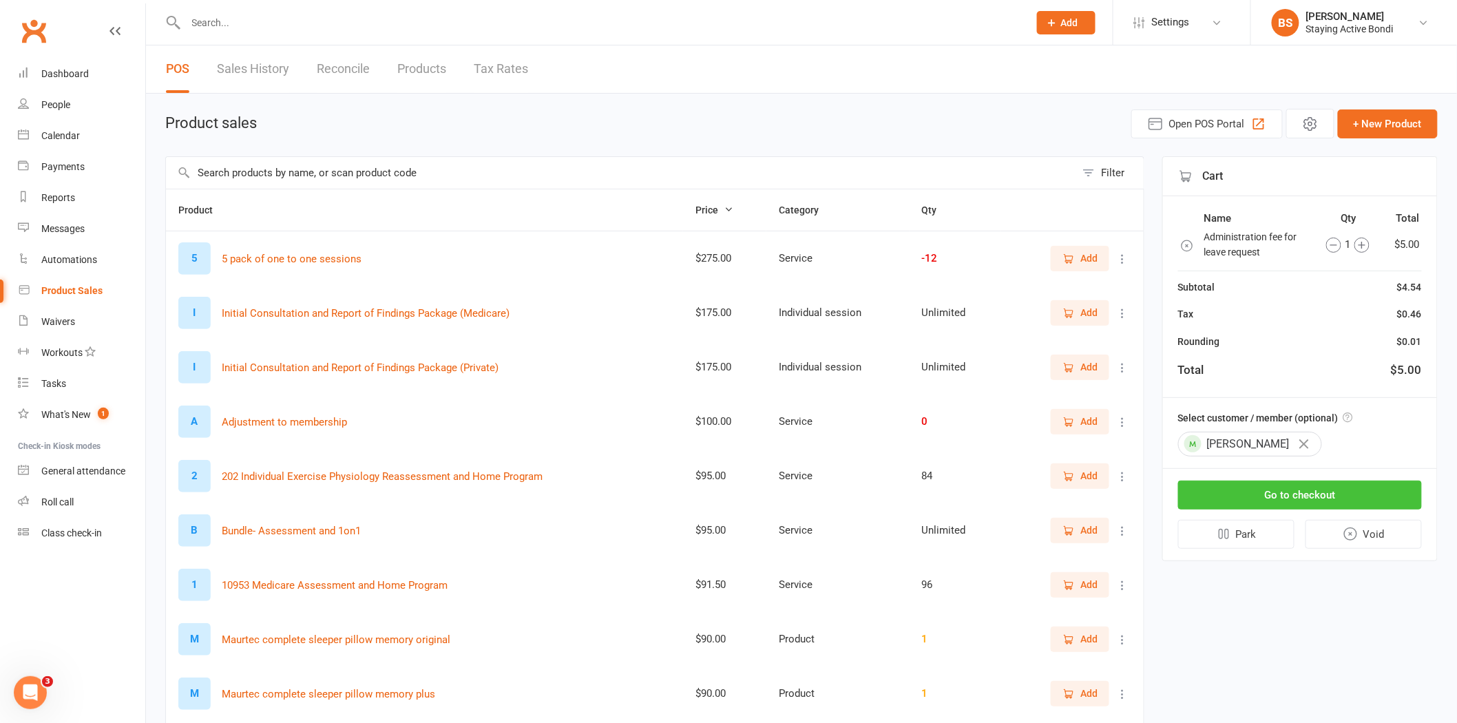
click at [1303, 485] on button "Go to checkout" at bounding box center [1300, 495] width 244 height 29
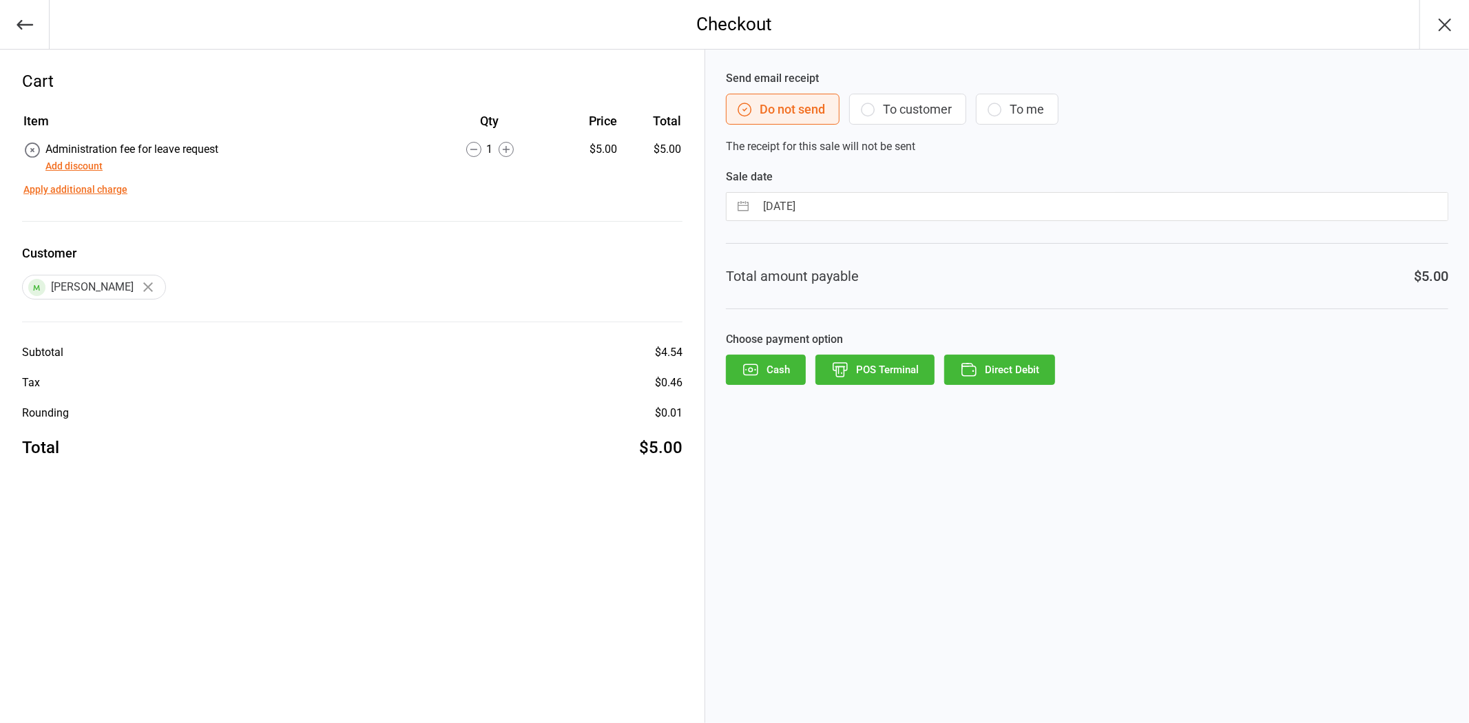
click at [809, 201] on input "[DATE]" at bounding box center [1101, 207] width 692 height 28
select select "7"
select select "2025"
select select "8"
select select "2025"
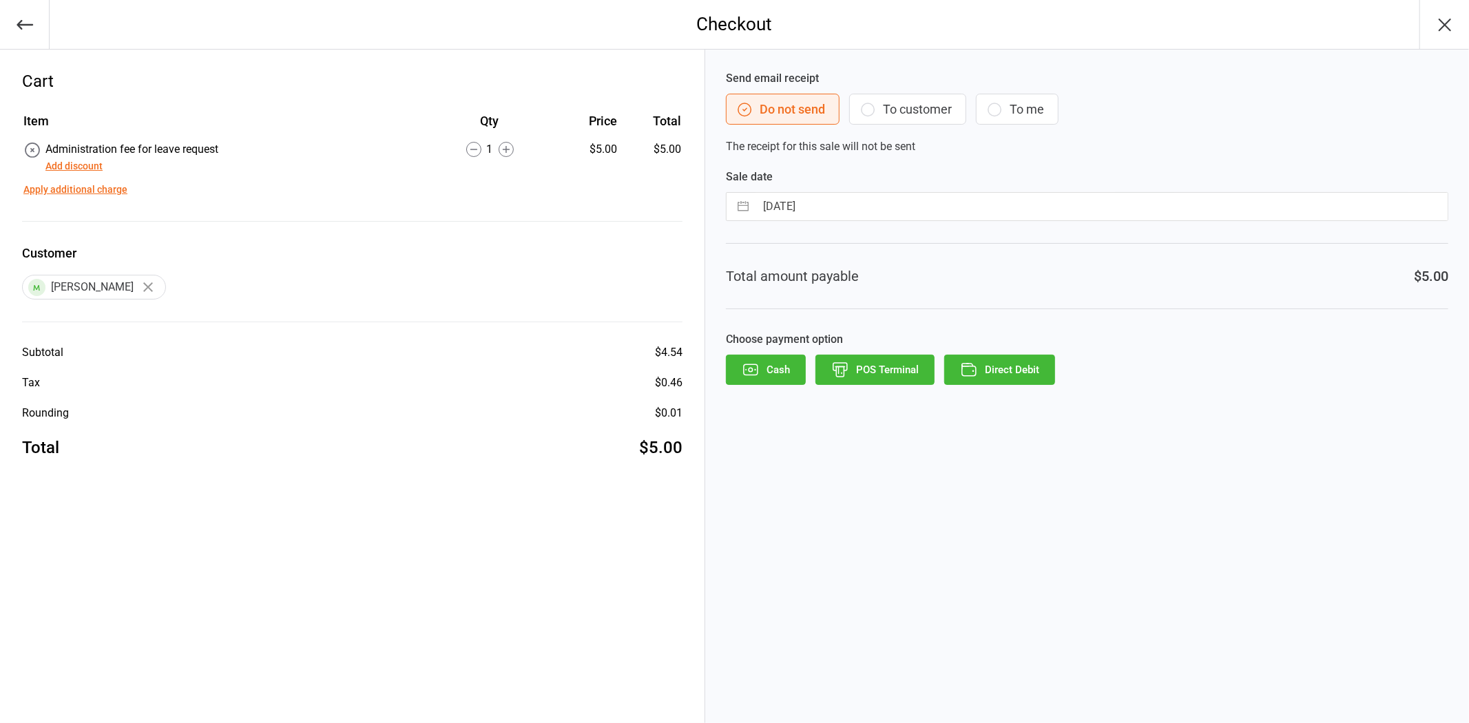
select select "9"
select select "2025"
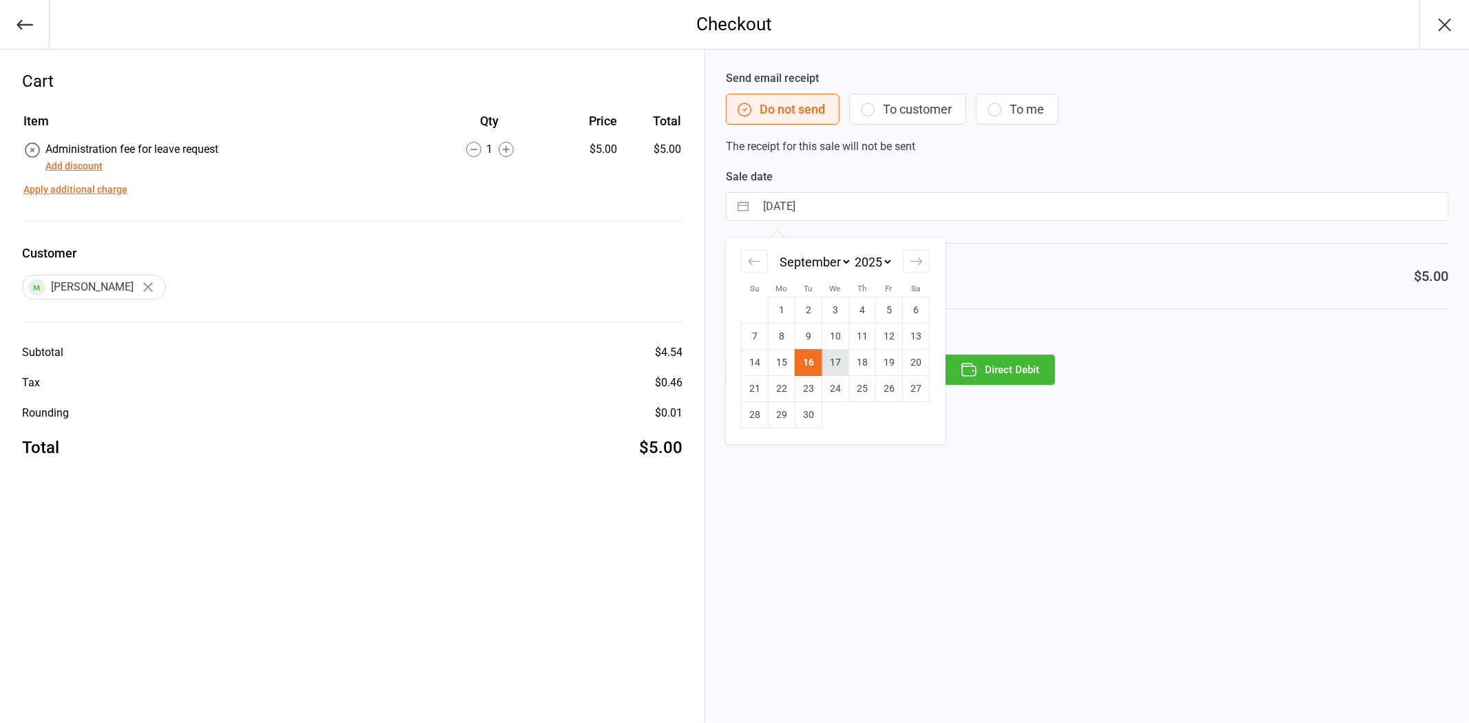
click at [833, 362] on td "17" at bounding box center [835, 363] width 27 height 26
type input "[DATE]"
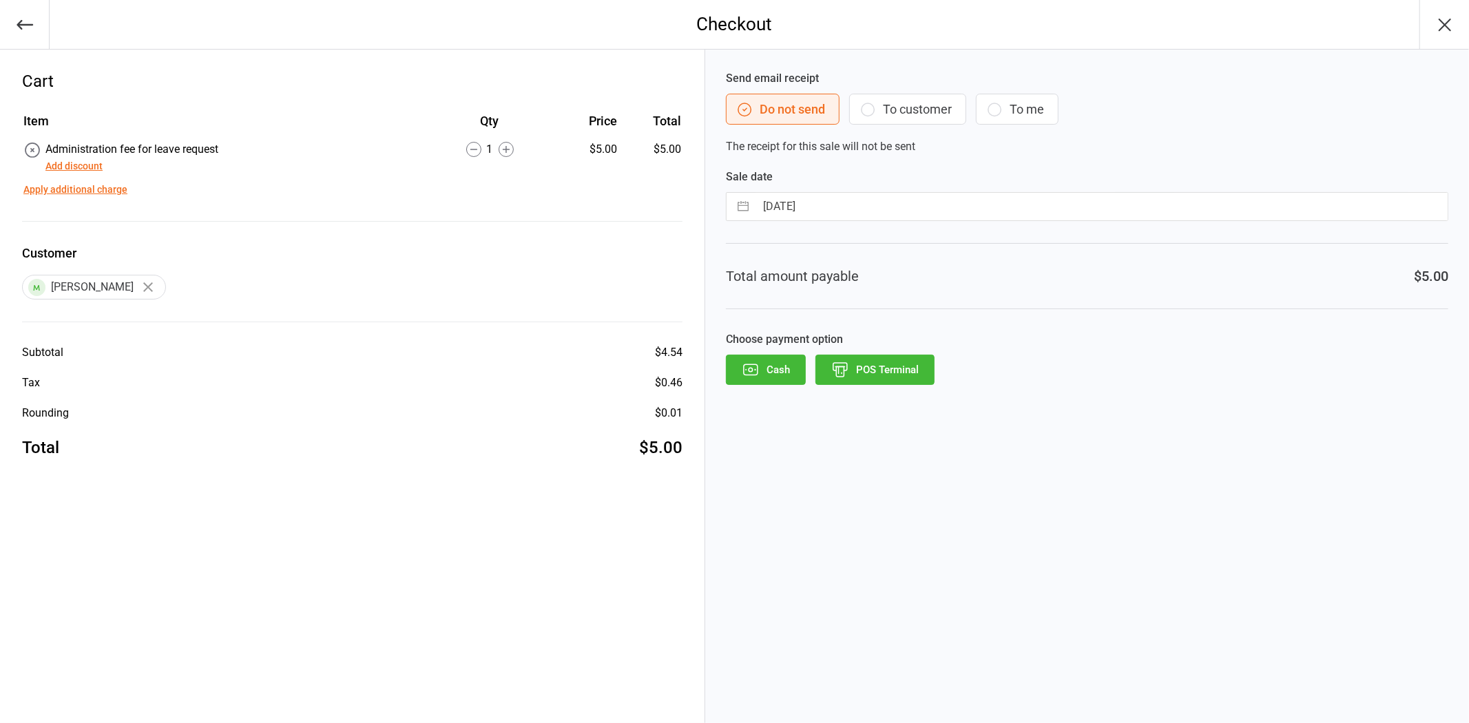
select select "7"
select select "2025"
select select "8"
select select "2025"
select select "9"
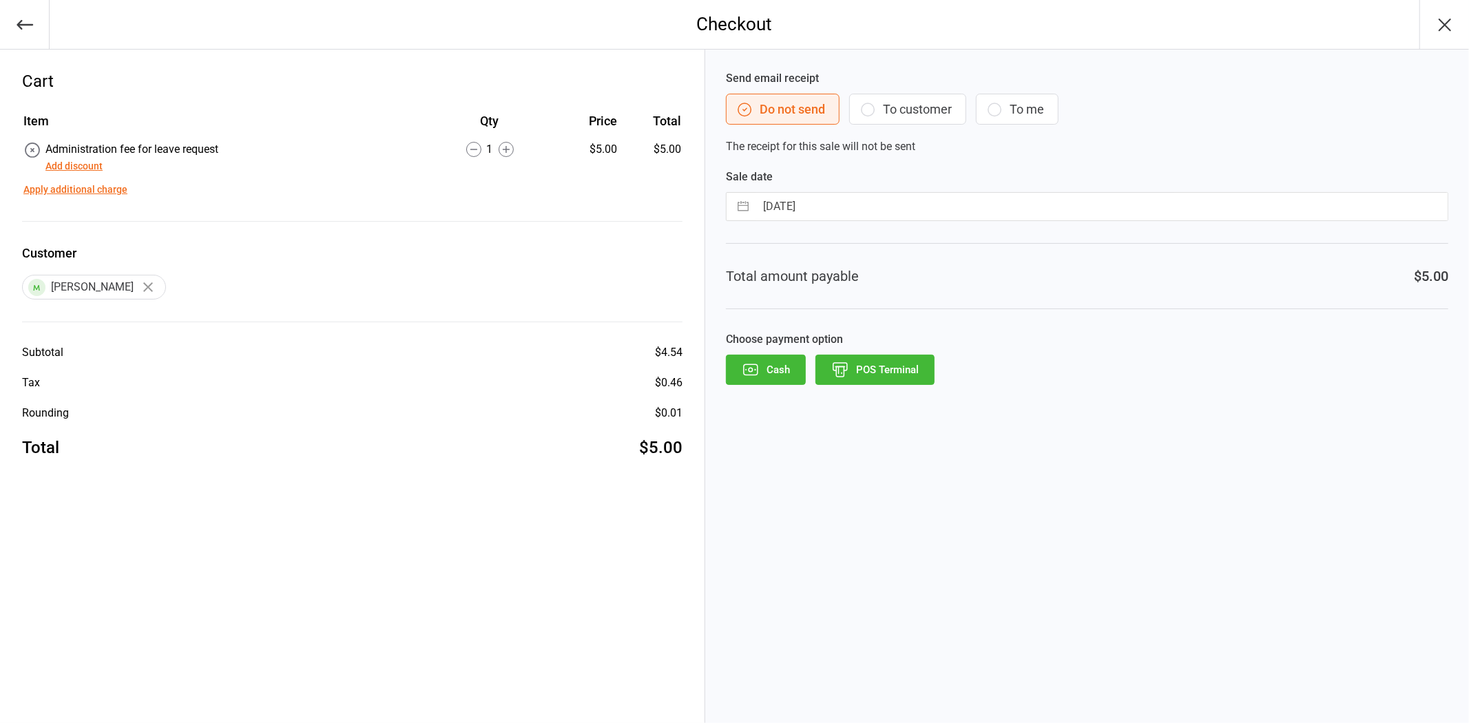
select select "2025"
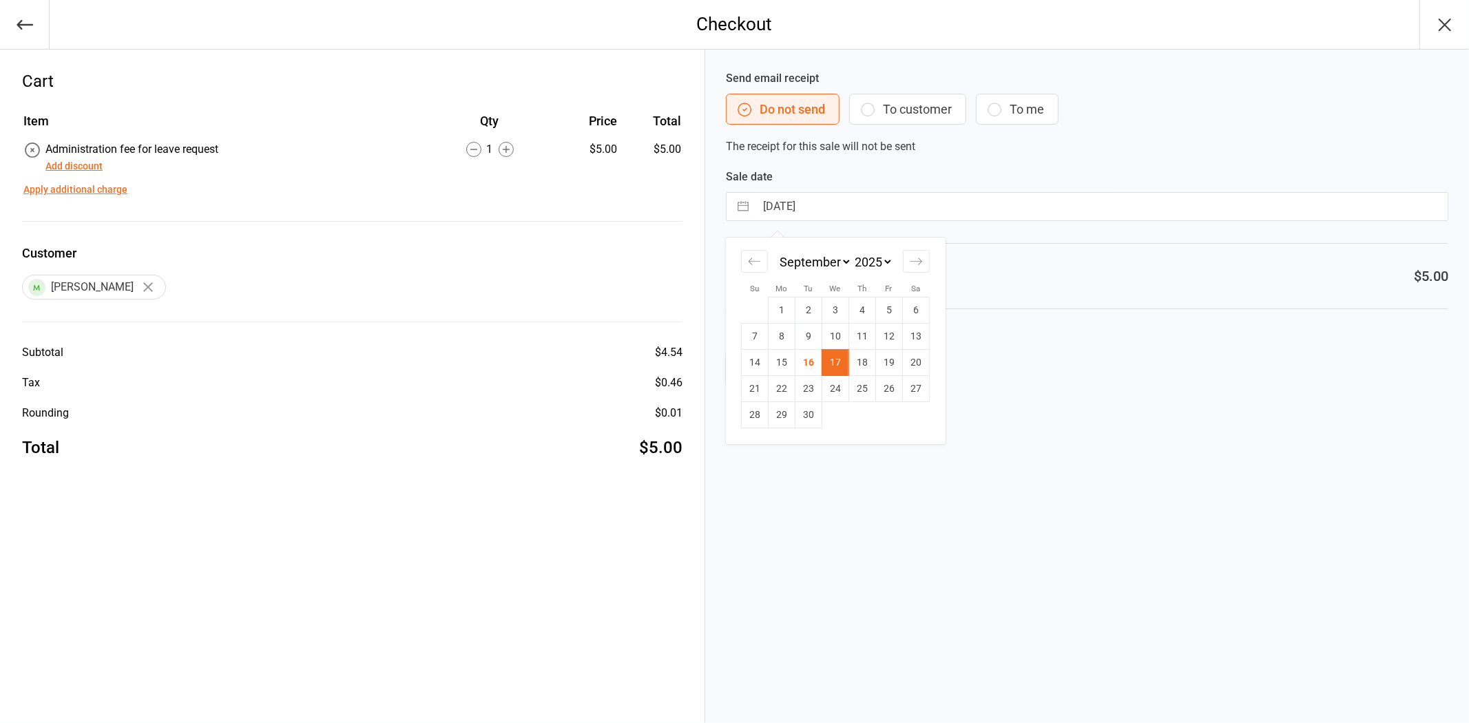
click at [831, 200] on input "[DATE]" at bounding box center [1101, 207] width 692 height 28
click at [814, 367] on td "16" at bounding box center [808, 363] width 27 height 26
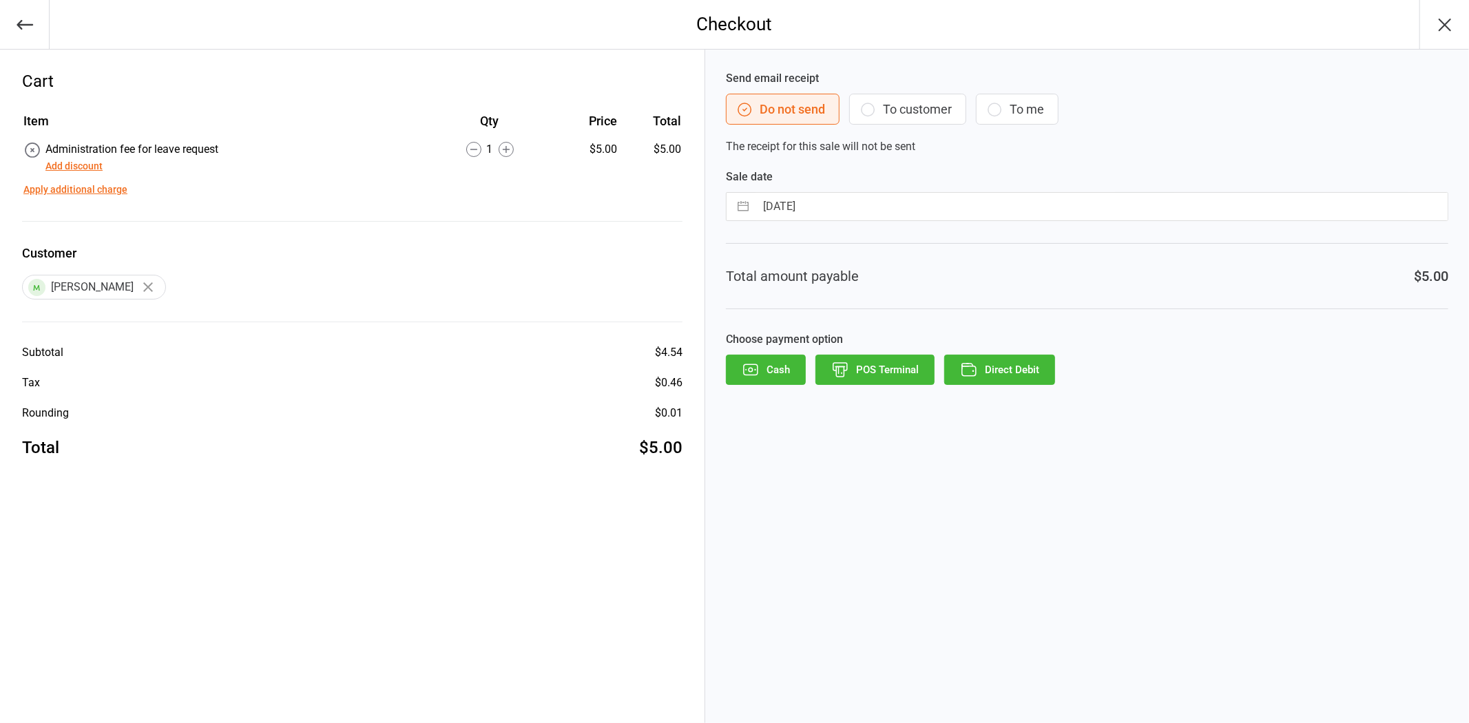
type input "[DATE]"
click at [994, 374] on button "Direct Debit" at bounding box center [999, 370] width 111 height 30
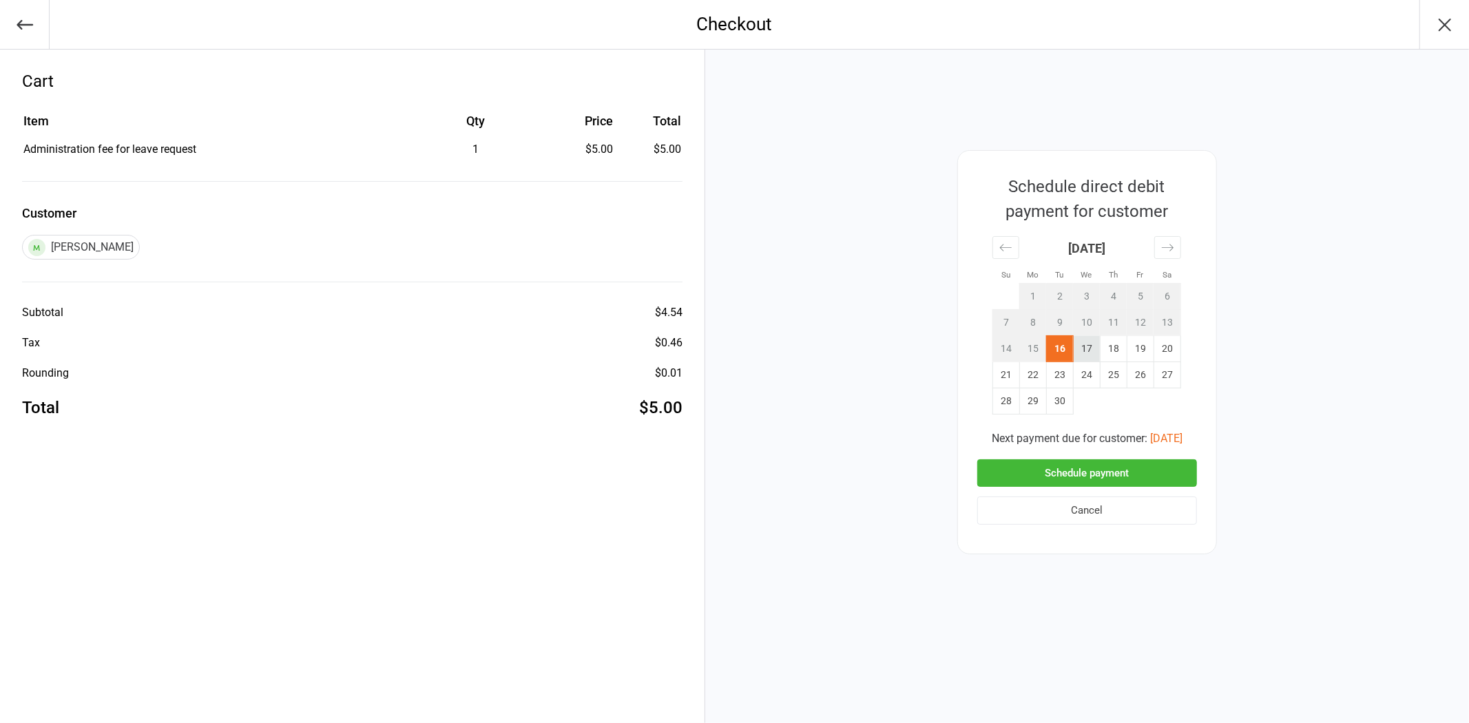
click at [1089, 346] on td "17" at bounding box center [1086, 348] width 27 height 26
click at [1034, 399] on td "29" at bounding box center [1032, 401] width 27 height 26
click at [1073, 468] on button "Schedule payment" at bounding box center [1087, 473] width 220 height 28
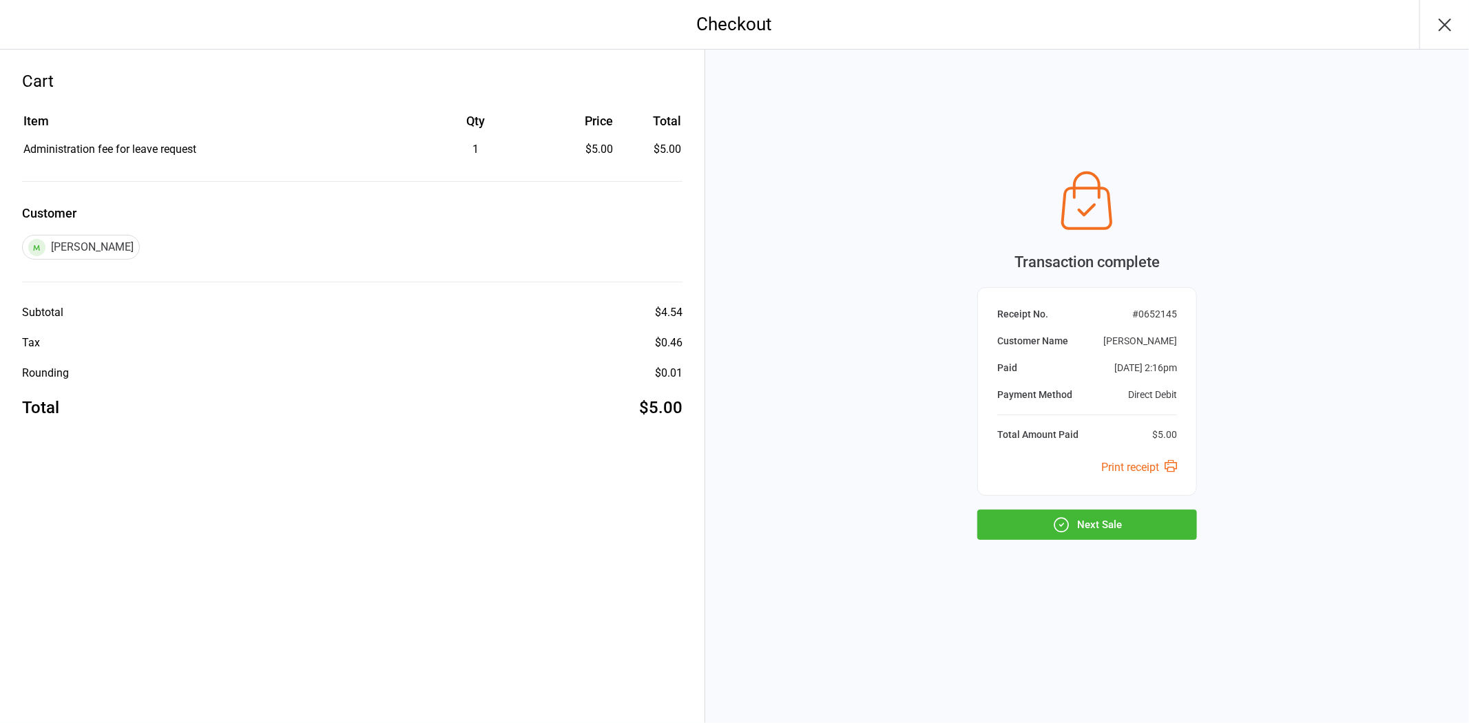
click at [1080, 525] on button "Next Sale" at bounding box center [1087, 525] width 220 height 30
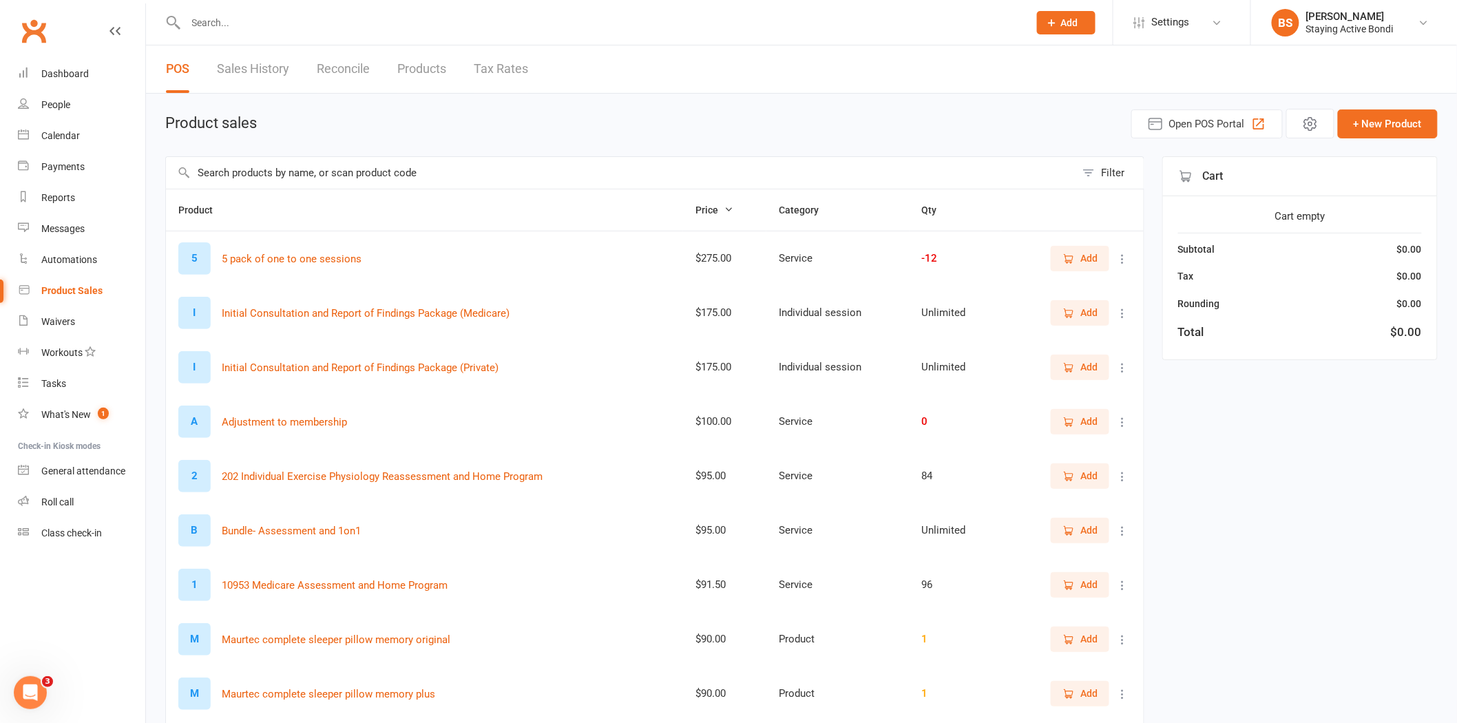
click at [244, 26] on input "text" at bounding box center [600, 22] width 837 height 19
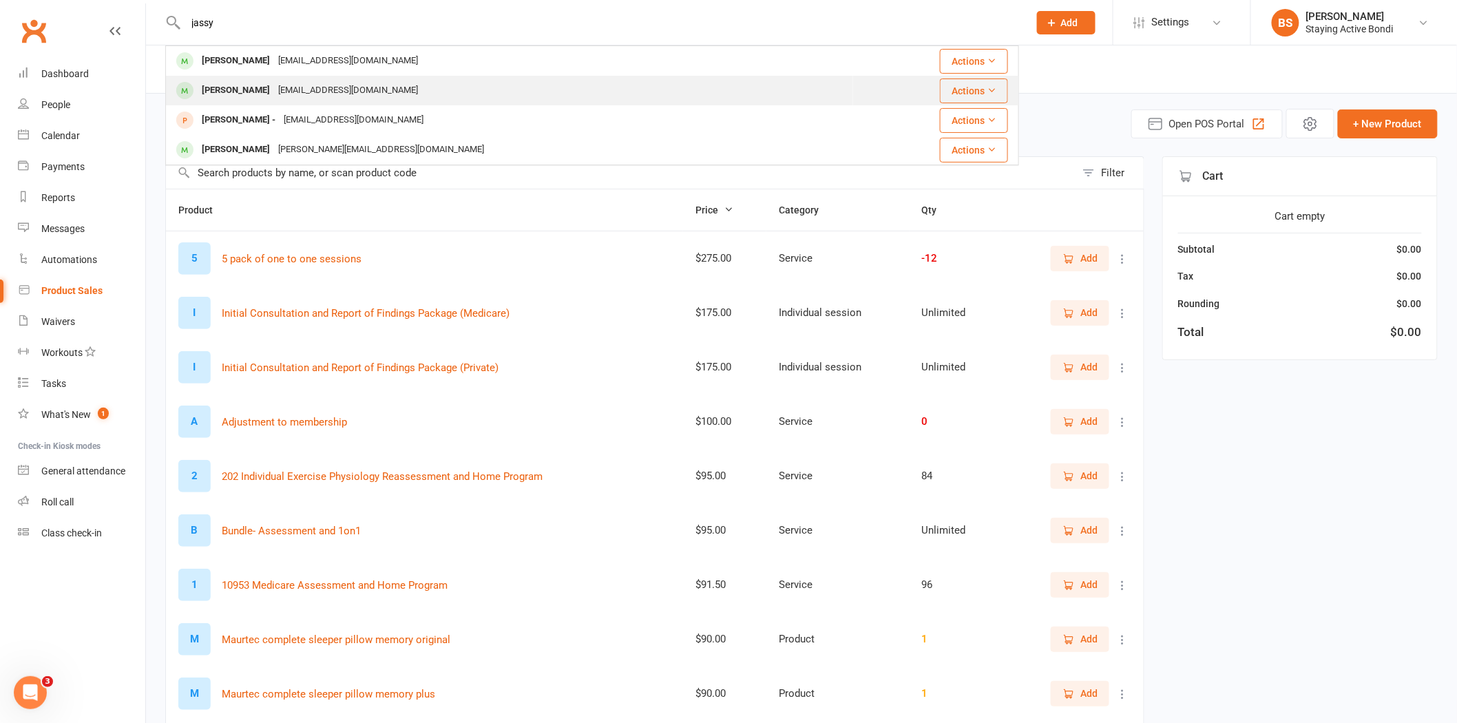
type input "jassy"
click at [251, 90] on div "[PERSON_NAME]" at bounding box center [236, 91] width 76 height 20
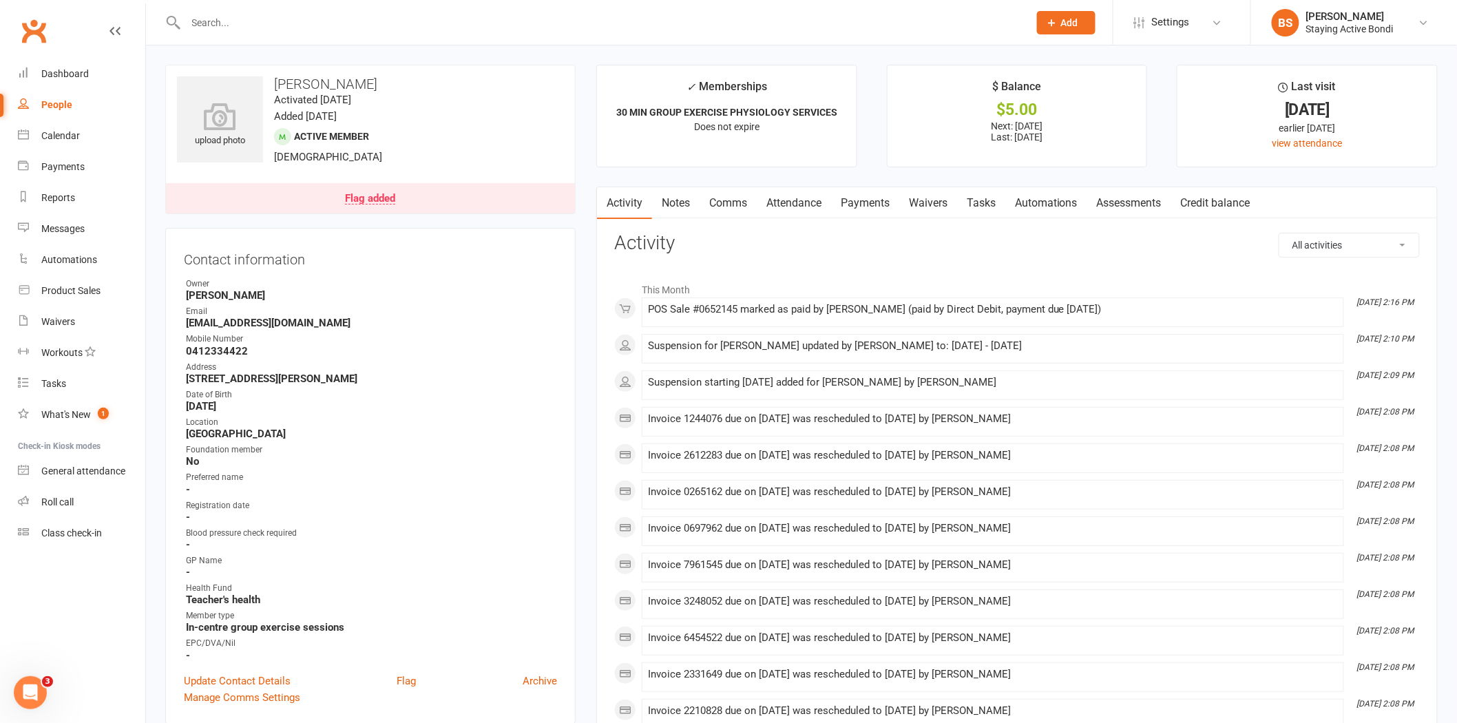
click at [870, 204] on link "Payments" at bounding box center [865, 203] width 68 height 32
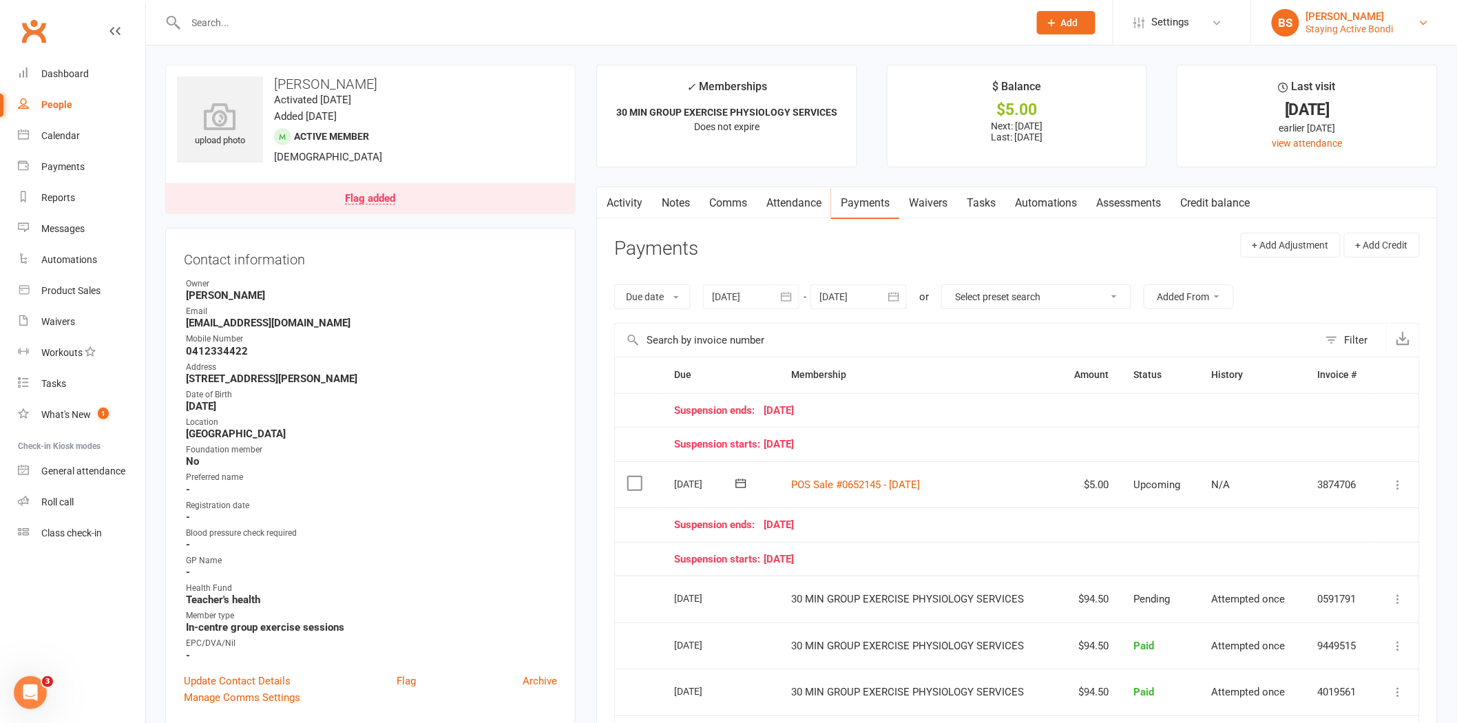
click at [1414, 12] on link "BS [PERSON_NAME] Staying Active Bondi" at bounding box center [1354, 23] width 165 height 28
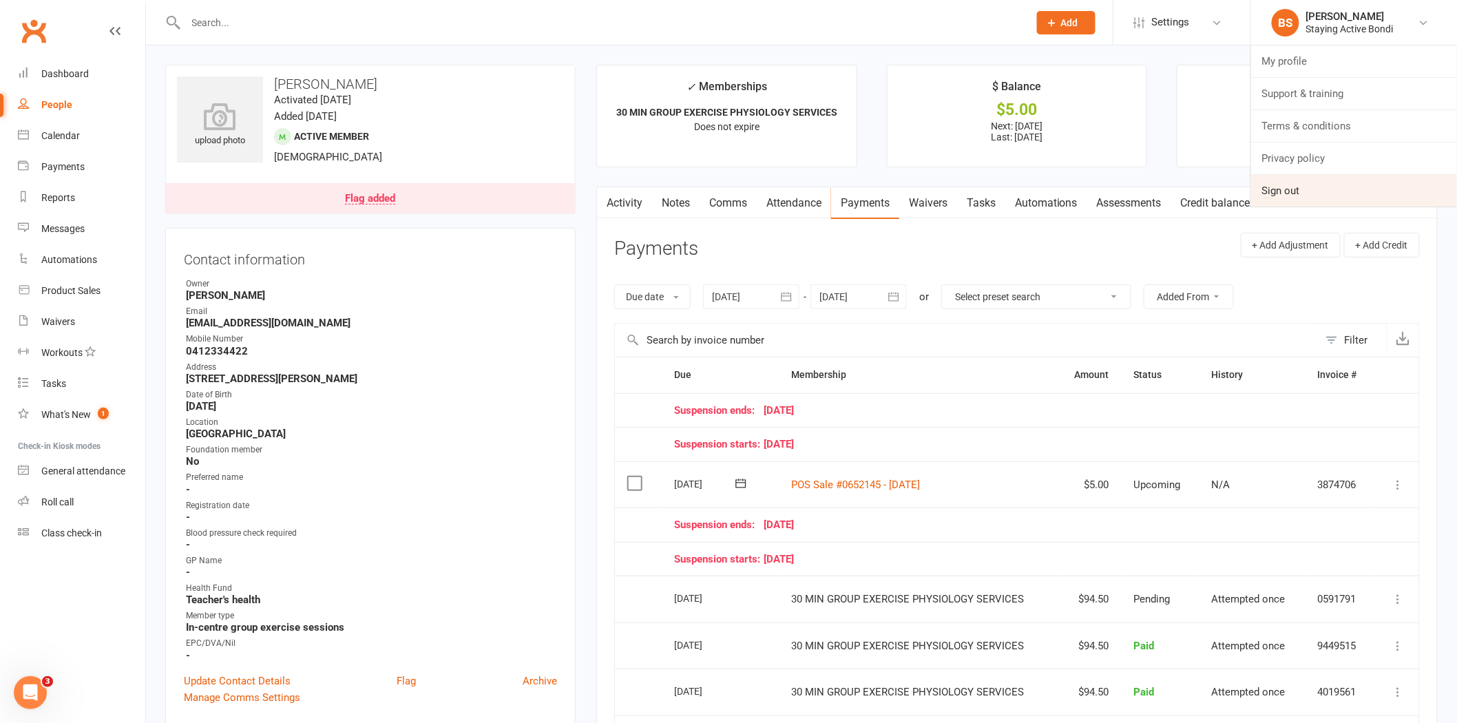
click at [1271, 176] on link "Sign out" at bounding box center [1354, 191] width 206 height 32
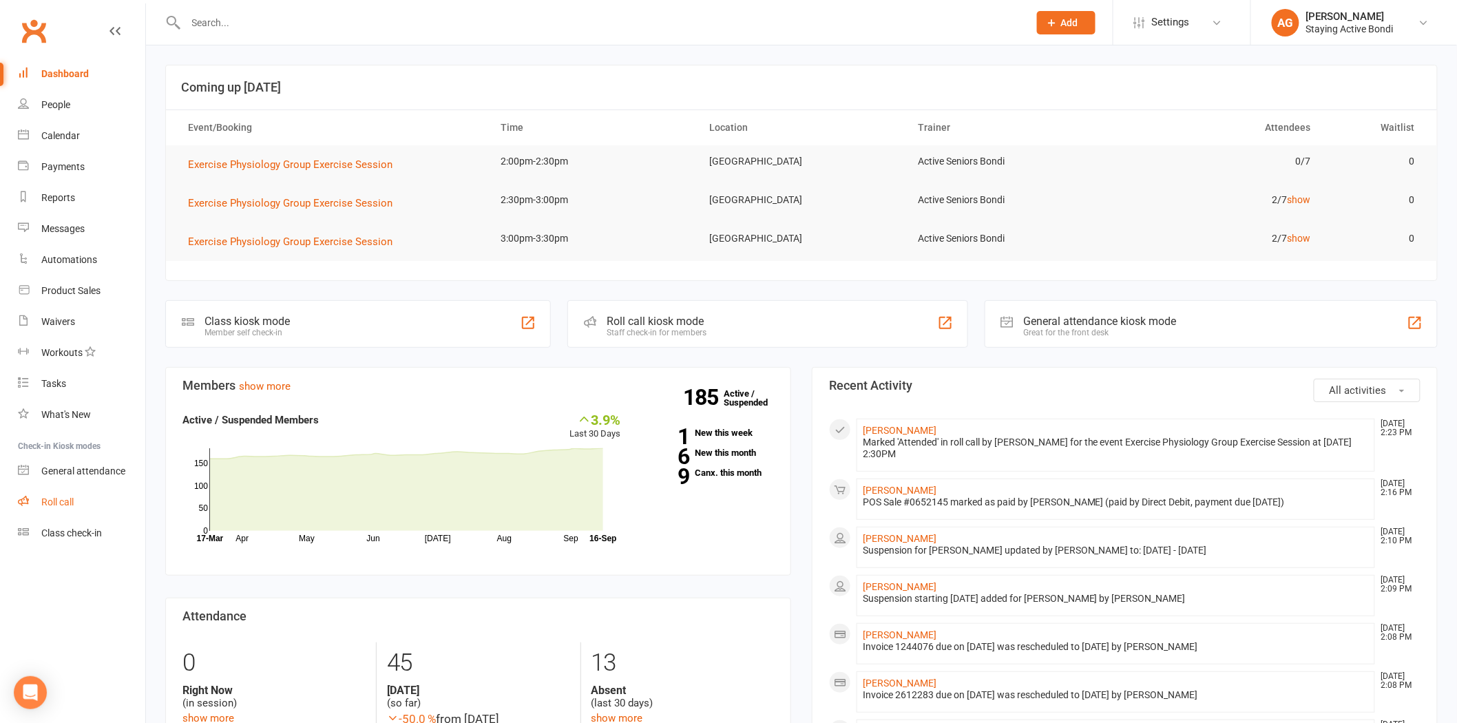
click at [53, 510] on link "Roll call" at bounding box center [81, 502] width 127 height 31
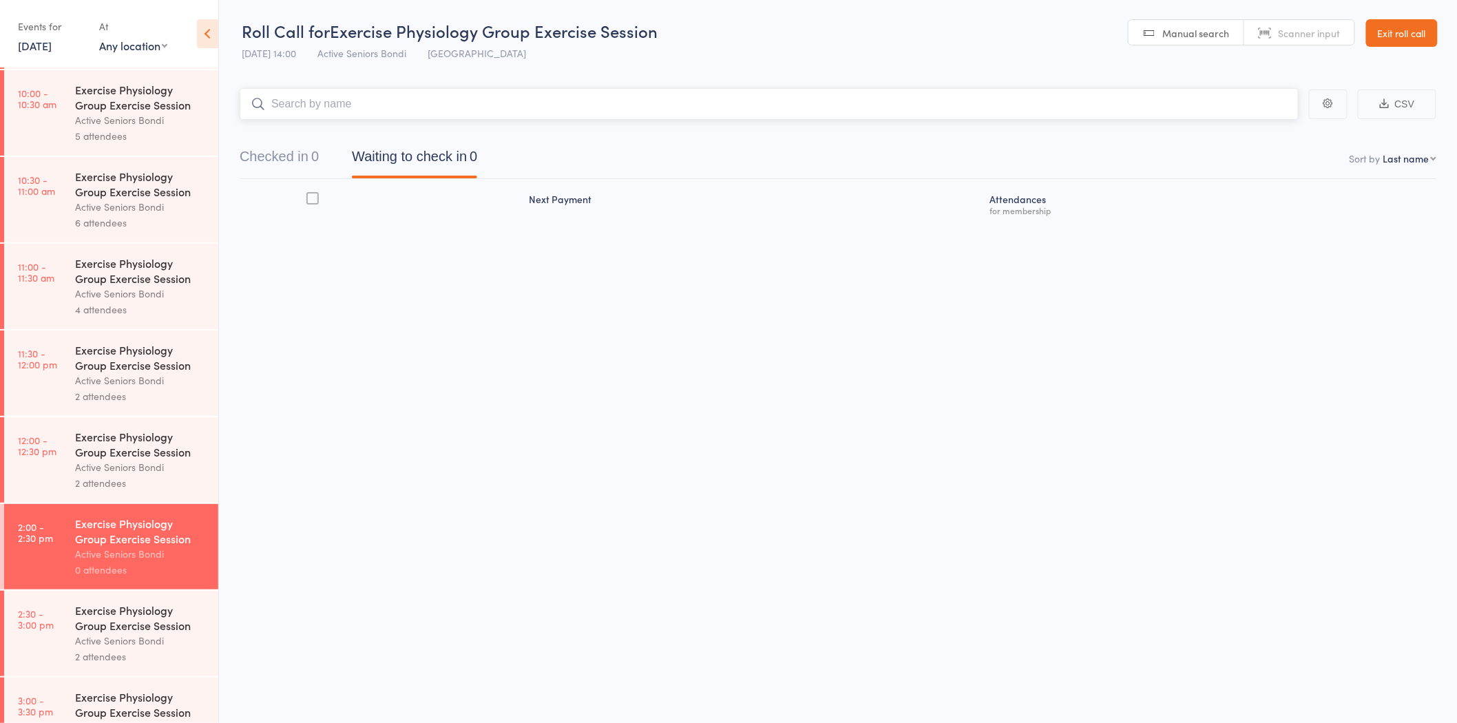
scroll to position [563, 0]
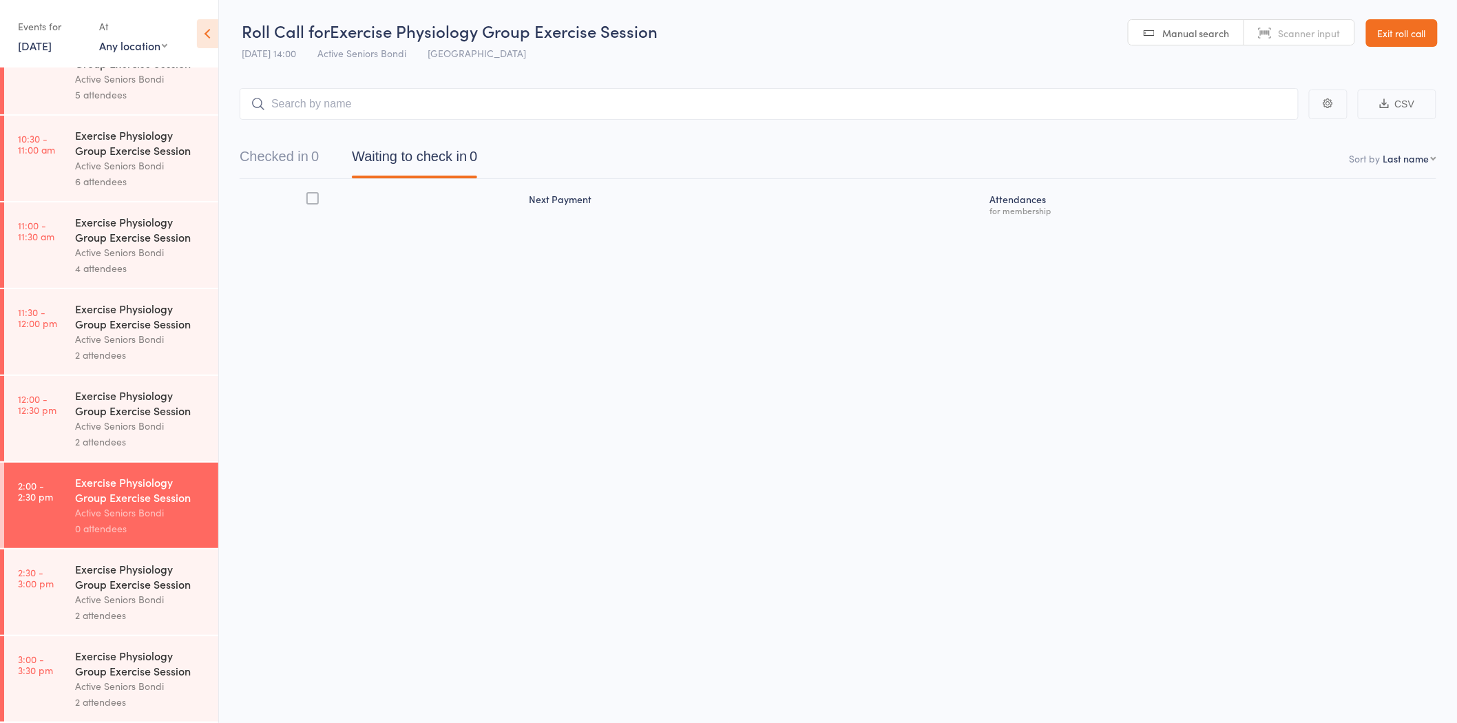
click at [138, 658] on div "Exercise Physiology Group Exercise Session" at bounding box center [141, 663] width 132 height 30
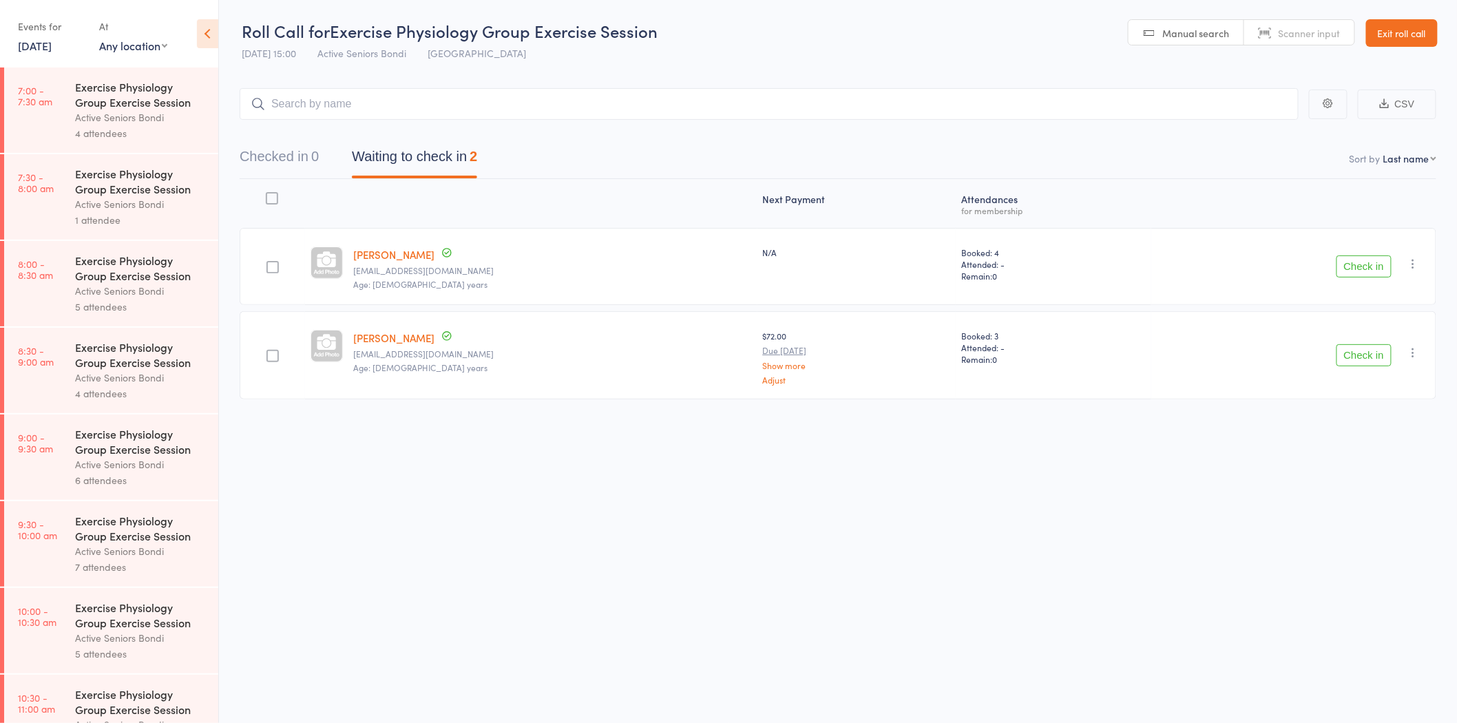
click at [1357, 263] on button "Check in" at bounding box center [1364, 266] width 55 height 22
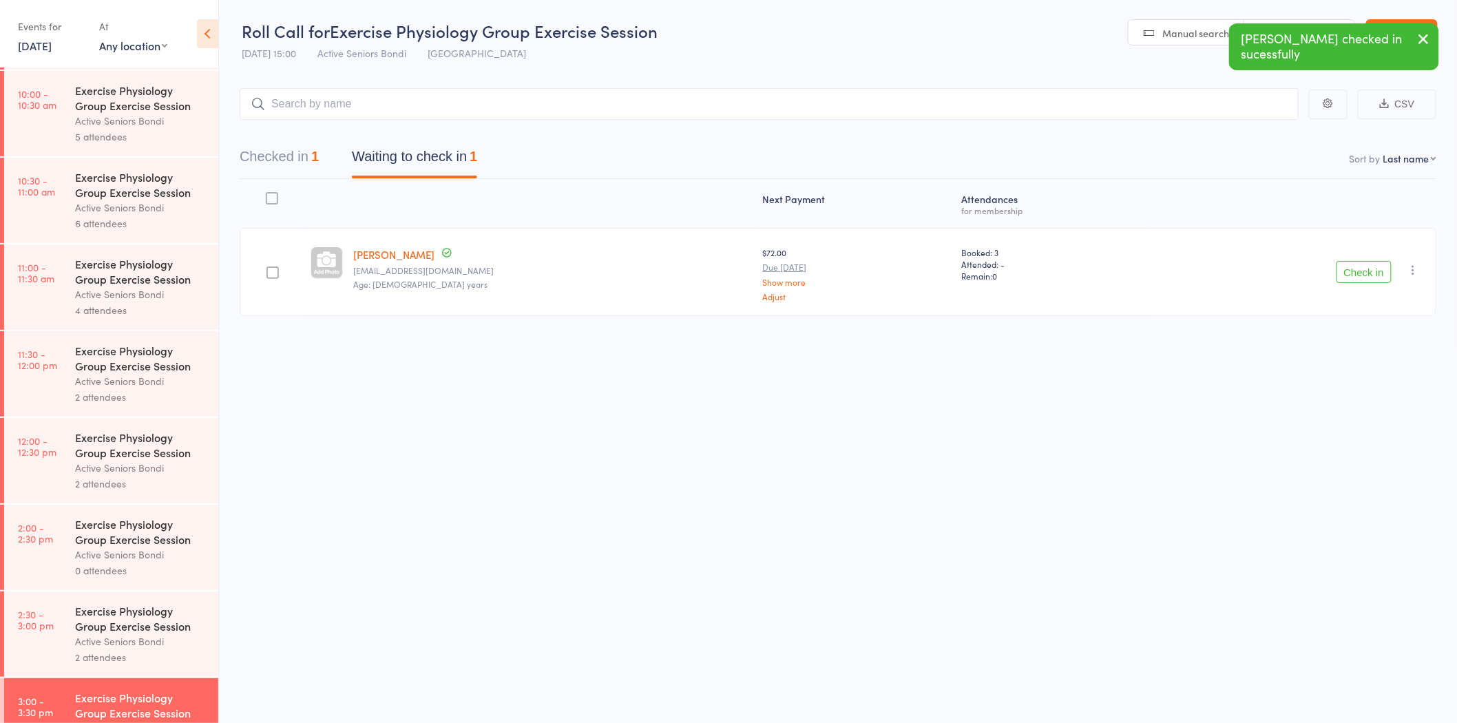
scroll to position [563, 0]
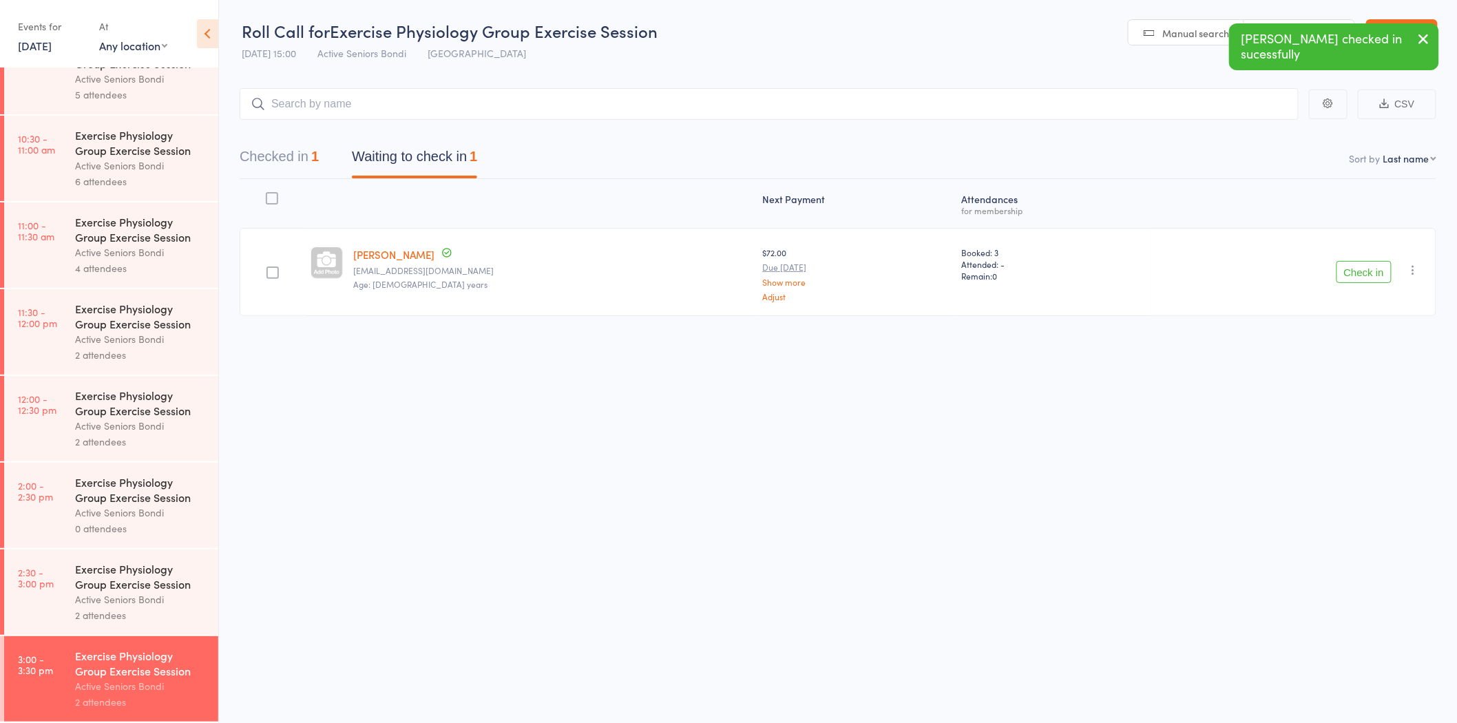
click at [145, 585] on div "Exercise Physiology Group Exercise Session" at bounding box center [141, 576] width 132 height 30
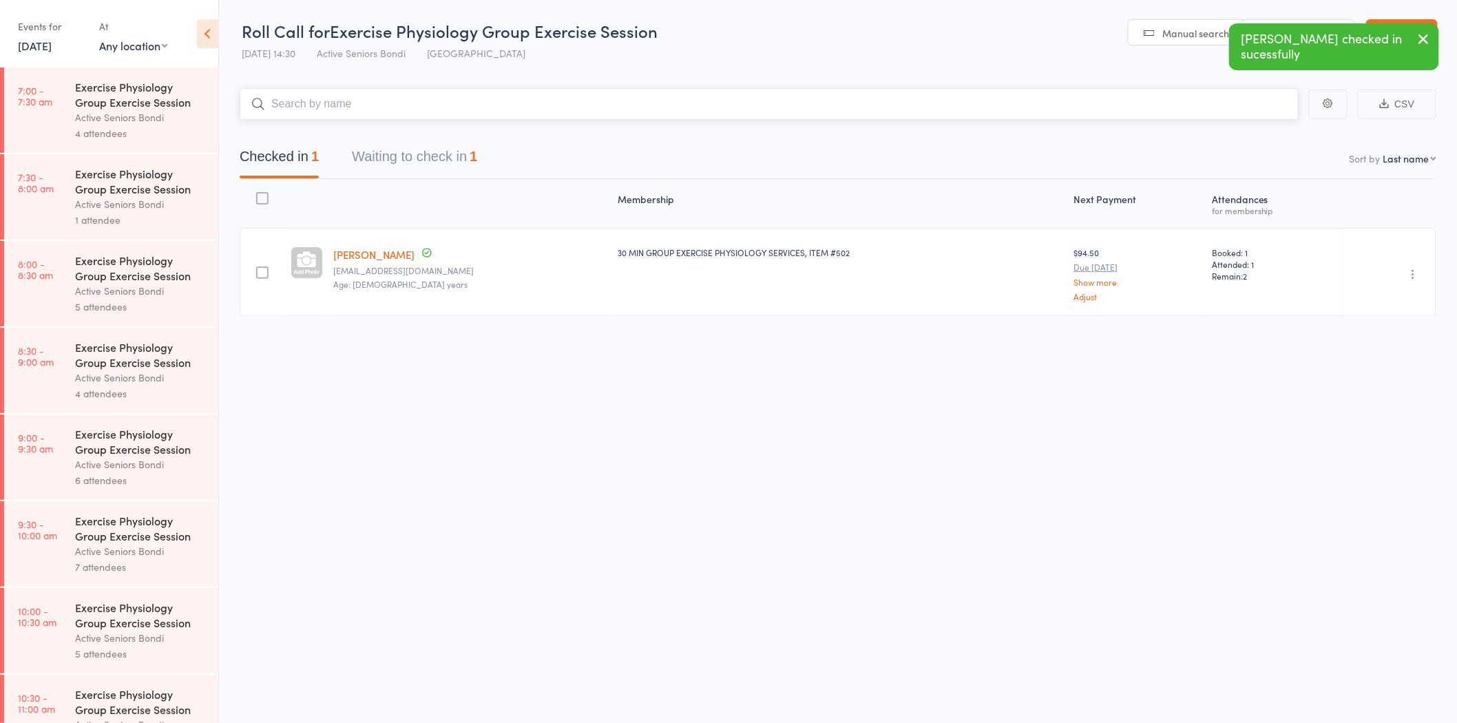
click at [415, 156] on button "Waiting to check in 1" at bounding box center [414, 160] width 125 height 36
